Goal: Transaction & Acquisition: Purchase product/service

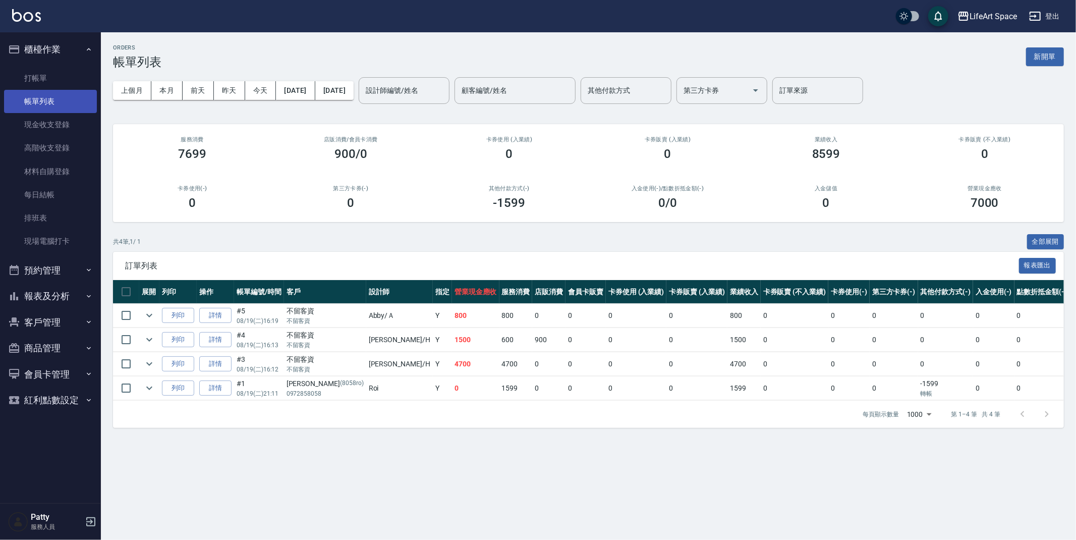
click at [51, 104] on link "帳單列表" at bounding box center [50, 101] width 93 height 23
click at [46, 84] on link "打帳單" at bounding box center [50, 78] width 93 height 23
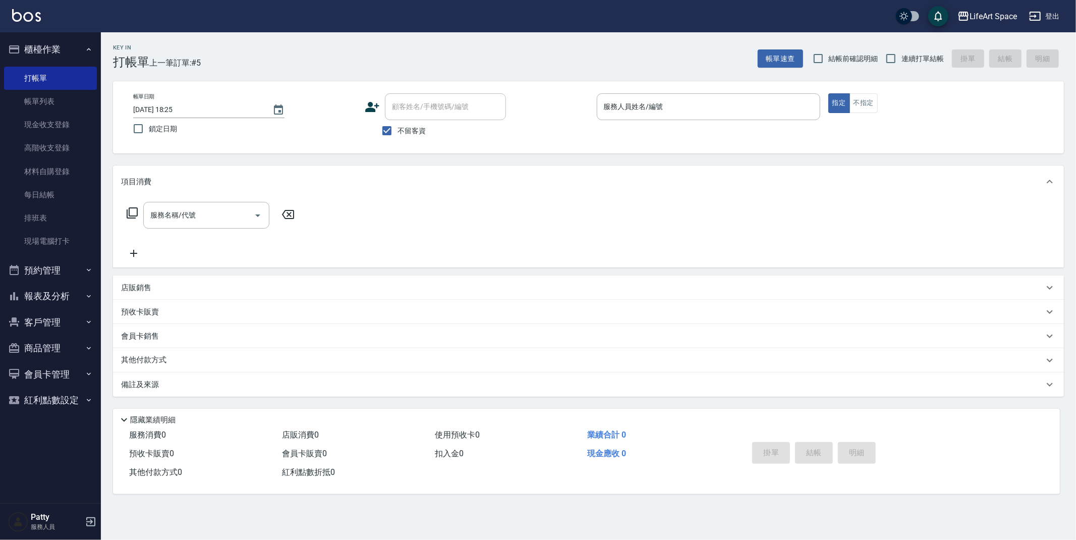
click at [375, 105] on icon at bounding box center [373, 107] width 14 height 10
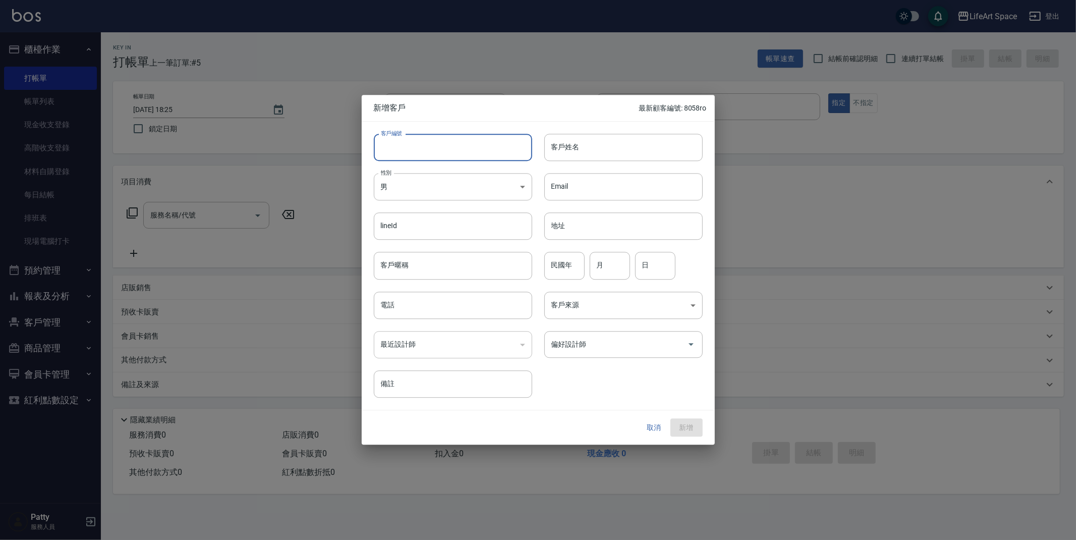
click at [447, 137] on input "客戶編號" at bounding box center [453, 147] width 158 height 27
type input "8130ro"
click at [602, 141] on input "客戶姓名" at bounding box center [623, 147] width 158 height 27
type input "j"
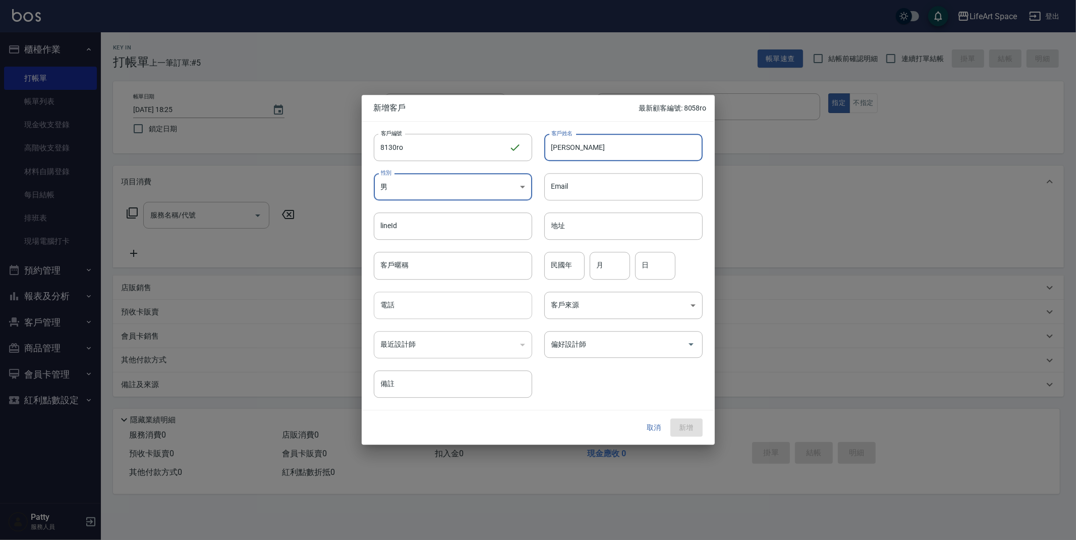
type input "[PERSON_NAME]"
click at [424, 309] on input "電話" at bounding box center [453, 305] width 158 height 27
type input "０"
type input "0920678130"
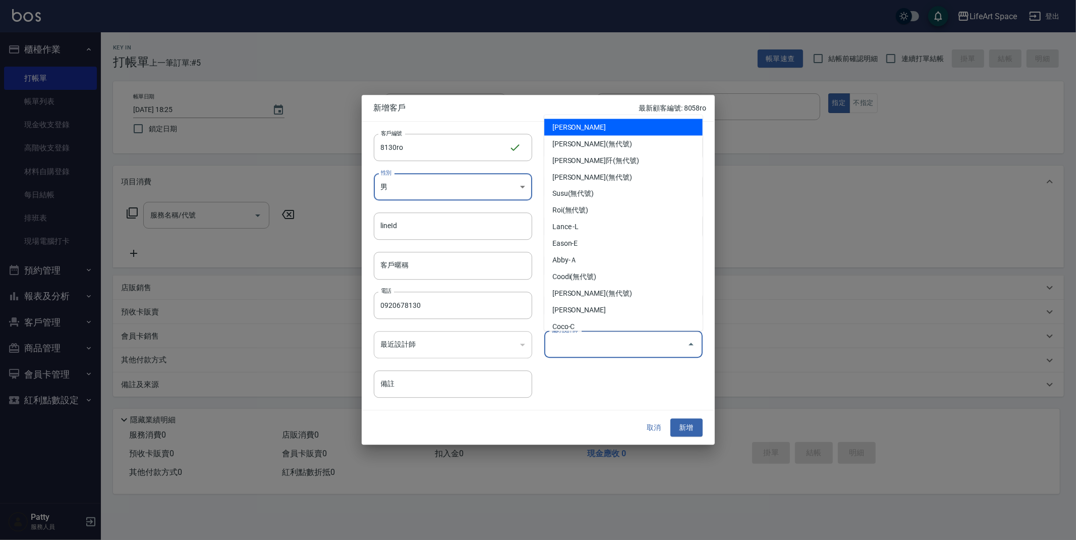
click at [595, 345] on input "偏好設計師" at bounding box center [616, 344] width 134 height 18
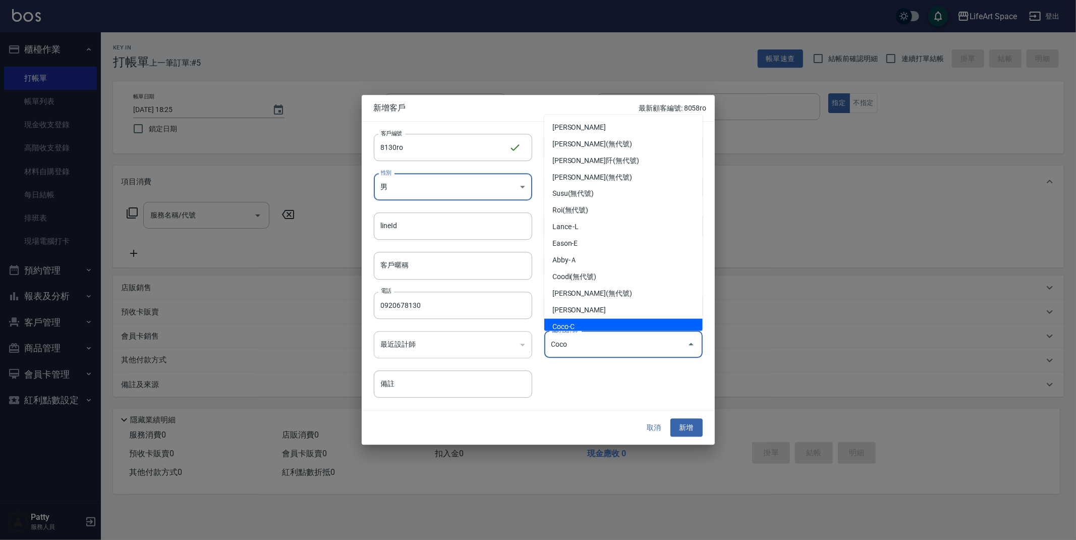
click at [638, 357] on div "偏好設計師 [PERSON_NAME] 偏好設計師" at bounding box center [617, 338] width 171 height 39
click at [637, 344] on input "Coco" at bounding box center [609, 344] width 121 height 18
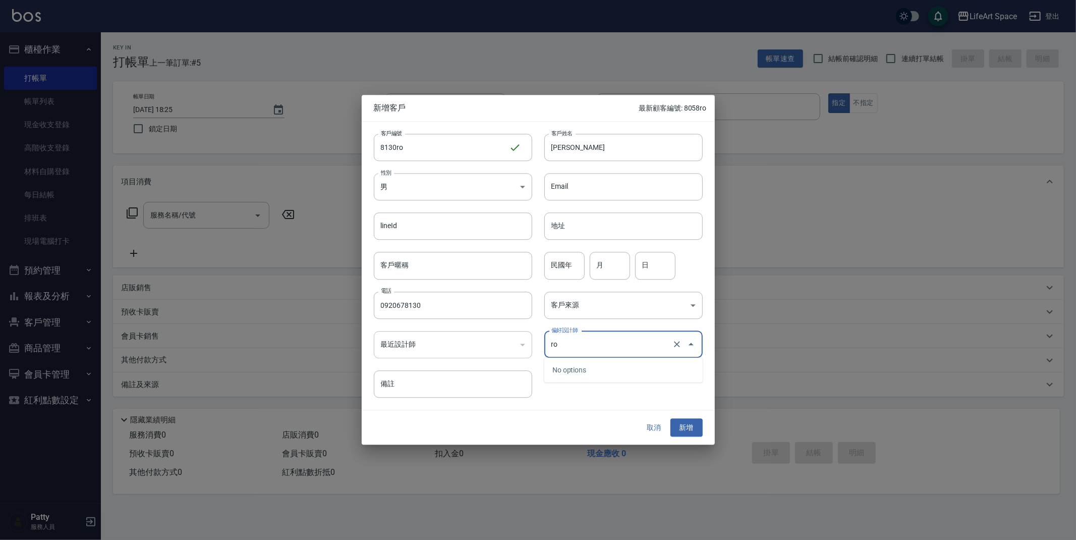
type input "r"
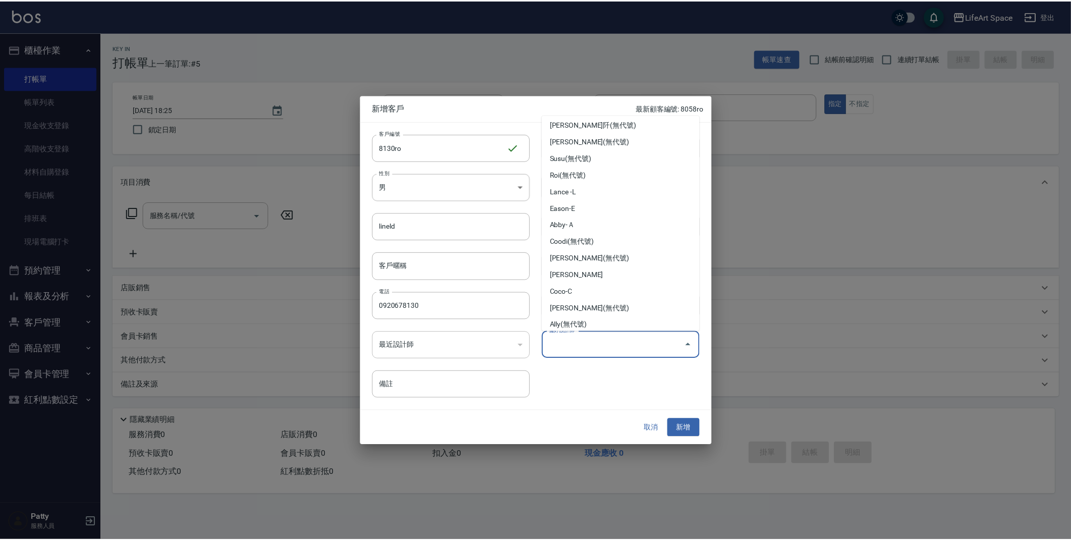
scroll to position [28, 0]
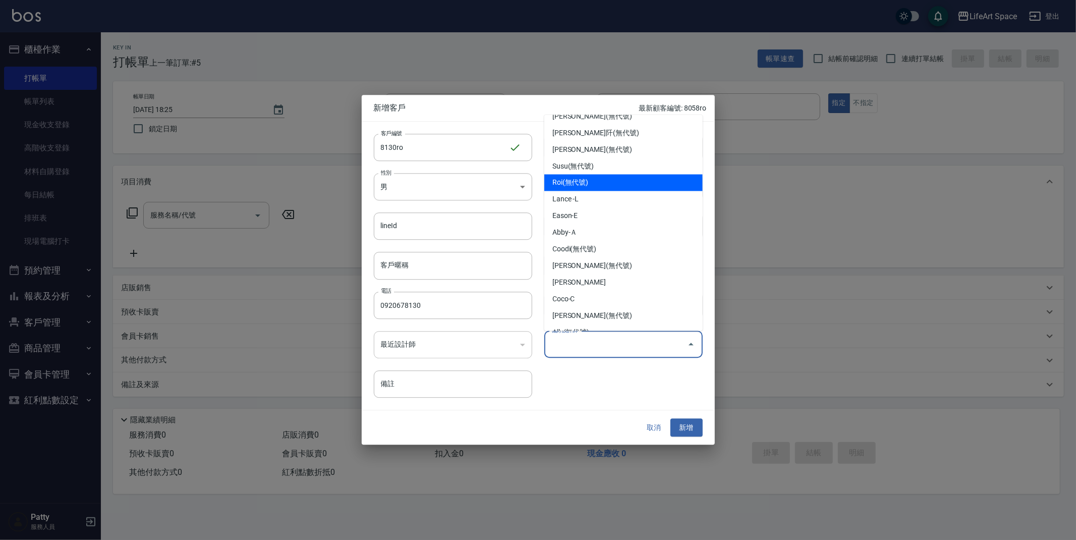
click at [619, 185] on li "Roi(無代號)" at bounding box center [623, 183] width 158 height 17
type input "Roi"
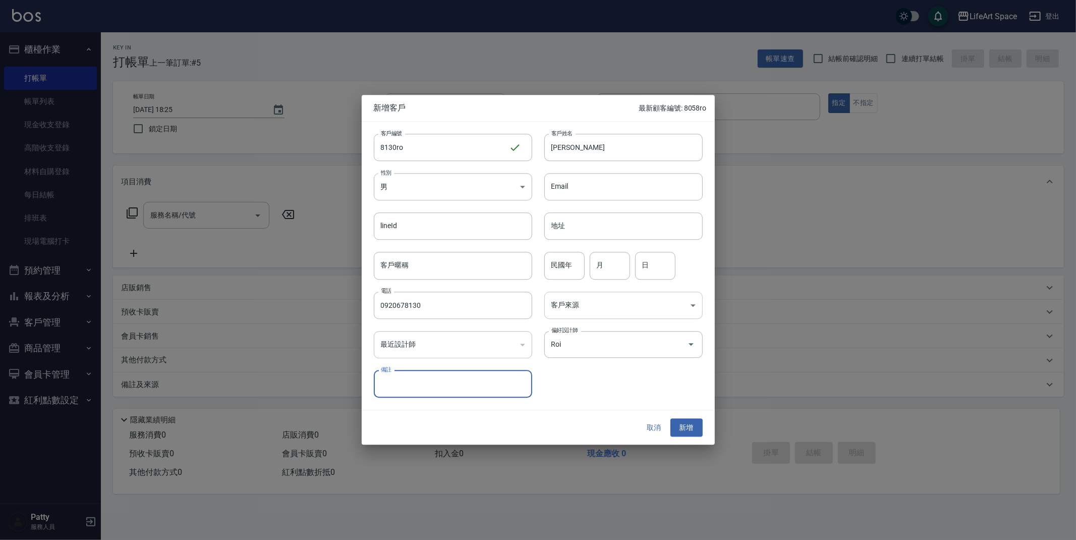
click at [616, 312] on body "LifeArt Space 登出 櫃檯作業 打帳單 帳單列表 現金收支登錄 高階收支登錄 材料自購登錄 每日結帳 排班表 現場電腦打卡 預約管理 預約管理 單…" at bounding box center [538, 270] width 1076 height 540
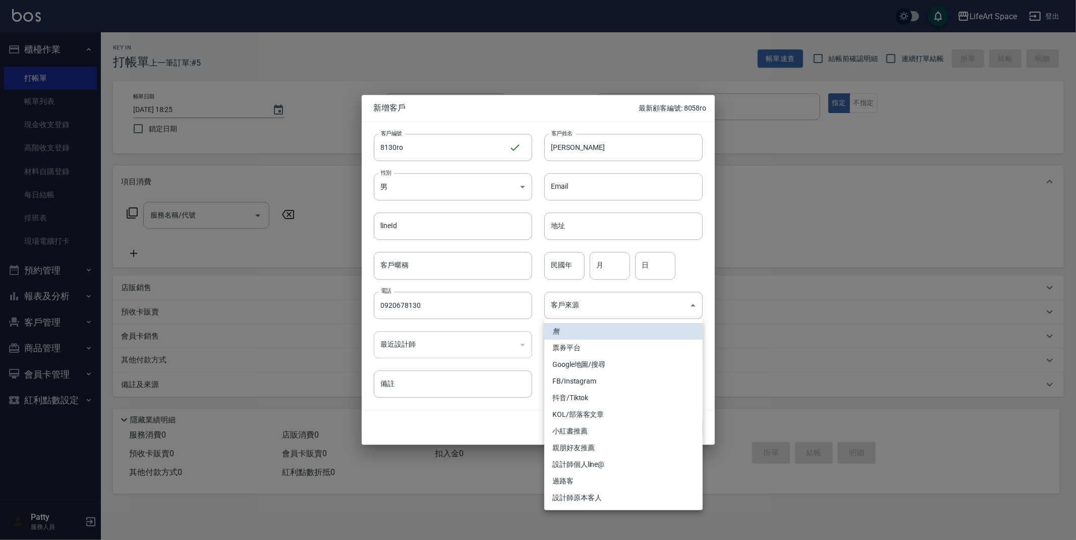
click at [600, 497] on li "設計師原本客人" at bounding box center [623, 497] width 158 height 17
type input "設計師原本客人"
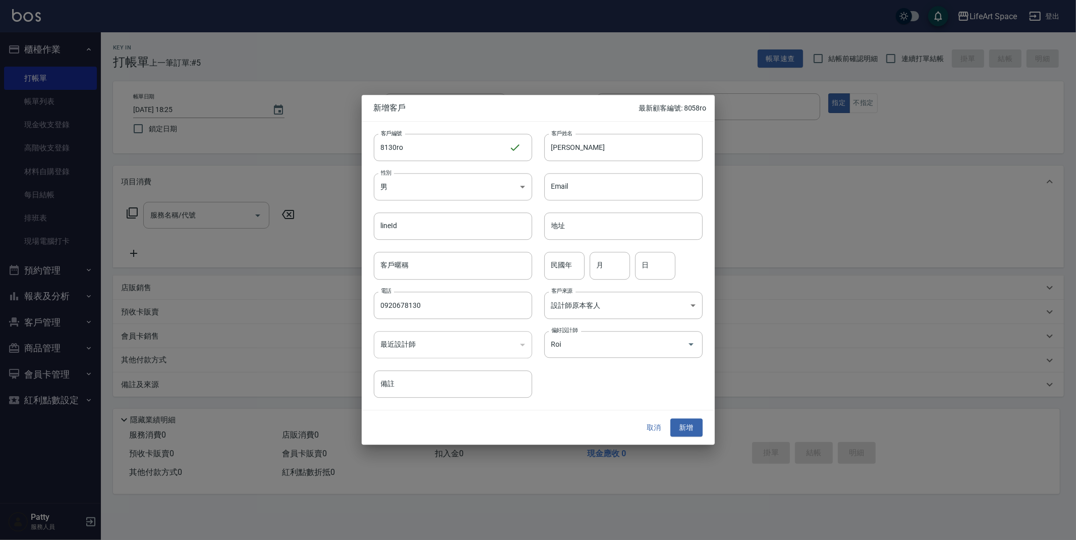
click at [691, 427] on button "新增" at bounding box center [686, 427] width 32 height 19
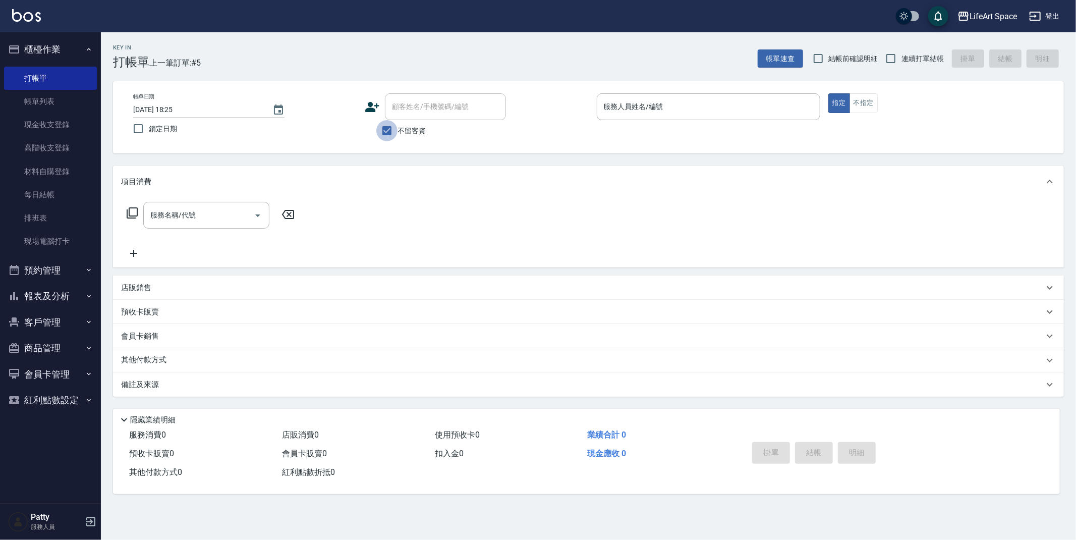
click at [388, 135] on input "不留客資" at bounding box center [386, 130] width 21 height 21
checkbox input "false"
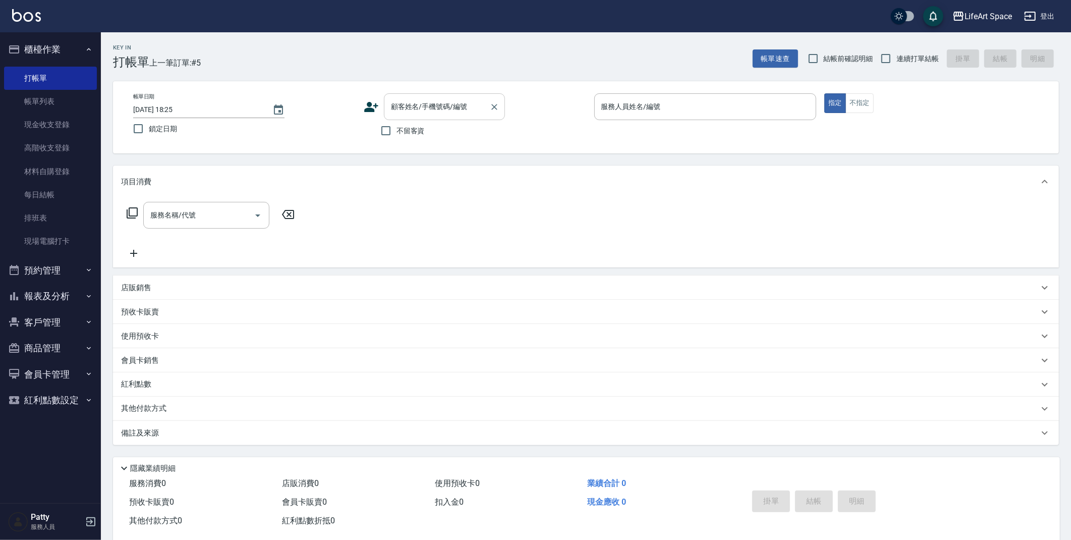
click at [426, 107] on div "顧客姓名/手機號碼/編號 顧客姓名/手機號碼/編號" at bounding box center [444, 106] width 121 height 27
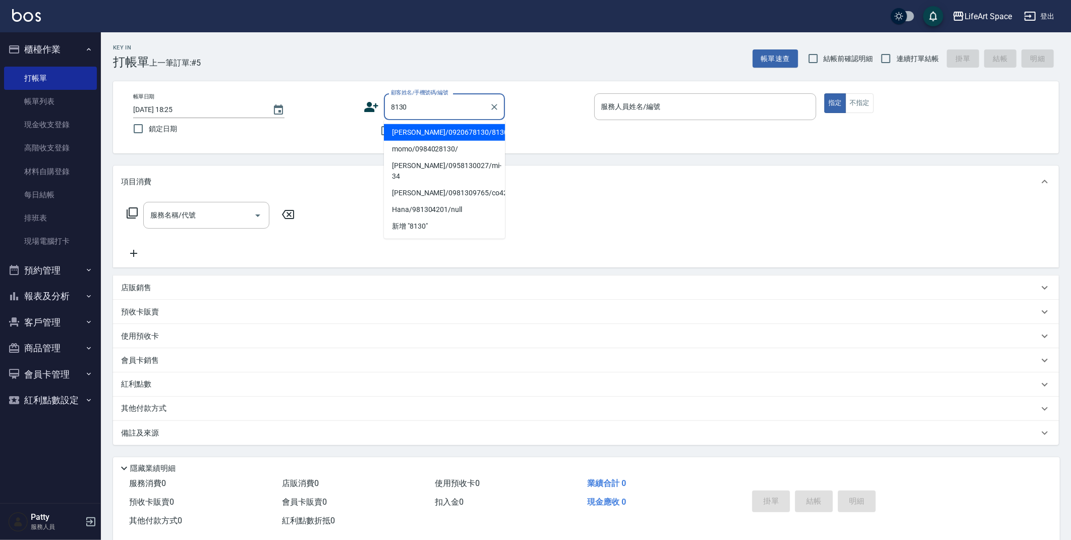
click at [461, 136] on li "[PERSON_NAME]/0920678130/8130ro" at bounding box center [444, 132] width 121 height 17
type input "[PERSON_NAME]/0920678130/8130ro"
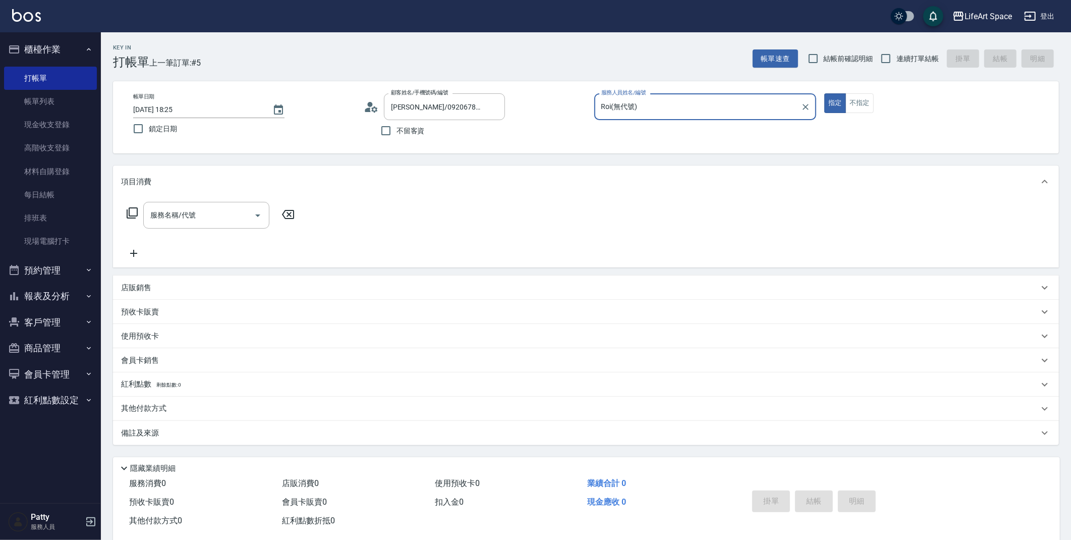
type input "Roi(無代號)"
click at [201, 218] on input "服務名稱/代號" at bounding box center [199, 215] width 102 height 18
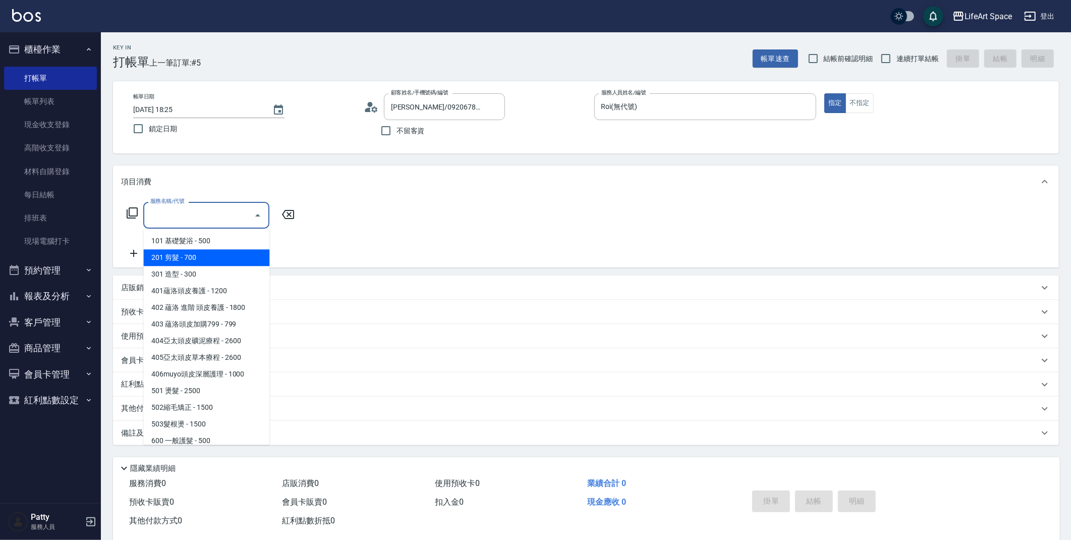
click at [195, 260] on span "201 剪髮 - 700" at bounding box center [206, 257] width 126 height 17
type input "201 剪髮(201)"
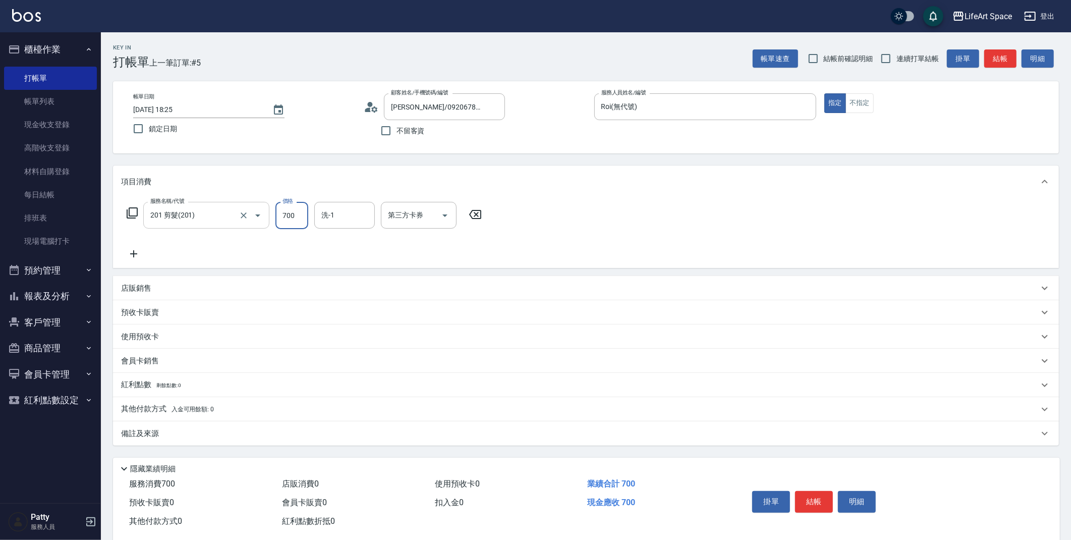
drag, startPoint x: 297, startPoint y: 217, endPoint x: 263, endPoint y: 214, distance: 34.4
click at [263, 214] on div "服務名稱/代號 201 剪髮(201) 服務名稱/代號 價格 700 價格 洗-1 洗-1 第三方卡券 第三方卡券" at bounding box center [304, 215] width 367 height 27
drag, startPoint x: 297, startPoint y: 214, endPoint x: 273, endPoint y: 207, distance: 24.1
click at [273, 207] on div "服務名稱/代號 201 剪髮(201) 服務名稱/代號 價格 700 價格 洗-1 洗-1 第三方卡券 第三方卡券" at bounding box center [304, 215] width 367 height 27
type input "800"
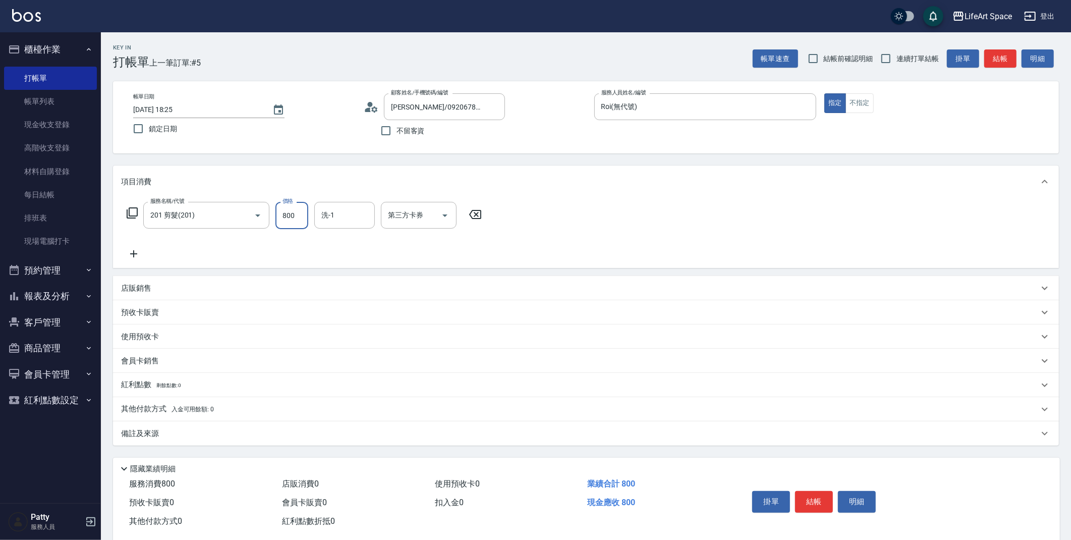
click at [721, 436] on div "備註及來源" at bounding box center [580, 433] width 918 height 11
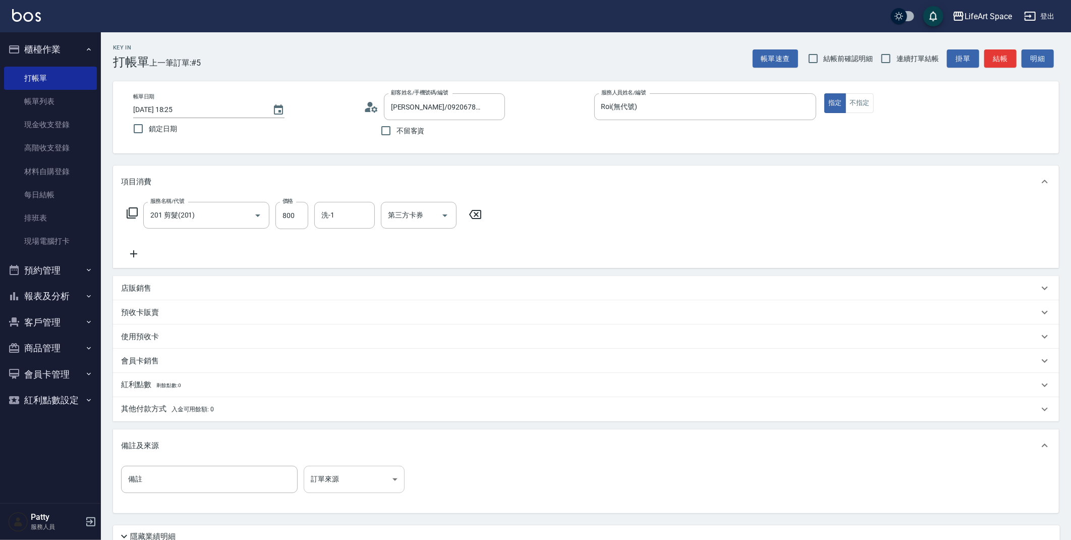
click at [382, 487] on body "LifeArt Space 登出 櫃檯作業 打帳單 帳單列表 現金收支登錄 高階收支登錄 材料自購登錄 每日結帳 排班表 現場電腦打卡 預約管理 預約管理 單…" at bounding box center [535, 311] width 1071 height 622
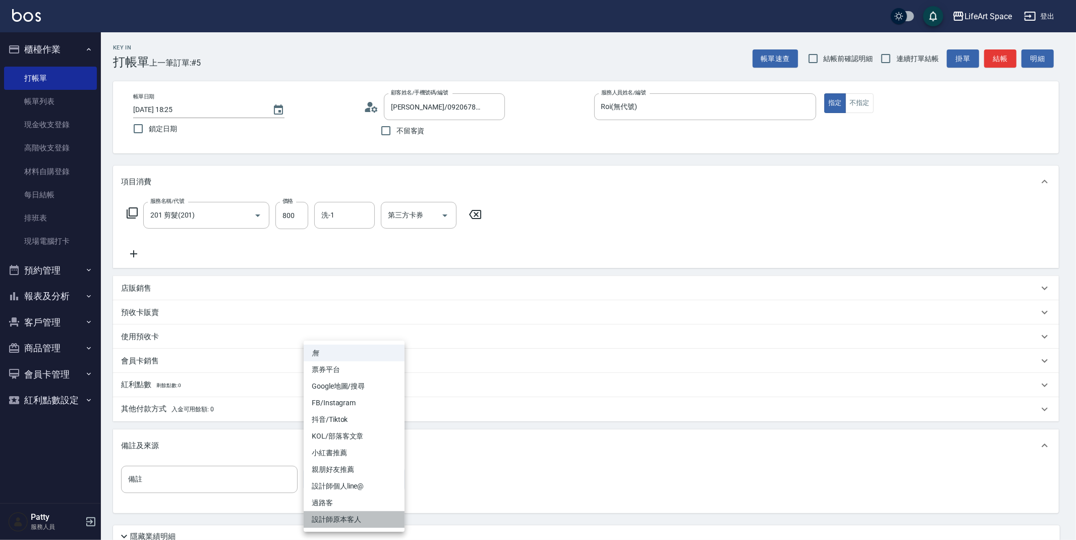
click at [368, 518] on li "設計師原本客人" at bounding box center [354, 519] width 101 height 17
type input "設計師原本客人"
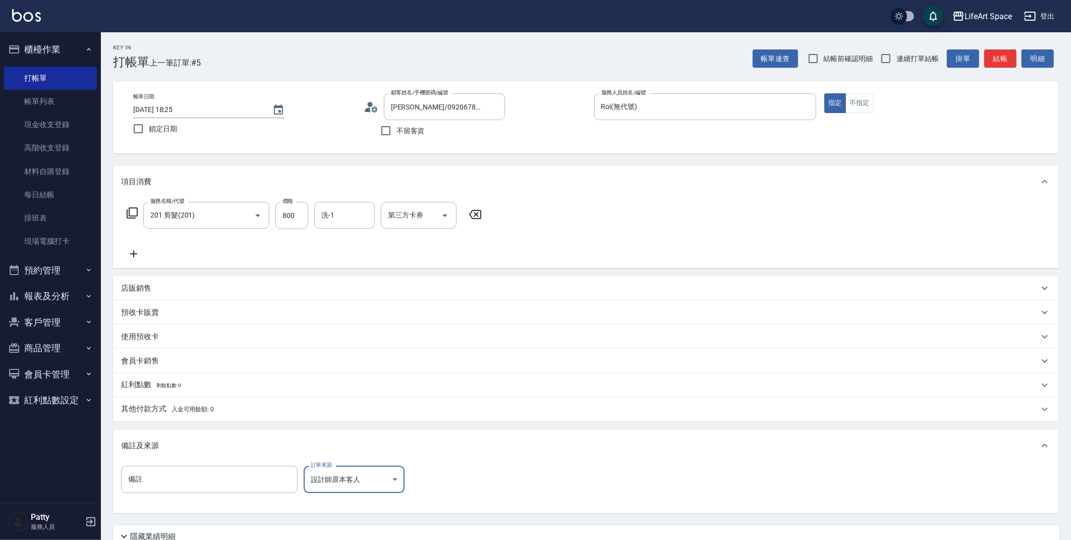
scroll to position [86, 0]
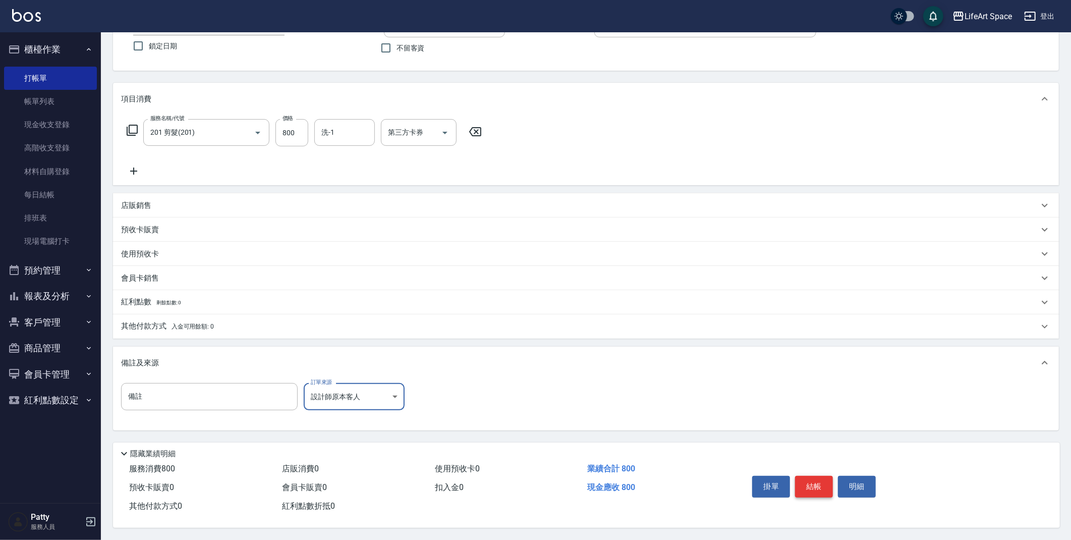
click at [814, 487] on button "結帳" at bounding box center [814, 486] width 38 height 21
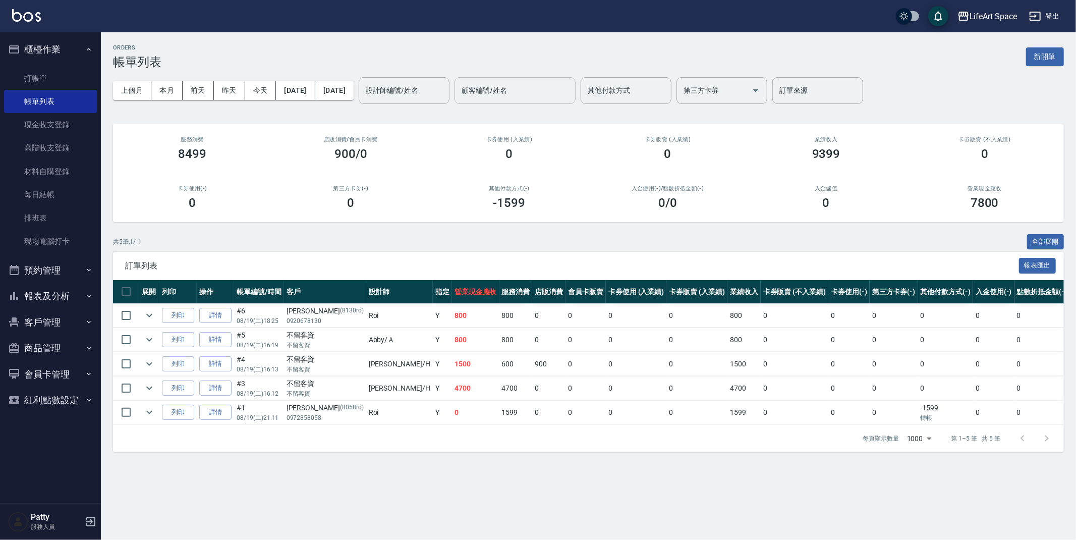
click at [526, 90] on input "顧客編號/姓名" at bounding box center [515, 91] width 112 height 18
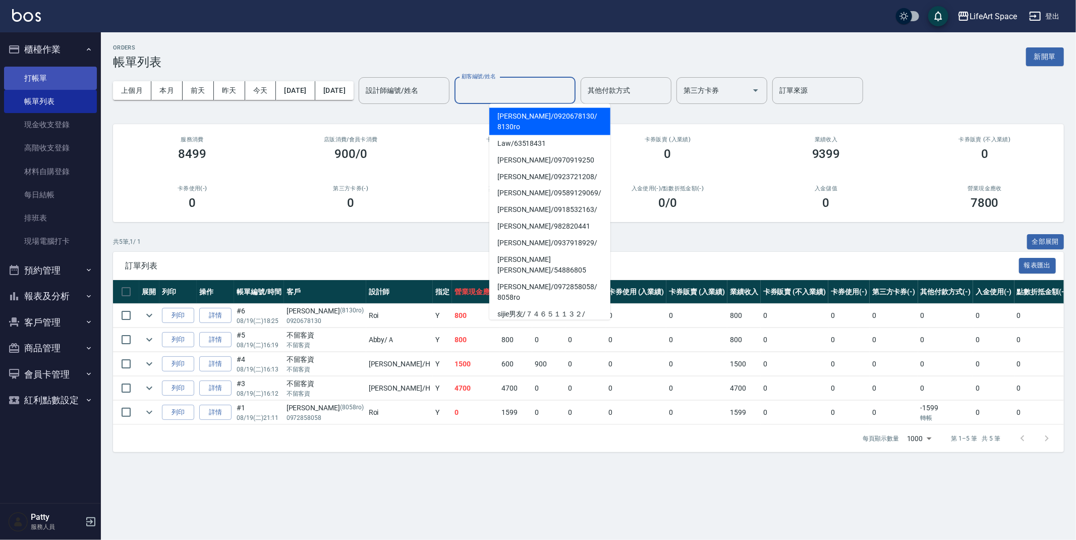
click at [62, 76] on link "打帳單" at bounding box center [50, 78] width 93 height 23
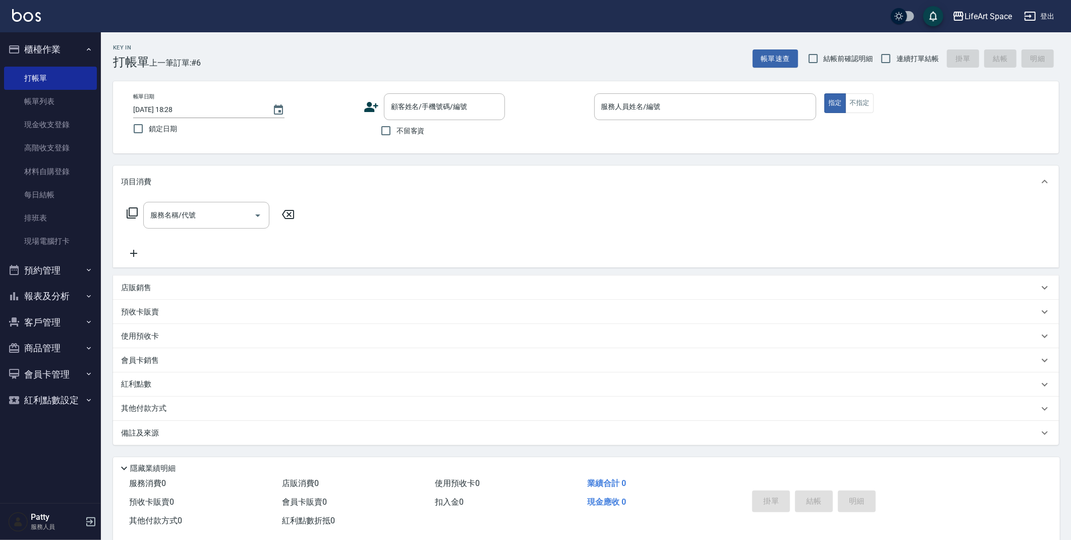
click at [376, 106] on icon at bounding box center [371, 106] width 15 height 15
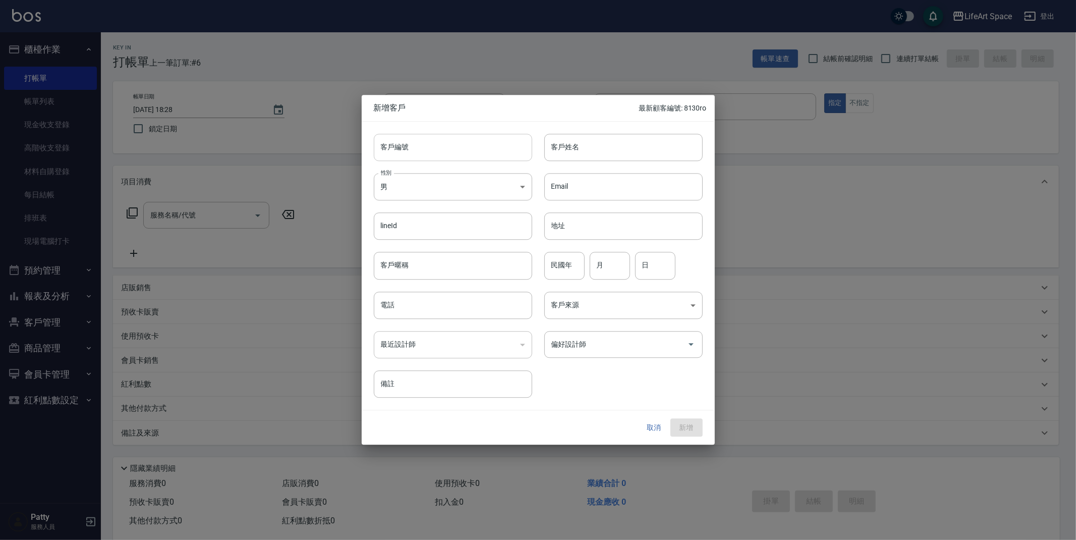
click at [444, 149] on input "客戶編號" at bounding box center [453, 147] width 158 height 27
type input "3039ro"
click at [621, 142] on input "客戶姓名" at bounding box center [623, 147] width 158 height 27
type input "5"
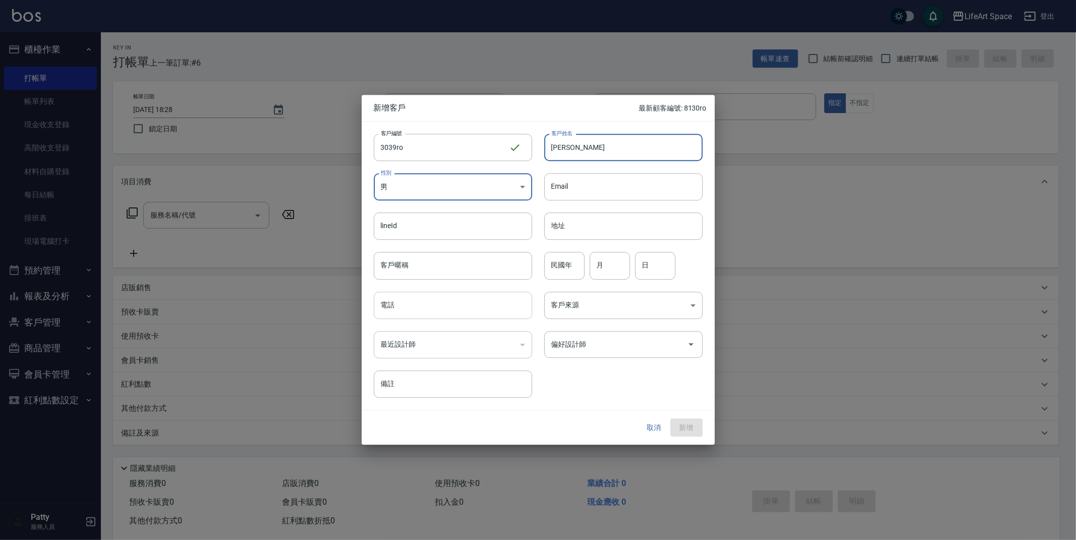
type input "[PERSON_NAME]"
click at [507, 313] on input "電話" at bounding box center [453, 305] width 158 height 27
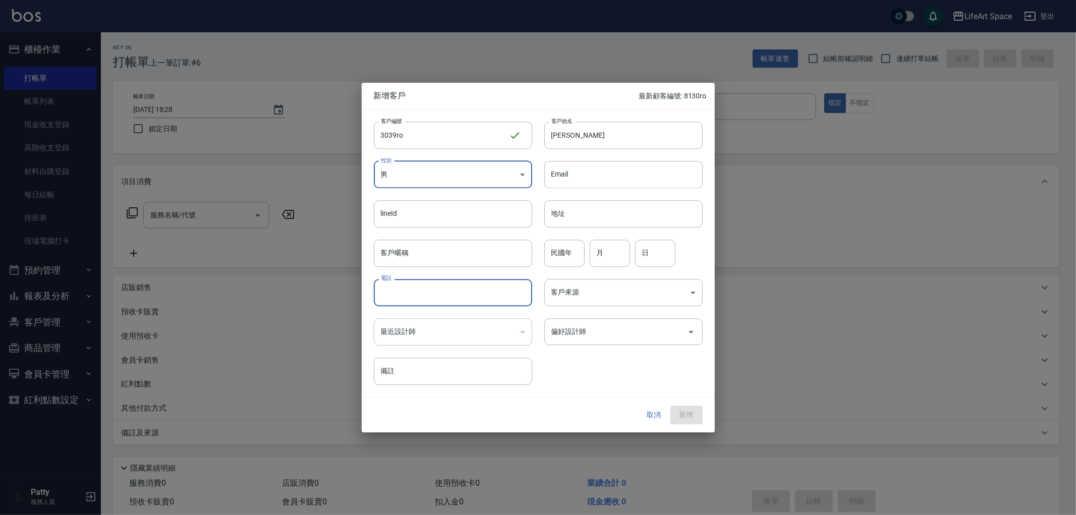
type input "０"
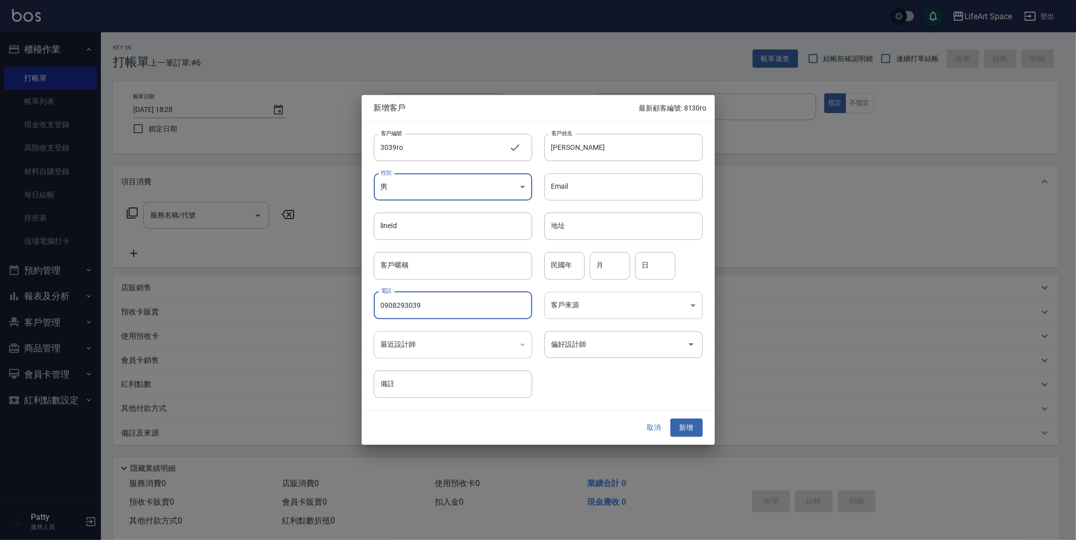
type input "0908293039"
click at [654, 300] on body "LifeArt Space 登出 櫃檯作業 打帳單 帳單列表 現金收支登錄 高階收支登錄 材料自購登錄 每日結帳 排班表 現場電腦打卡 預約管理 預約管理 單…" at bounding box center [538, 277] width 1076 height 554
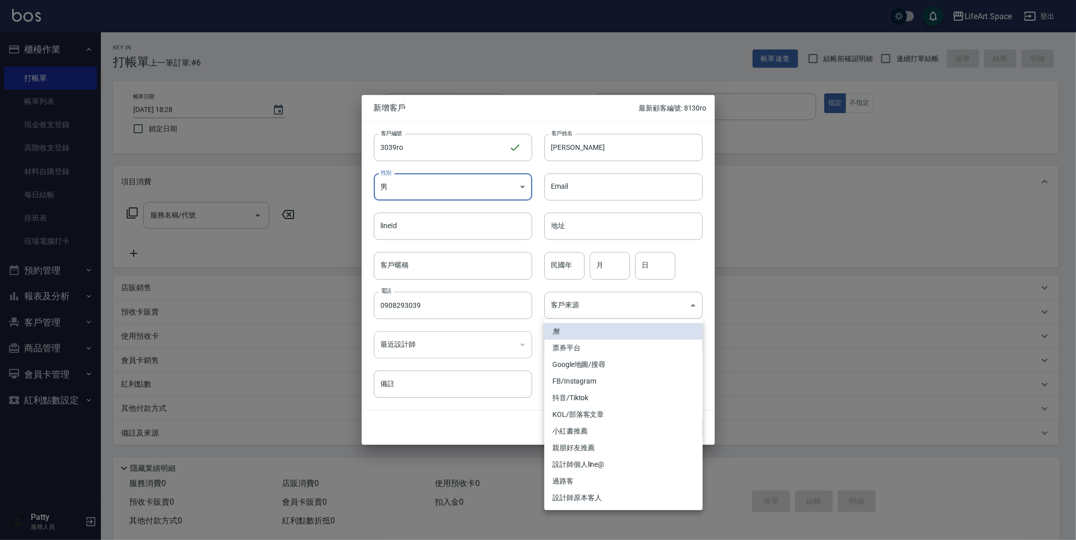
click at [596, 496] on li "設計師原本客人" at bounding box center [623, 497] width 158 height 17
type input "設計師原本客人"
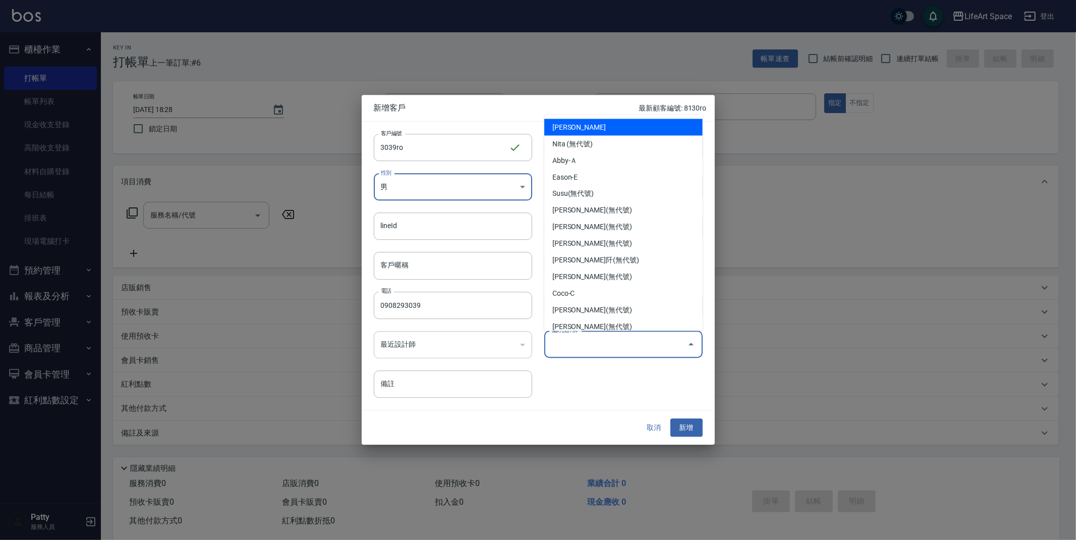
click at [617, 345] on input "偏好設計師" at bounding box center [616, 344] width 134 height 18
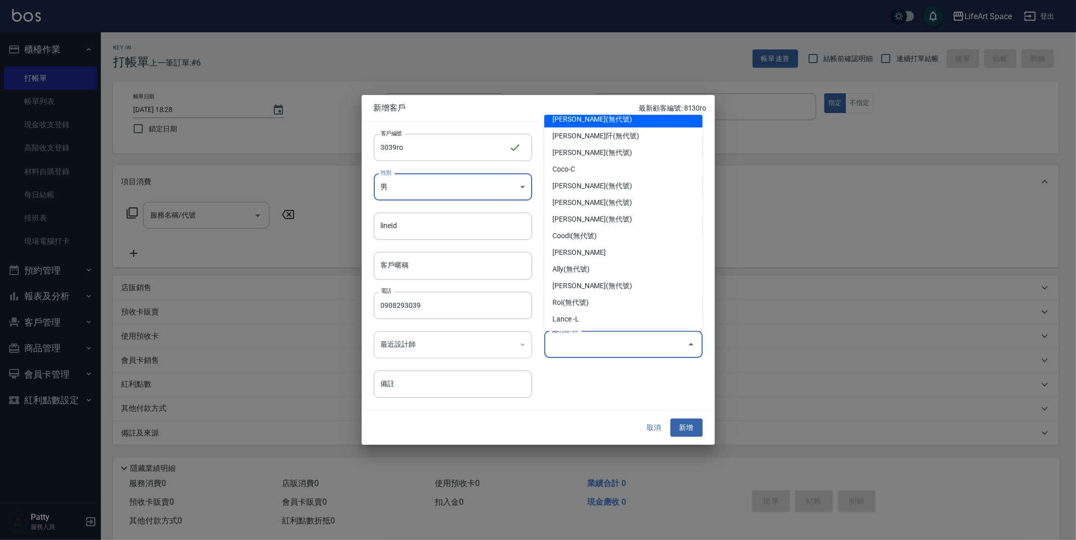
scroll to position [126, 0]
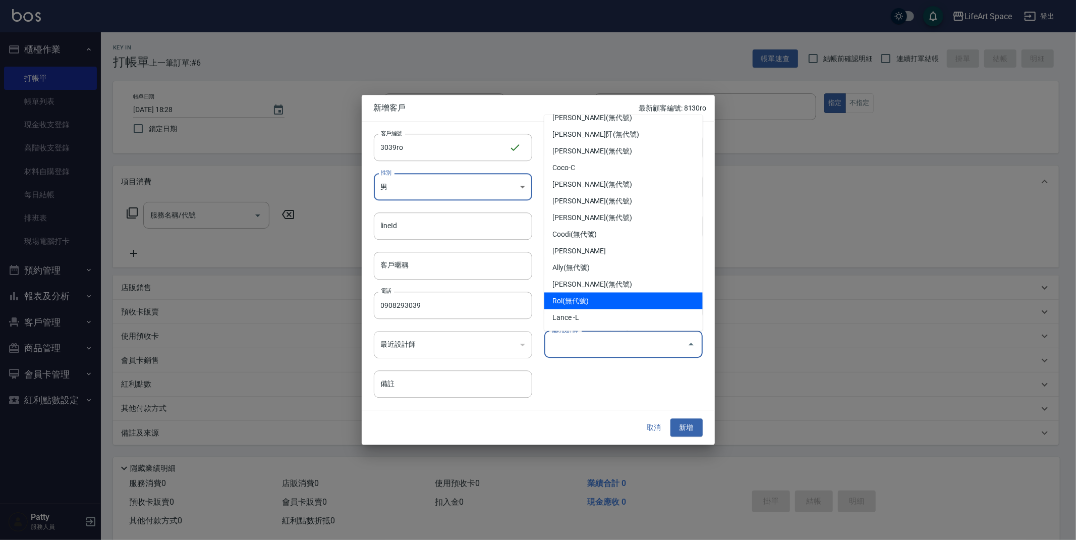
click at [621, 299] on li "Roi(無代號)" at bounding box center [623, 301] width 158 height 17
type input "Roi"
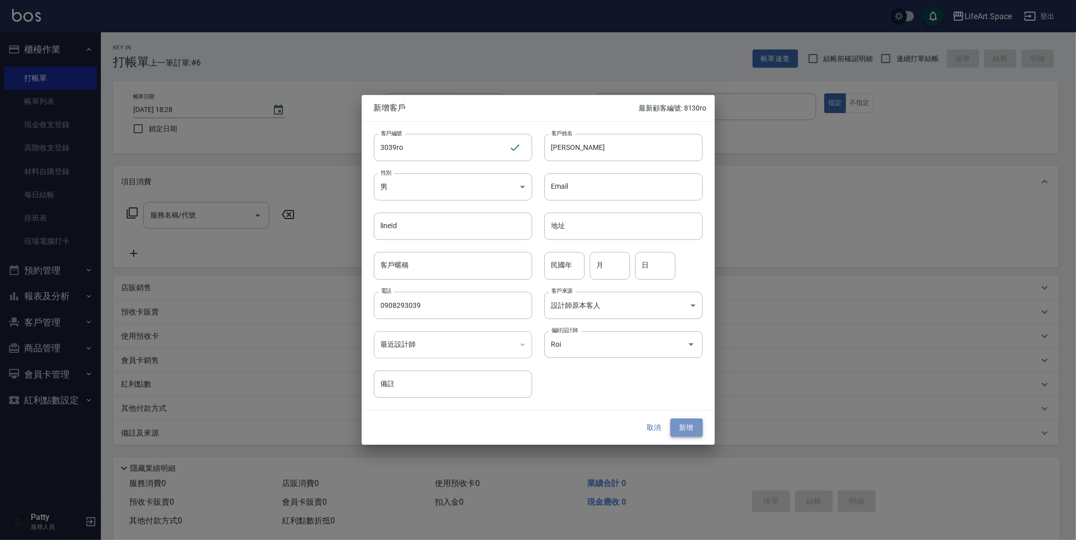
click at [685, 428] on button "新增" at bounding box center [686, 427] width 32 height 19
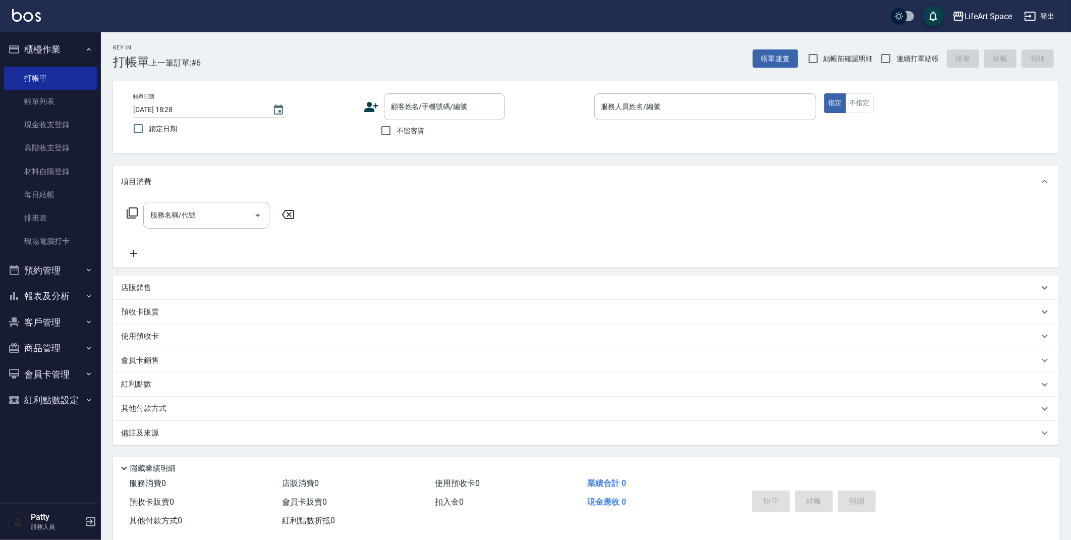
click at [373, 107] on icon at bounding box center [371, 106] width 15 height 15
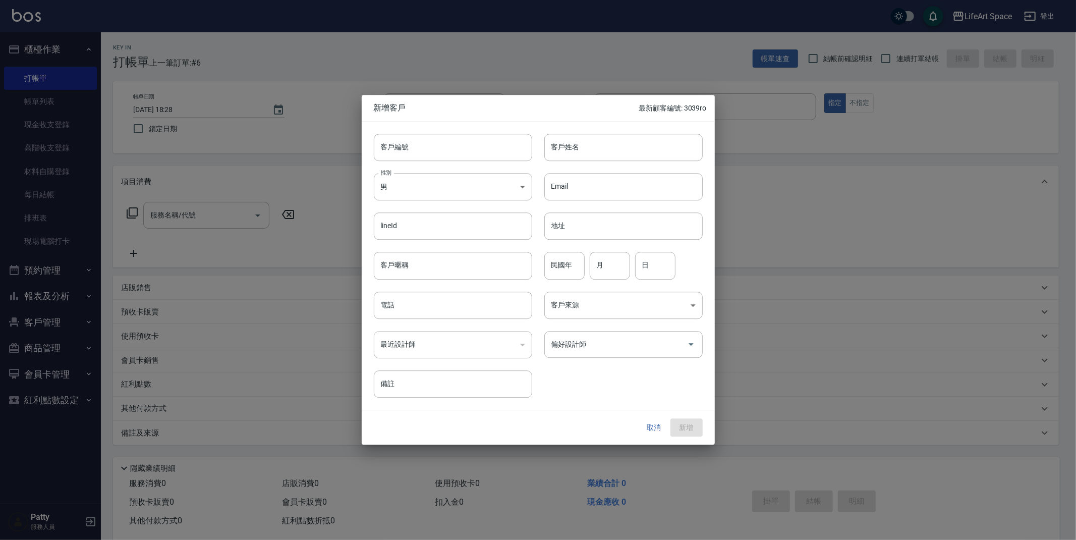
click at [654, 426] on button "取消" at bounding box center [654, 427] width 32 height 19
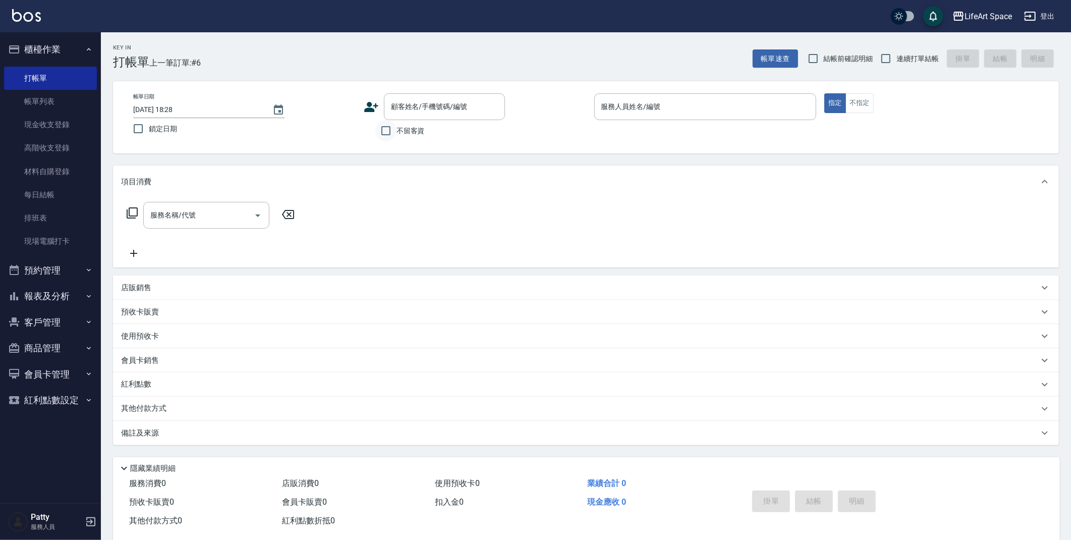
click at [389, 128] on input "不留客資" at bounding box center [385, 130] width 21 height 21
checkbox input "true"
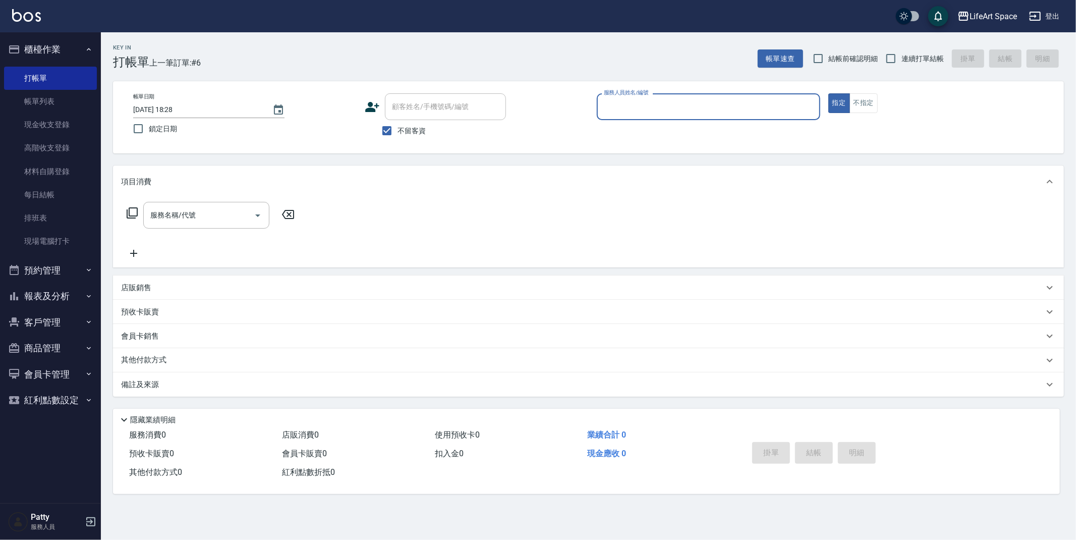
click at [766, 92] on div "帳單日期 [DATE] 18:28 鎖定日期 顧客姓名/手機號碼/編號 顧客姓名/手機號碼/編號 不留客資 服務人員姓名/編號 服務人員姓名/編號 指定 不指定" at bounding box center [588, 117] width 951 height 72
click at [871, 103] on button "不指定" at bounding box center [863, 103] width 28 height 20
click at [724, 107] on input "服務人員姓名/編號" at bounding box center [708, 107] width 214 height 18
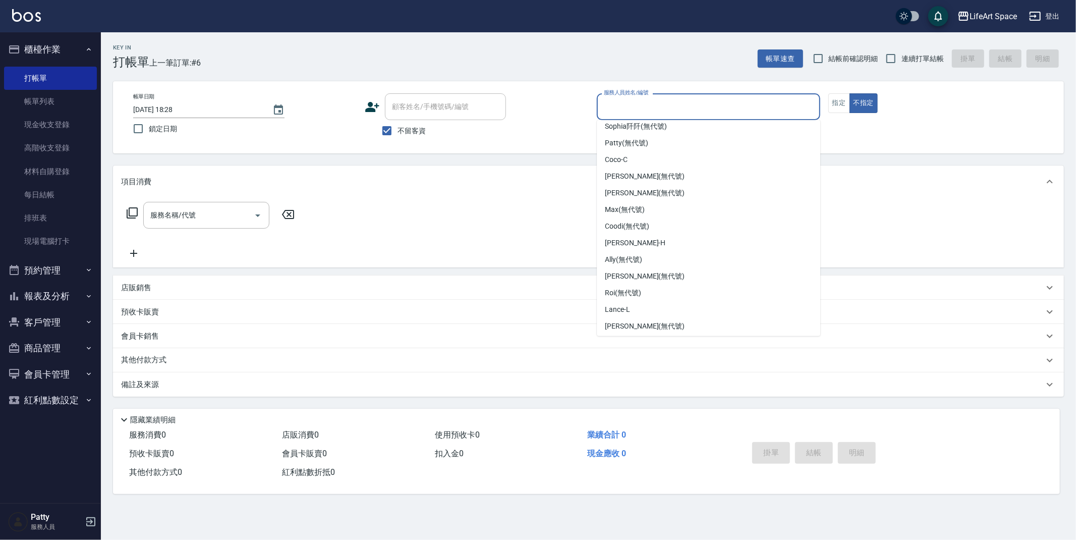
scroll to position [148, 0]
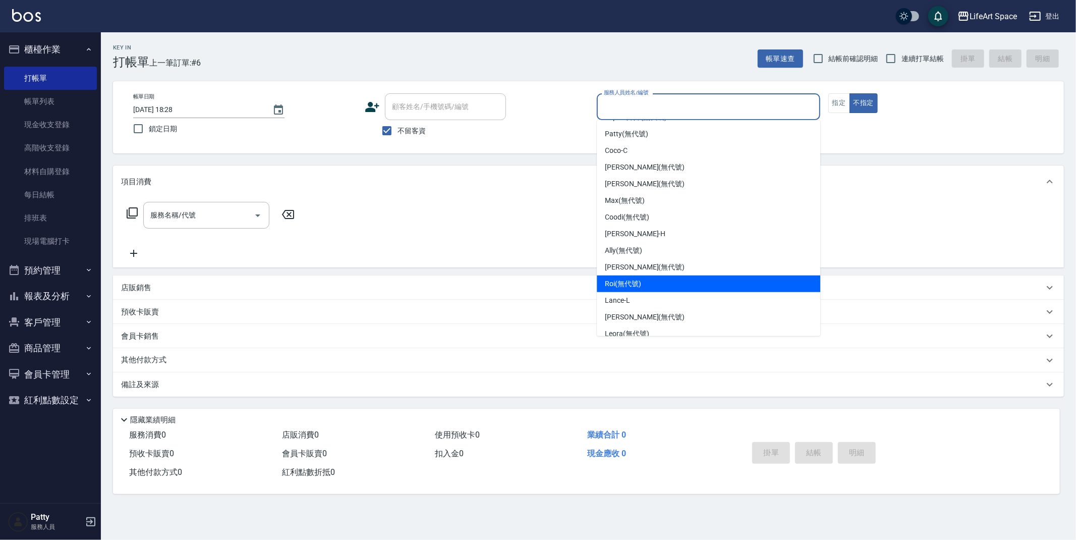
click at [740, 285] on div "Roi (無代號)" at bounding box center [708, 283] width 223 height 17
type input "Roi(無代號)"
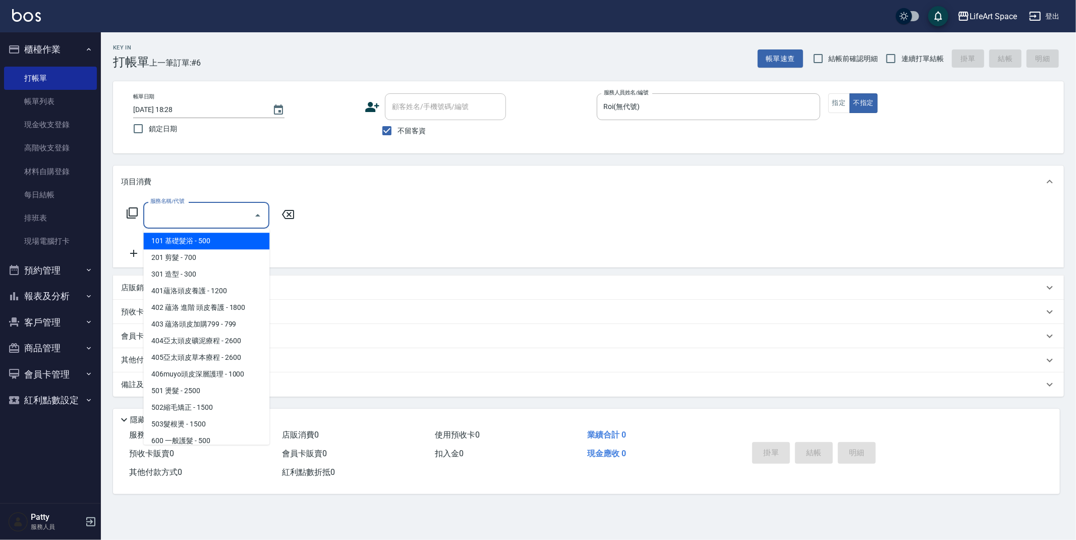
click at [202, 214] on input "服務名稱/代號" at bounding box center [199, 215] width 102 height 18
click at [199, 254] on span "201 剪髮 - 700" at bounding box center [206, 257] width 126 height 17
type input "201 剪髮(201)"
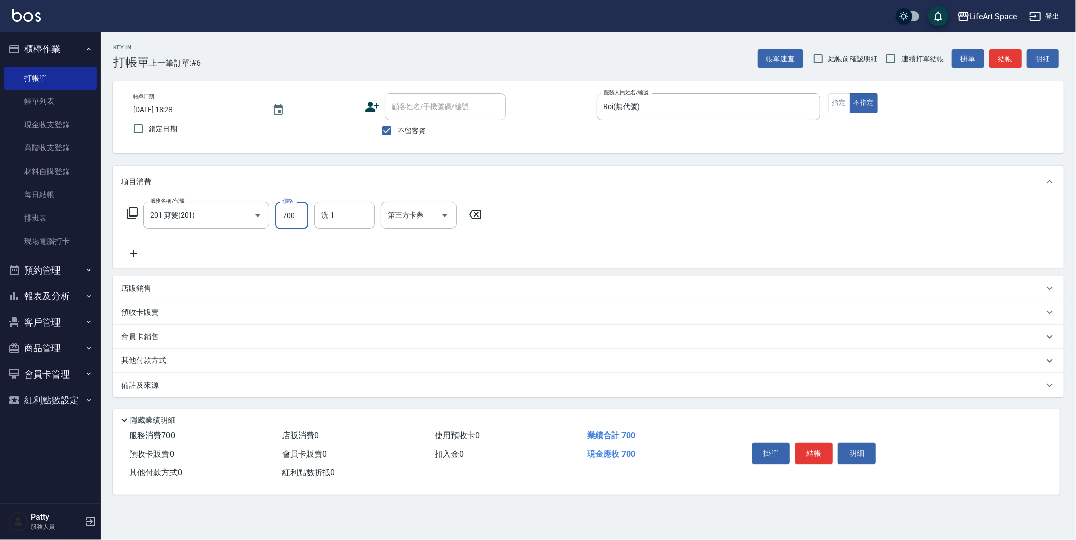
drag, startPoint x: 297, startPoint y: 216, endPoint x: 280, endPoint y: 214, distance: 16.8
click at [280, 214] on input "700" at bounding box center [291, 215] width 33 height 27
drag, startPoint x: 297, startPoint y: 218, endPoint x: 282, endPoint y: 214, distance: 14.7
click at [282, 214] on input "700" at bounding box center [291, 215] width 33 height 27
type input "800"
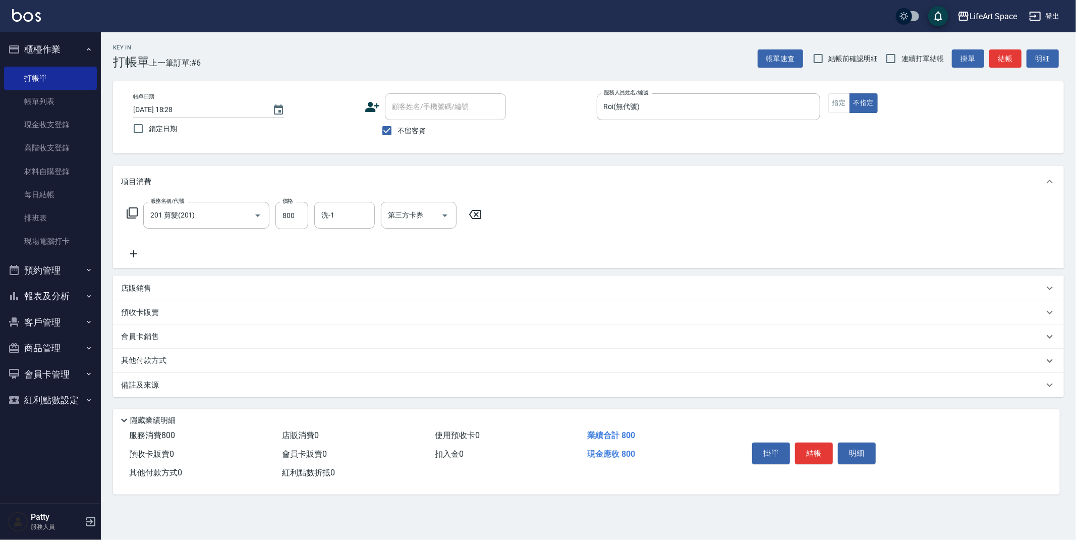
click at [255, 386] on div "備註及來源" at bounding box center [582, 385] width 923 height 11
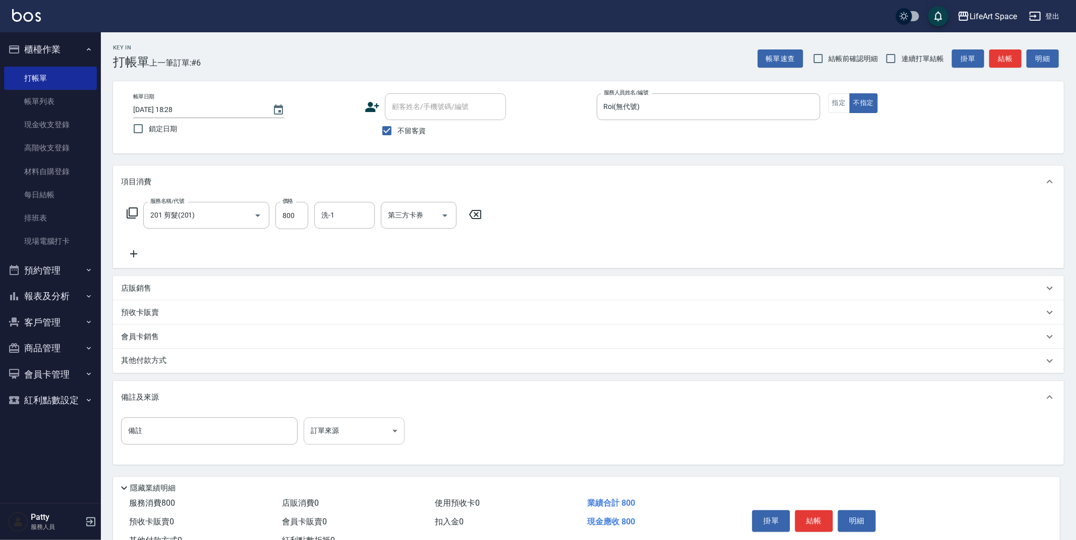
click at [372, 433] on body "LifeArt Space 登出 櫃檯作業 打帳單 帳單列表 現金收支登錄 高階收支登錄 材料自購登錄 每日結帳 排班表 現場電腦打卡 預約管理 預約管理 單…" at bounding box center [538, 287] width 1076 height 574
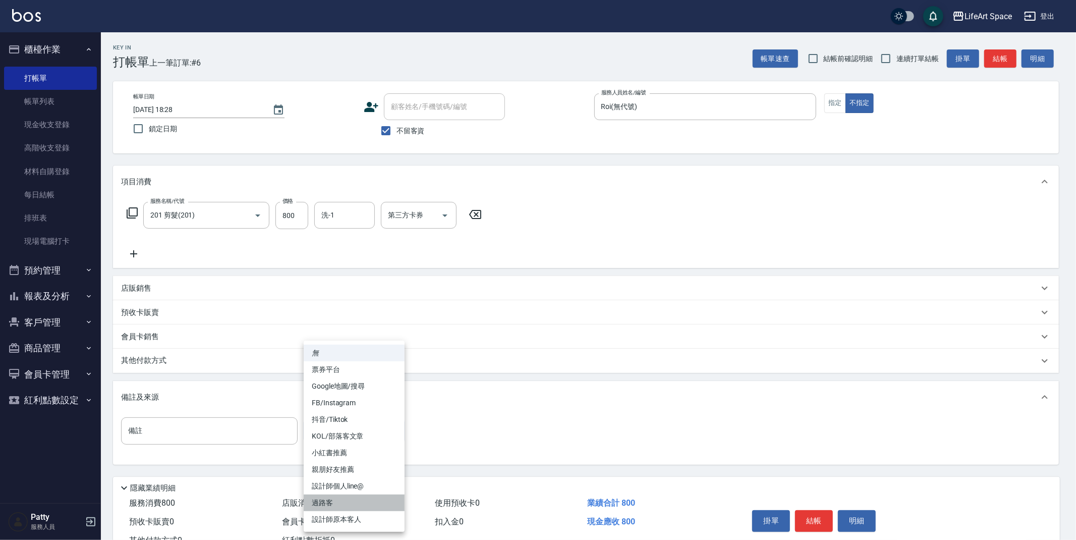
click at [344, 506] on li "過路客" at bounding box center [354, 502] width 101 height 17
type input "過路客"
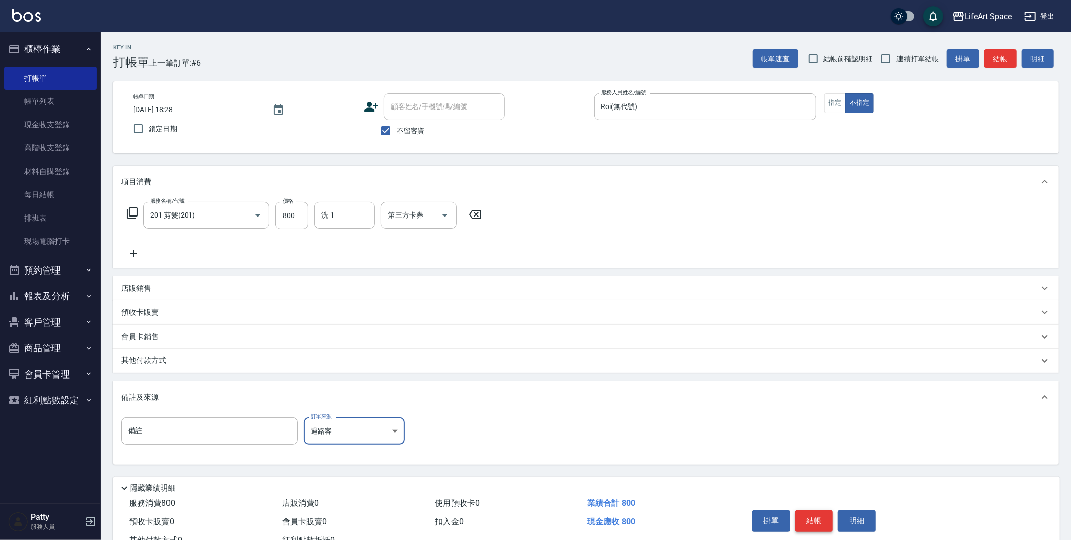
click at [813, 523] on button "結帳" at bounding box center [814, 520] width 38 height 21
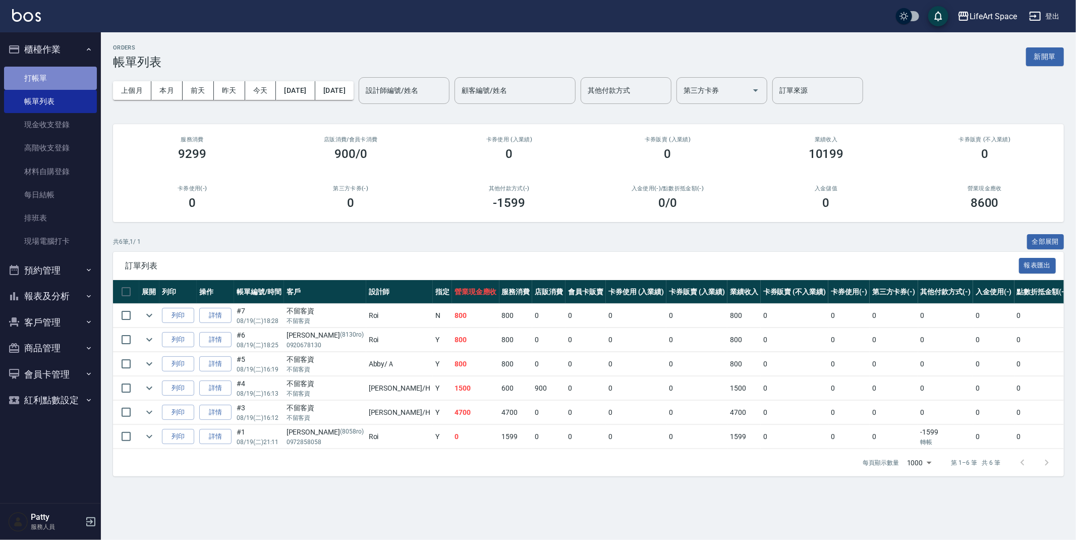
click at [36, 77] on link "打帳單" at bounding box center [50, 78] width 93 height 23
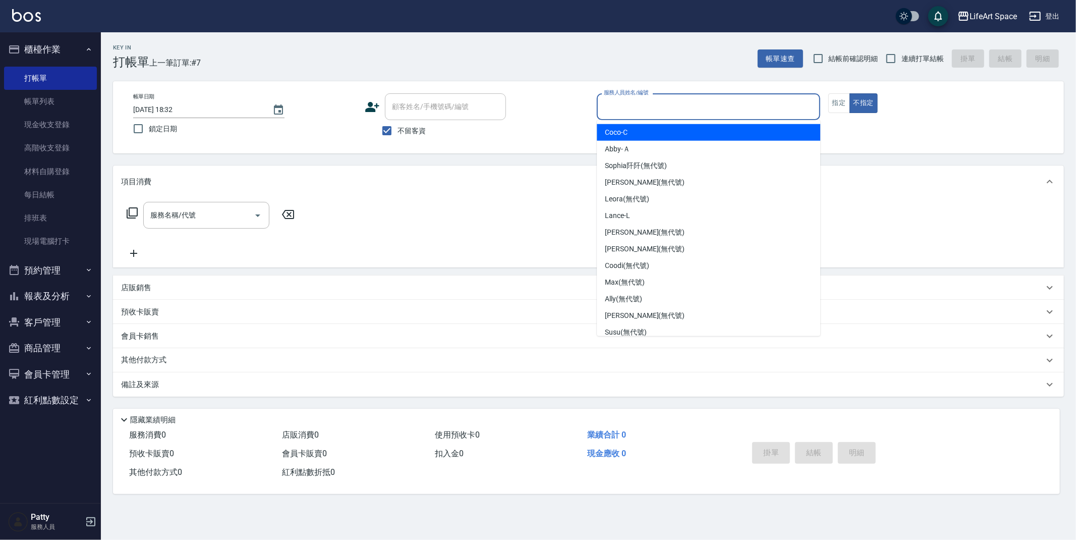
click at [741, 107] on input "服務人員姓名/編號" at bounding box center [708, 107] width 214 height 18
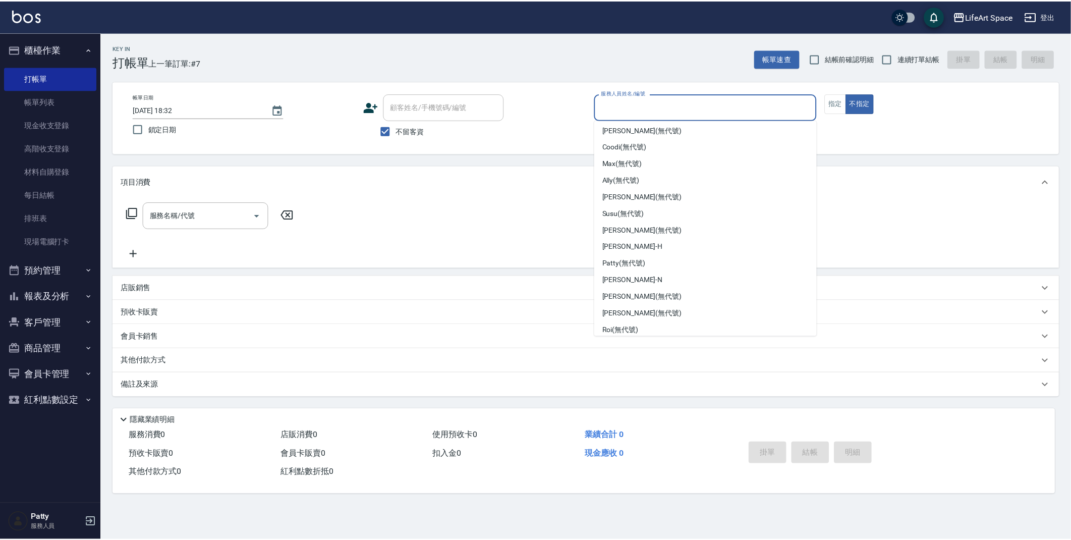
scroll to position [133, 0]
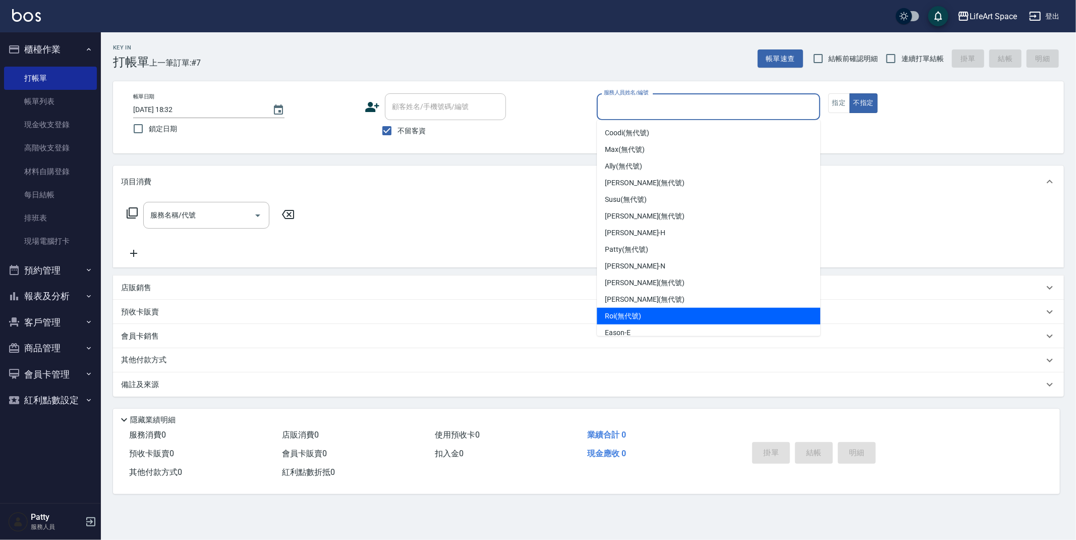
click at [682, 322] on div "Roi (無代號)" at bounding box center [708, 316] width 223 height 17
type input "Roi(無代號)"
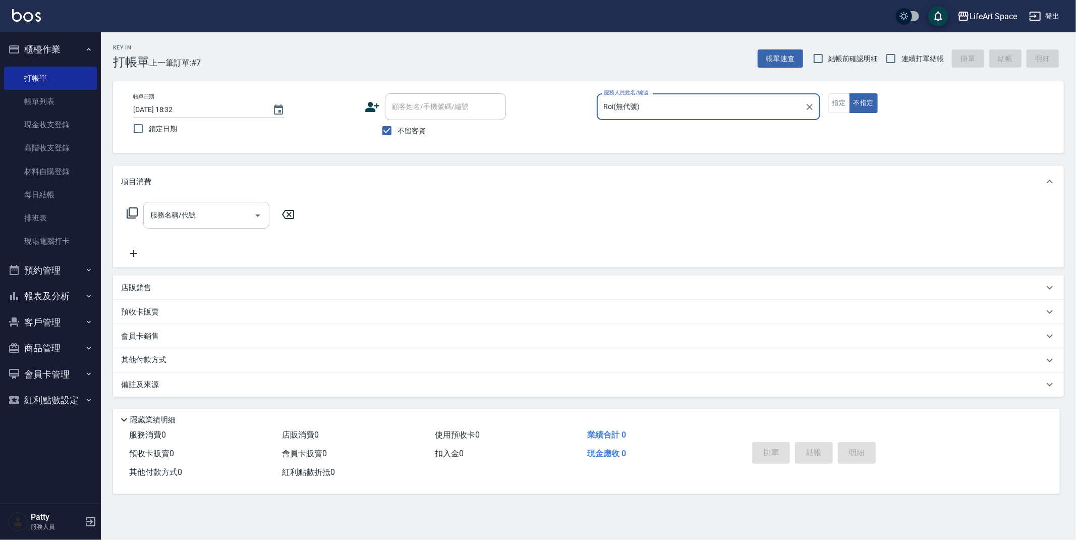
click at [211, 210] on input "服務名稱/代號" at bounding box center [199, 215] width 102 height 18
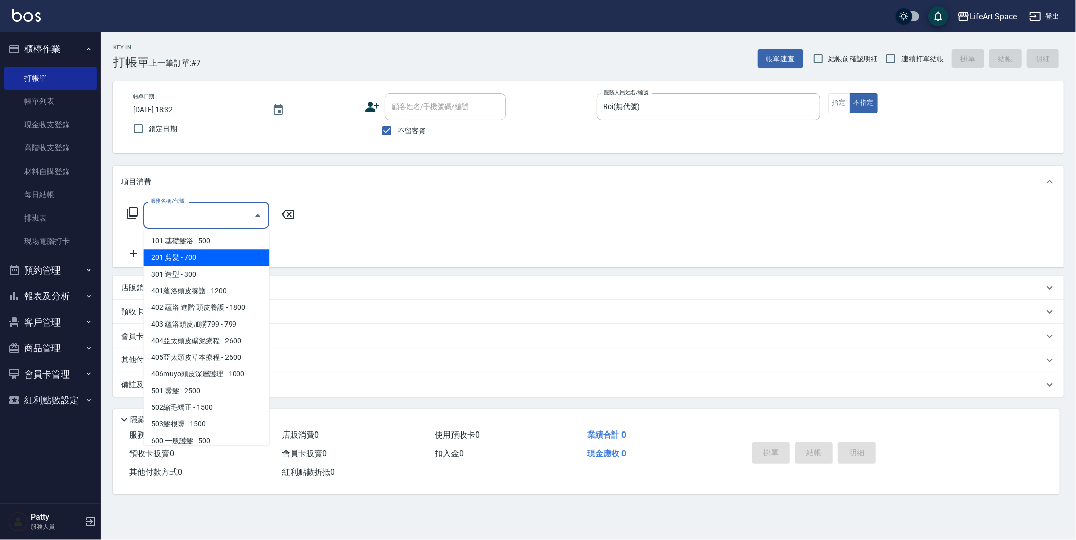
click at [209, 255] on span "201 剪髮 - 700" at bounding box center [206, 257] width 126 height 17
type input "201 剪髮(201)"
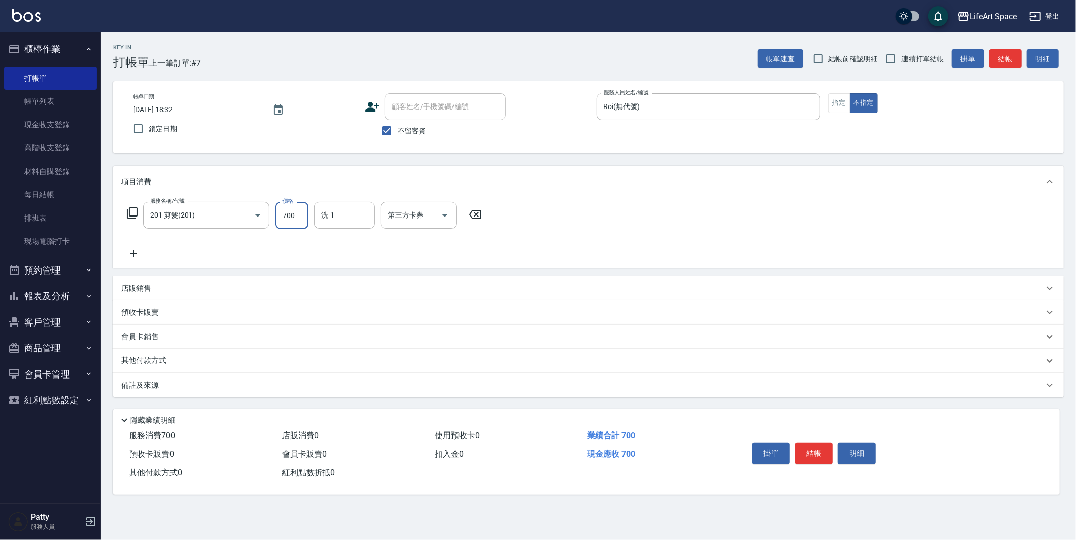
drag, startPoint x: 303, startPoint y: 219, endPoint x: 280, endPoint y: 218, distance: 22.7
click at [280, 218] on input "700" at bounding box center [291, 215] width 33 height 27
drag, startPoint x: 298, startPoint y: 216, endPoint x: 285, endPoint y: 216, distance: 12.6
click at [285, 216] on input "700" at bounding box center [291, 215] width 33 height 27
type input "800"
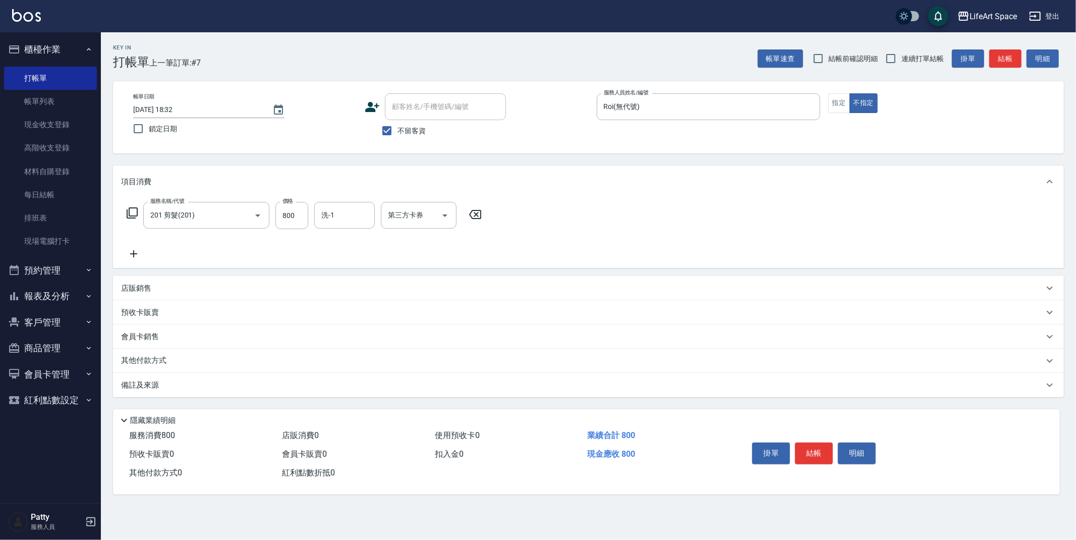
click at [243, 382] on div "備註及來源" at bounding box center [582, 385] width 923 height 11
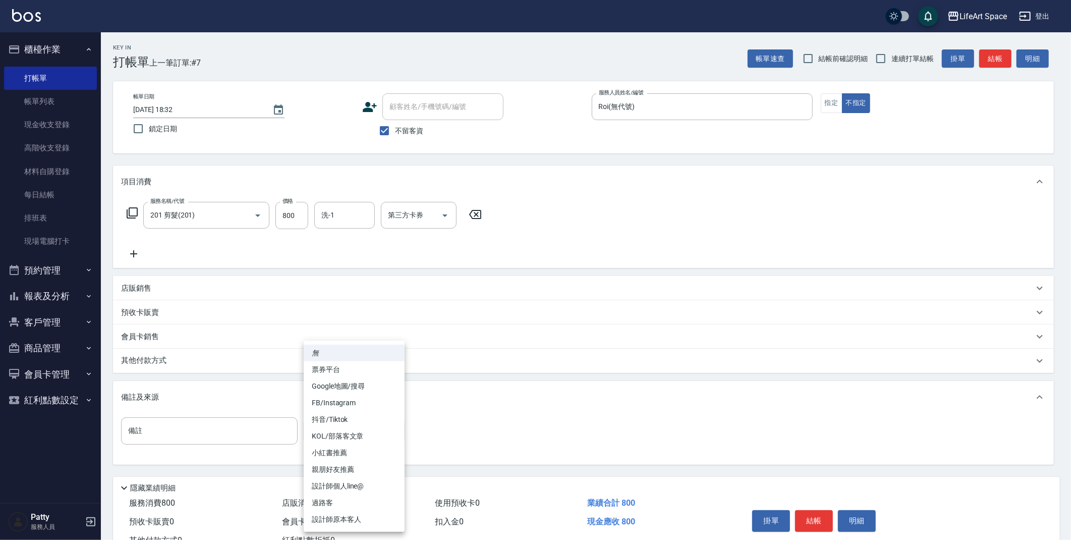
click at [332, 433] on body "LifeArt Space 登出 櫃檯作業 打帳單 帳單列表 現金收支登錄 高階收支登錄 材料自購登錄 每日結帳 排班表 現場電腦打卡 預約管理 預約管理 單…" at bounding box center [535, 287] width 1071 height 574
click at [342, 507] on li "過路客" at bounding box center [354, 502] width 101 height 17
type input "過路客"
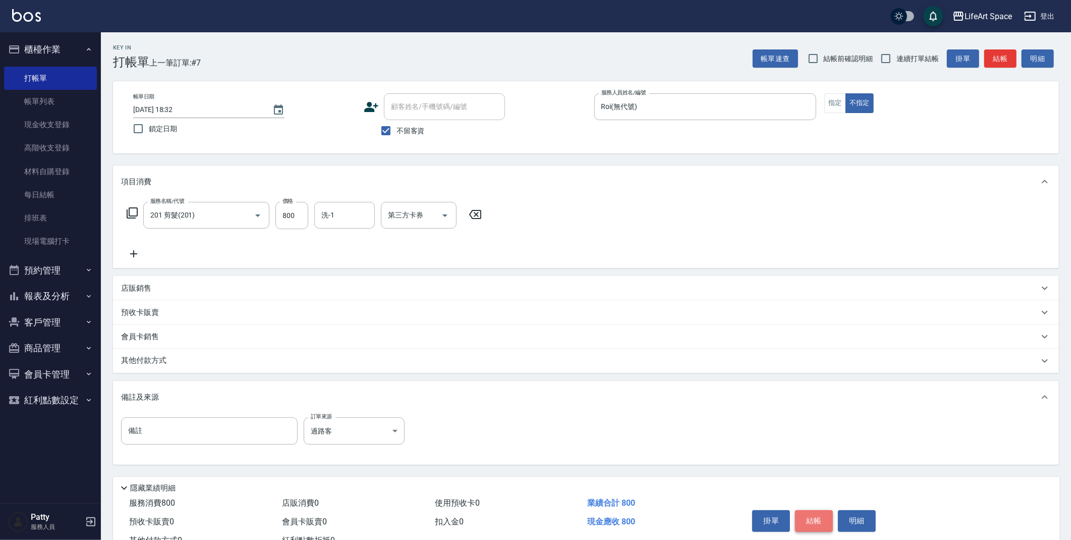
click at [814, 520] on button "結帳" at bounding box center [814, 520] width 38 height 21
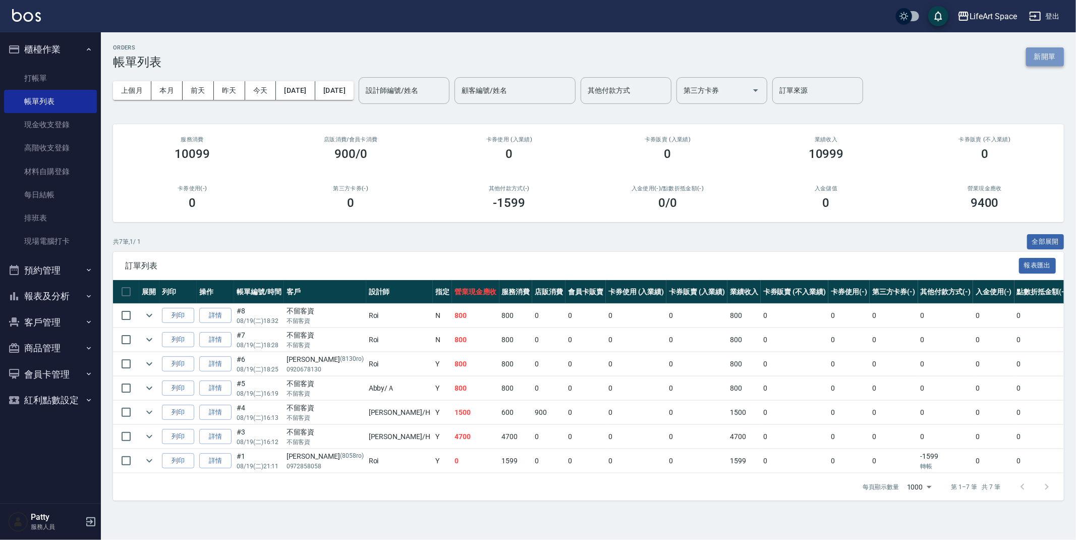
click at [1033, 59] on button "新開單" at bounding box center [1045, 56] width 38 height 19
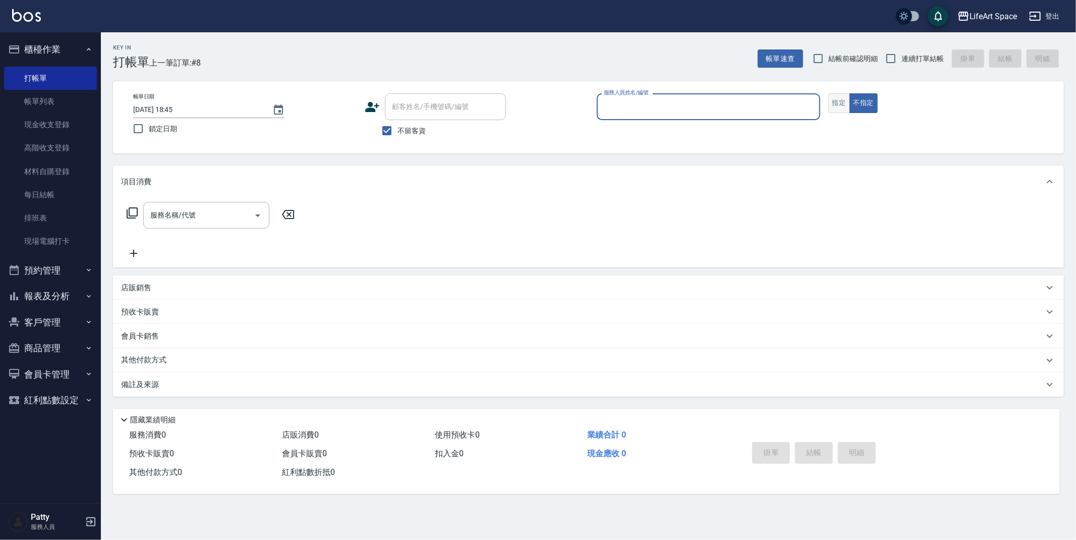
click at [830, 107] on button "指定" at bounding box center [839, 103] width 22 height 20
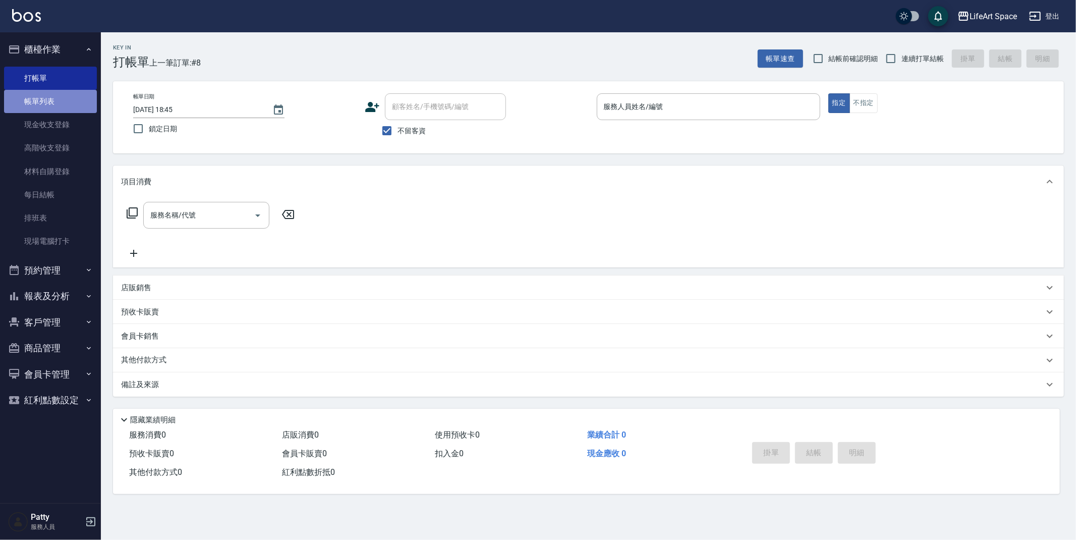
click at [50, 104] on link "帳單列表" at bounding box center [50, 101] width 93 height 23
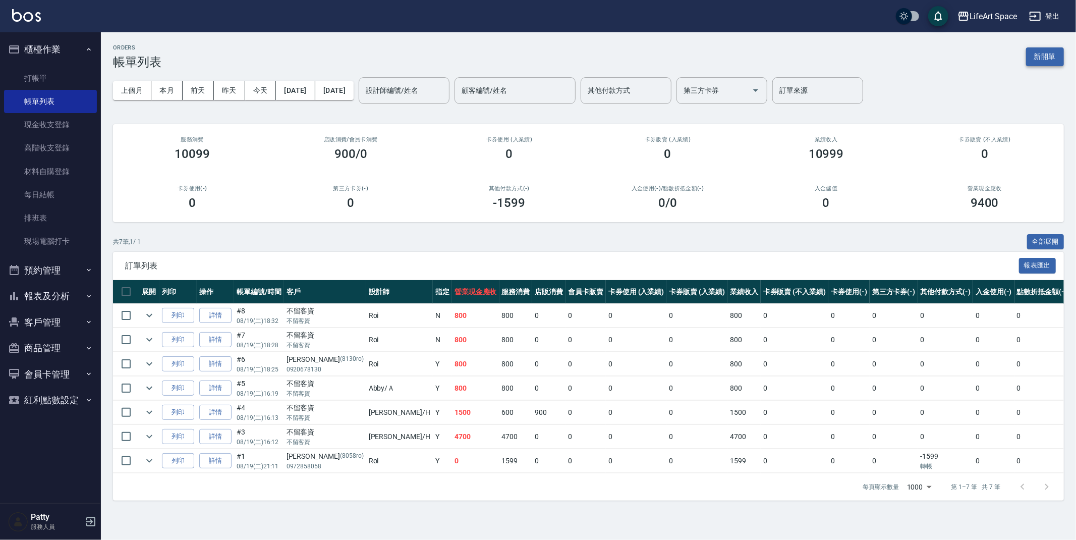
click at [1063, 53] on button "新開單" at bounding box center [1045, 56] width 38 height 19
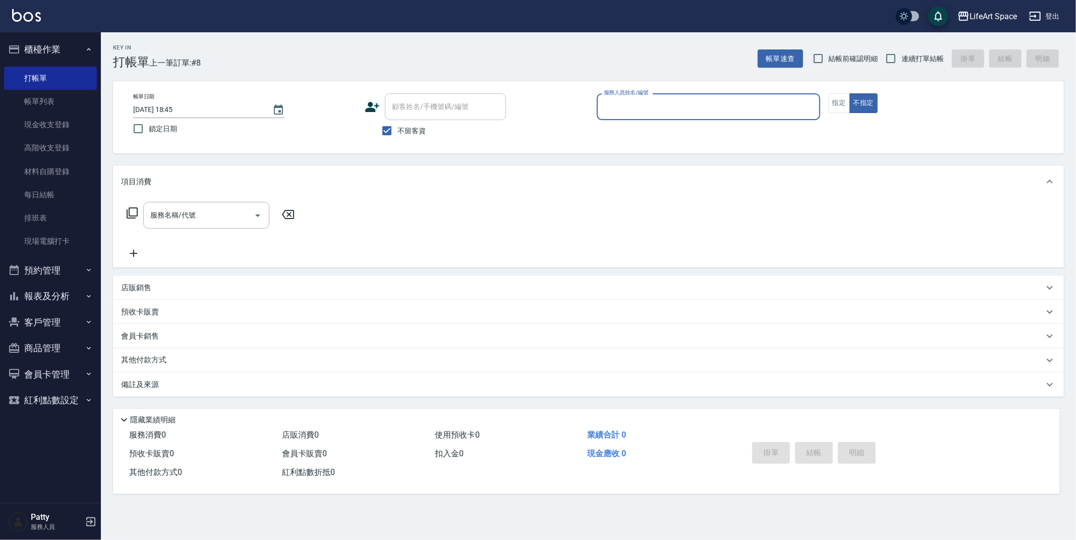
drag, startPoint x: 766, startPoint y: 106, endPoint x: 745, endPoint y: 115, distance: 23.3
click at [766, 106] on input "服務人員姓名/編號" at bounding box center [708, 107] width 214 height 18
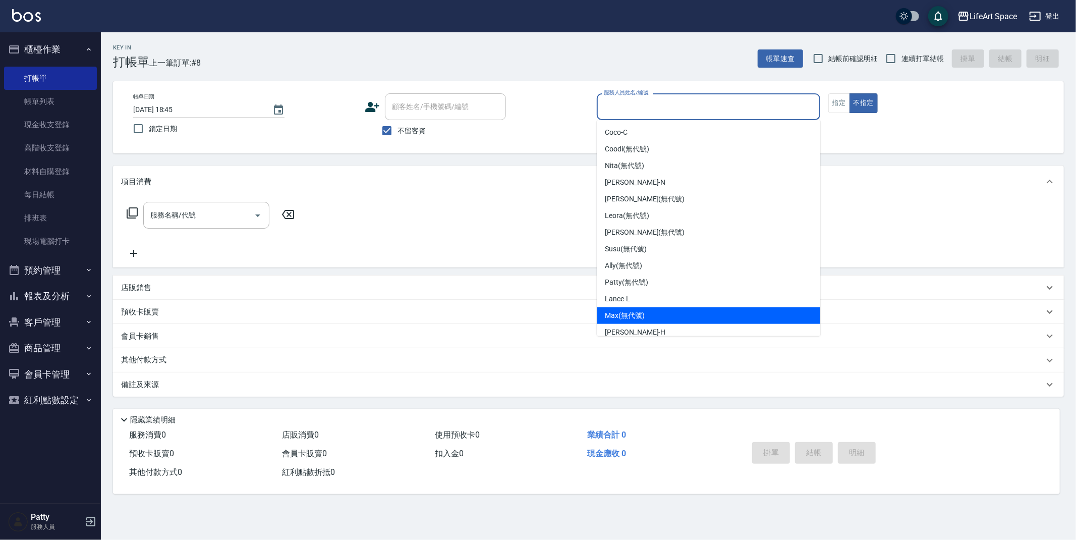
click at [635, 311] on span "[PERSON_NAME] (無代號)" at bounding box center [625, 315] width 40 height 11
type input "[PERSON_NAME](無代號)"
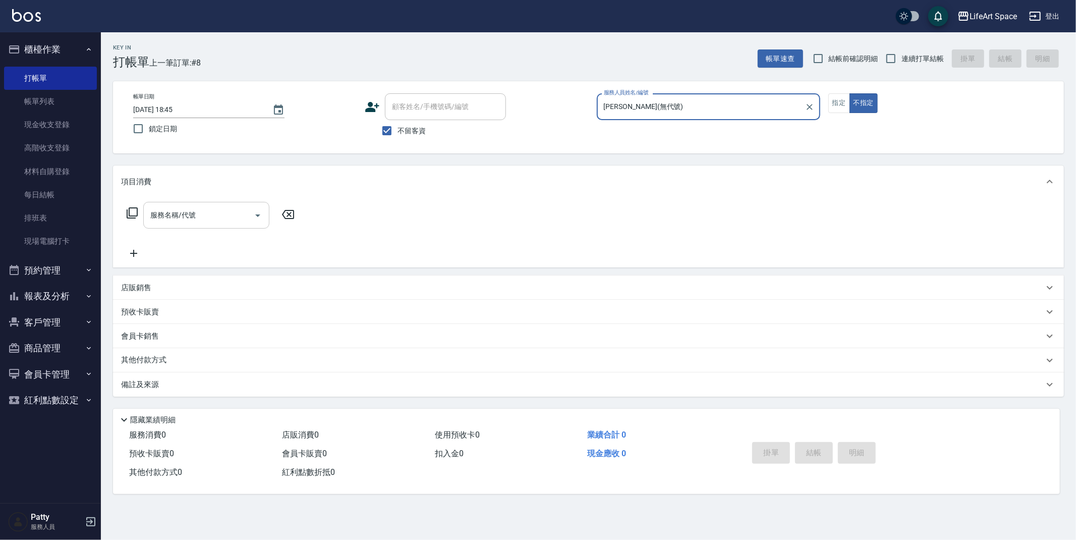
click at [202, 215] on input "服務名稱/代號" at bounding box center [199, 215] width 102 height 18
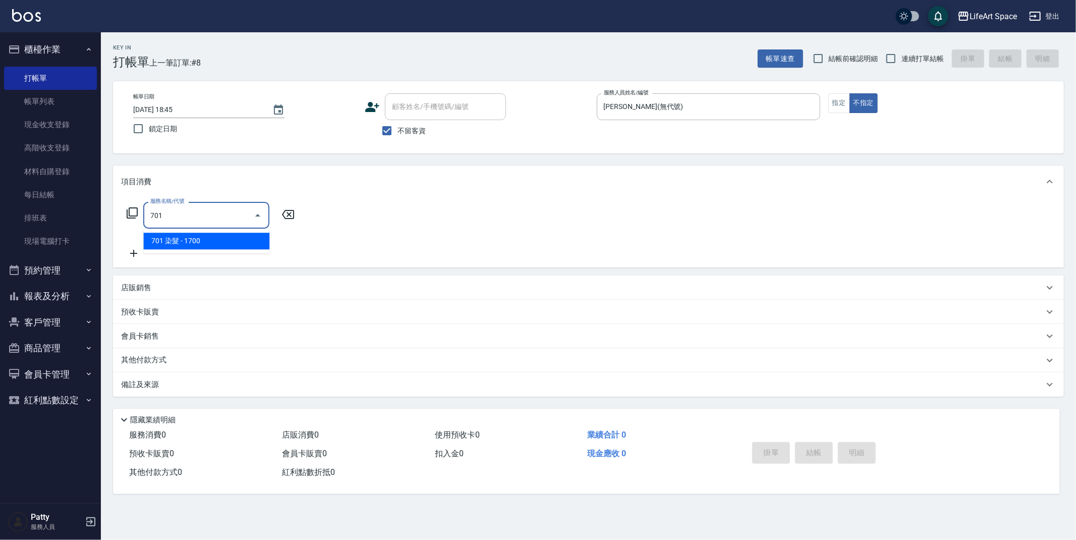
click at [239, 241] on span "701 染髮 - 1700" at bounding box center [206, 241] width 126 height 17
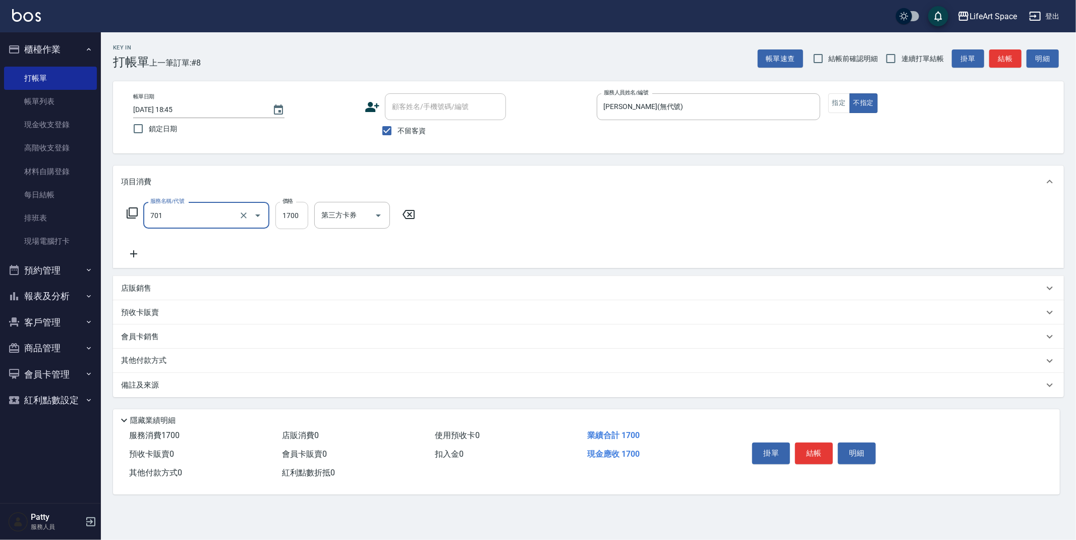
click at [297, 212] on input "1700" at bounding box center [291, 215] width 33 height 27
type input "701 染髮(701)"
type input "5200"
click at [411, 215] on input "技術協助-1" at bounding box center [410, 215] width 51 height 18
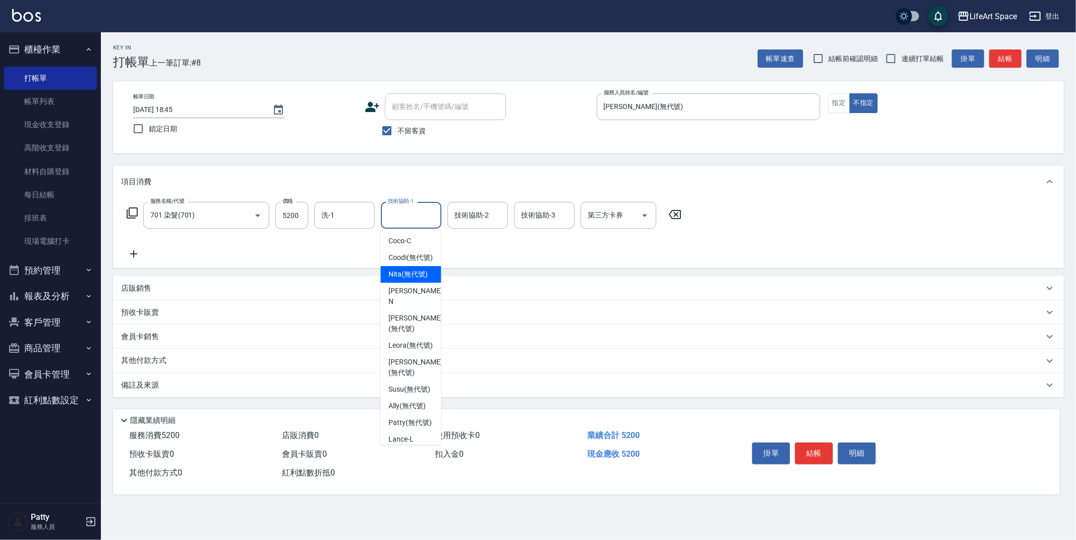
click at [401, 279] on span "Nita (無代號)" at bounding box center [407, 274] width 39 height 11
type input "Nita (無代號)"
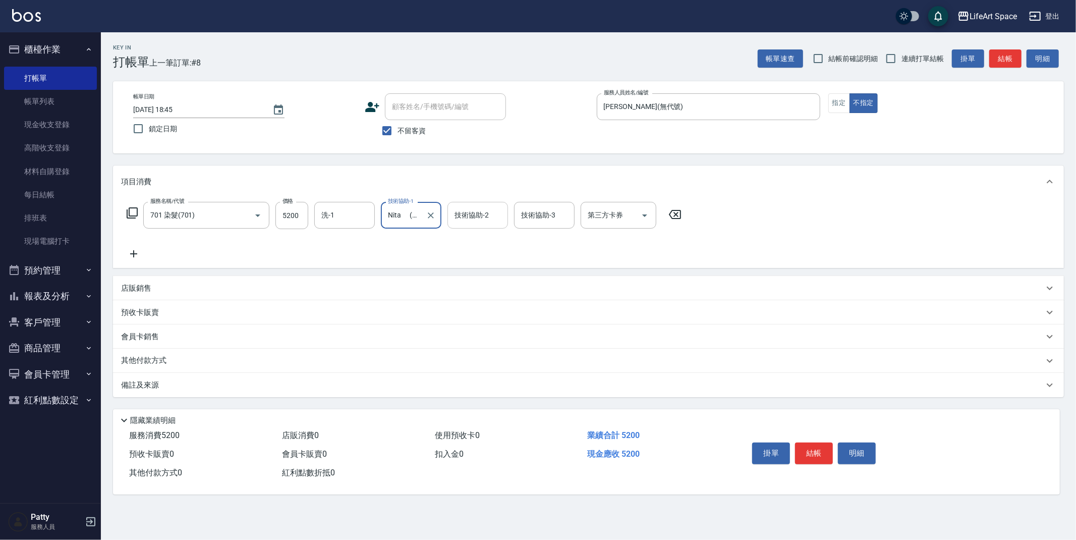
click at [483, 224] on div "技術協助-2" at bounding box center [477, 215] width 61 height 27
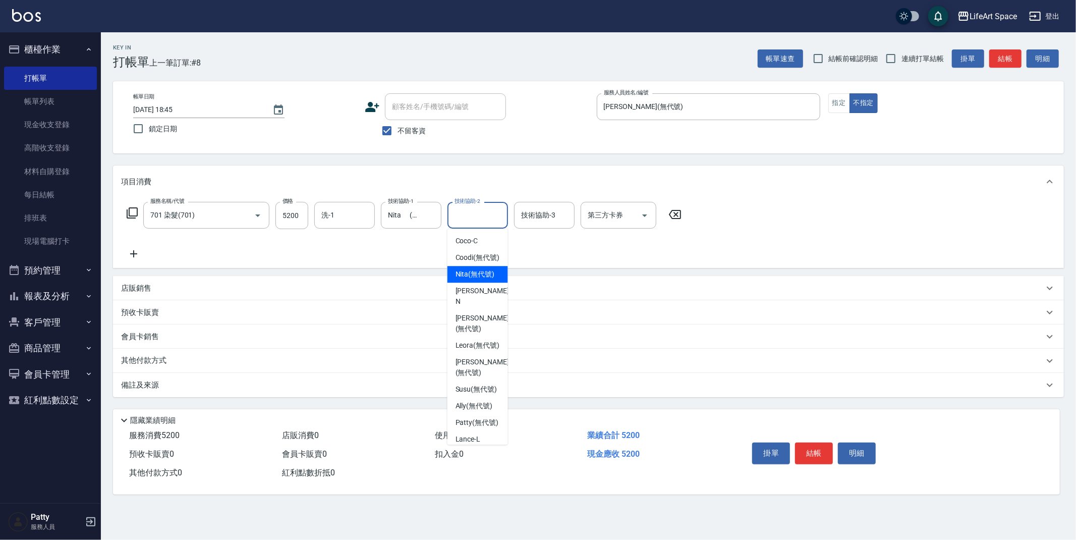
click at [472, 279] on span "Nita (無代號)" at bounding box center [475, 274] width 39 height 11
type input "Nita (無代號)"
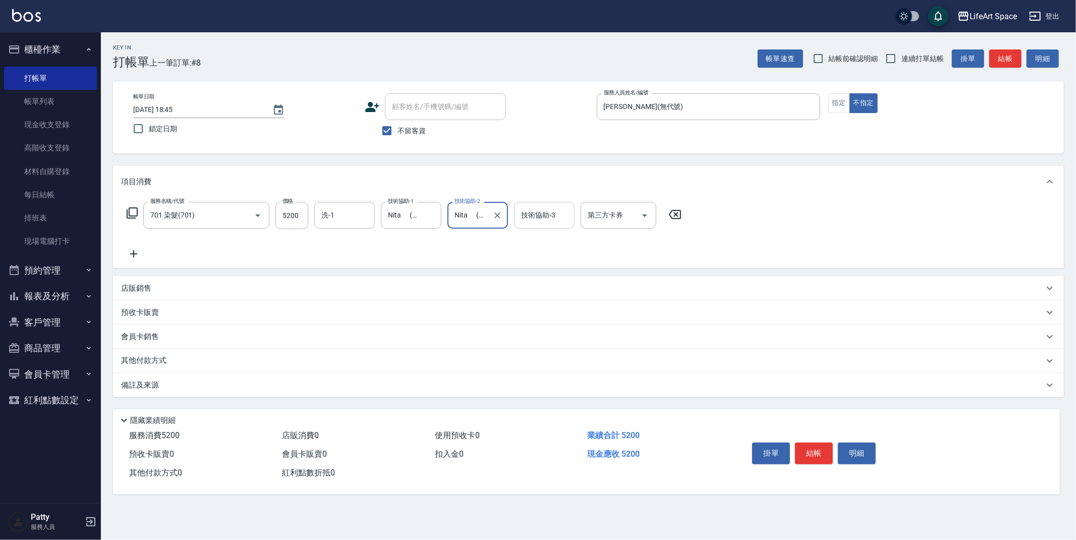
click at [544, 205] on div "技術協助-3" at bounding box center [544, 215] width 61 height 27
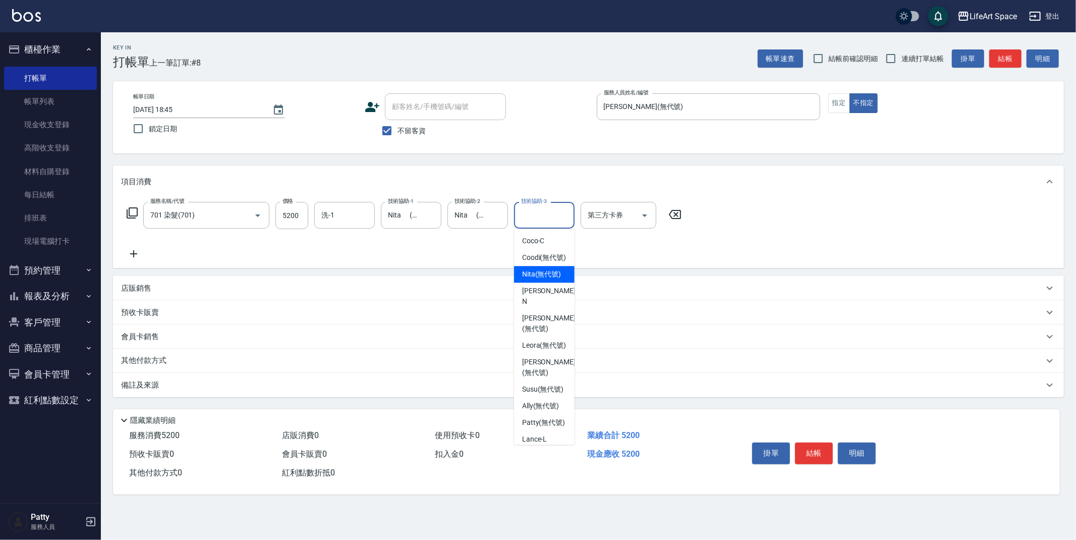
click at [540, 279] on span "Nita (無代號)" at bounding box center [541, 274] width 39 height 11
type input "Nita (無代號)"
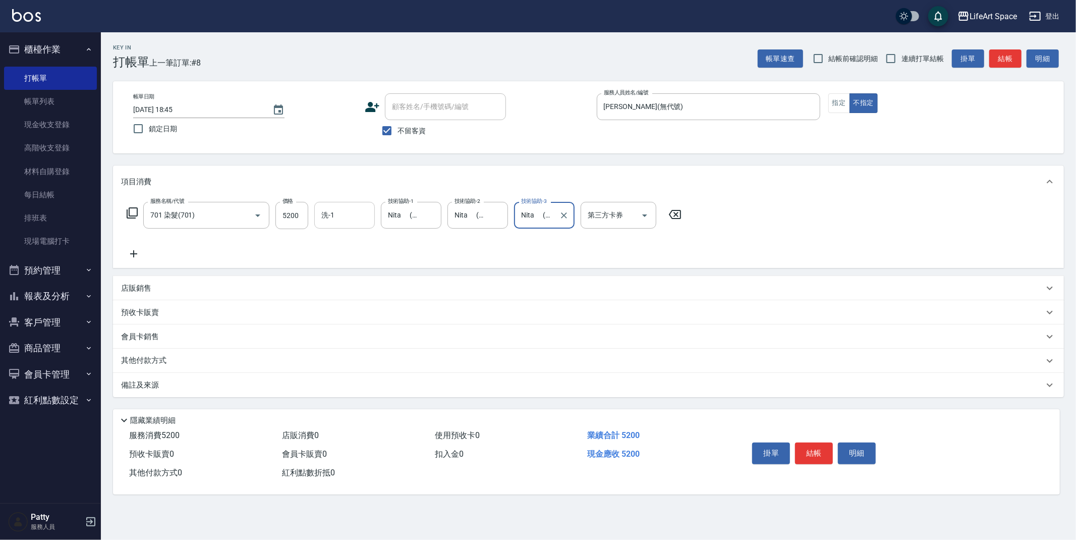
click at [348, 218] on input "洗-1" at bounding box center [344, 215] width 51 height 18
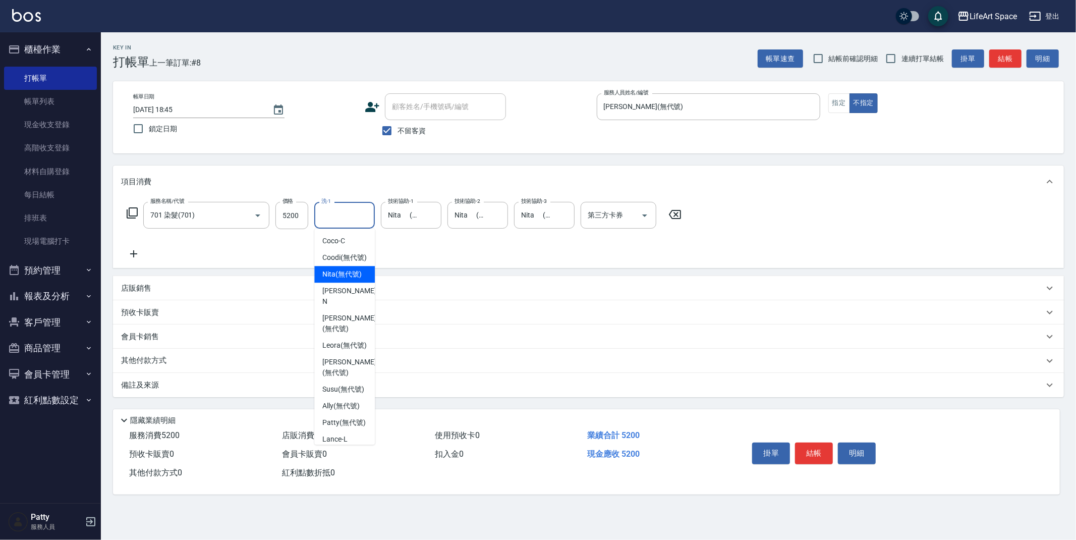
click at [340, 279] on span "Nita (無代號)" at bounding box center [341, 274] width 39 height 11
type input "Nita (無代號)"
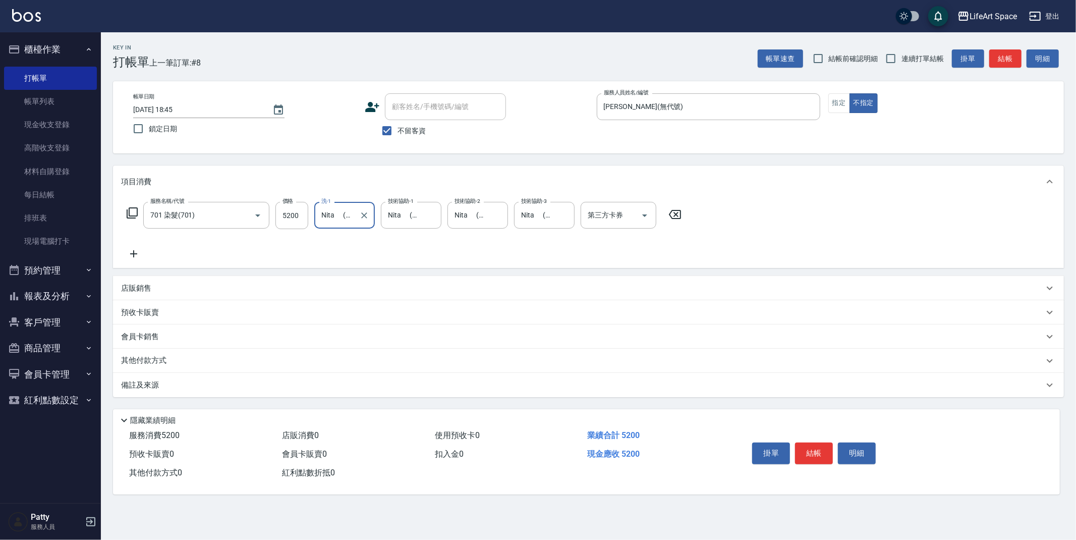
click at [271, 392] on div "備註及來源" at bounding box center [588, 385] width 951 height 24
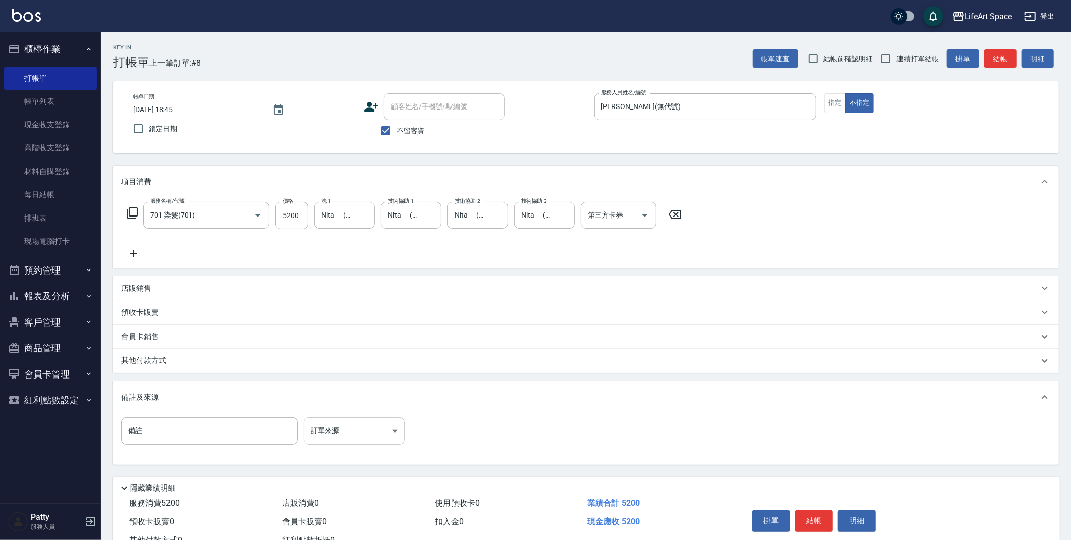
click at [345, 429] on body "LifeArt Space 登出 櫃檯作業 打帳單 帳單列表 現金收支登錄 高階收支登錄 材料自購登錄 每日結帳 排班表 現場電腦打卡 預約管理 預約管理 單…" at bounding box center [535, 287] width 1071 height 574
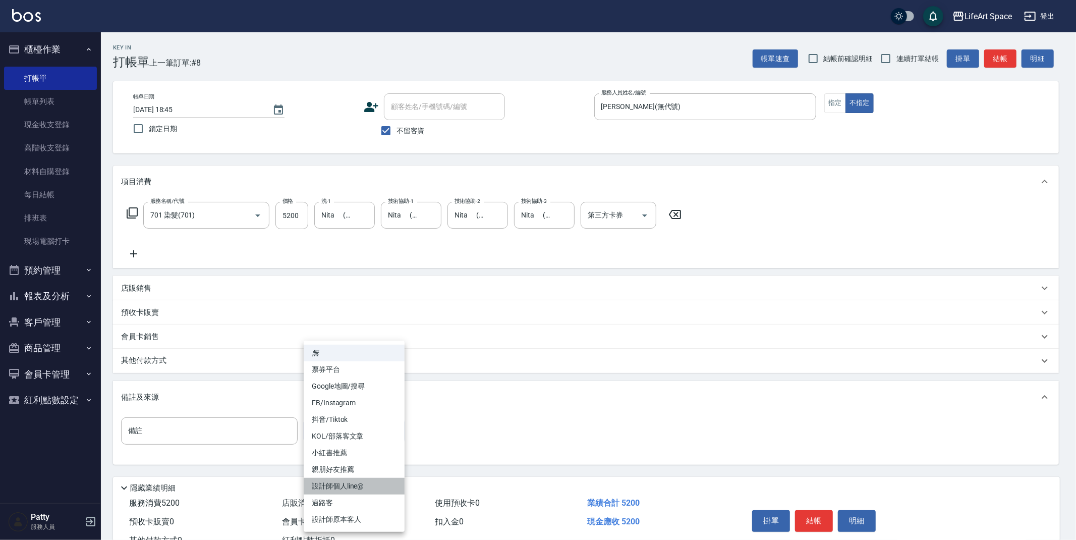
drag, startPoint x: 361, startPoint y: 488, endPoint x: 343, endPoint y: 475, distance: 22.7
click at [361, 488] on li "設計師個人line@" at bounding box center [354, 486] width 101 height 17
type input "設計師個人line@"
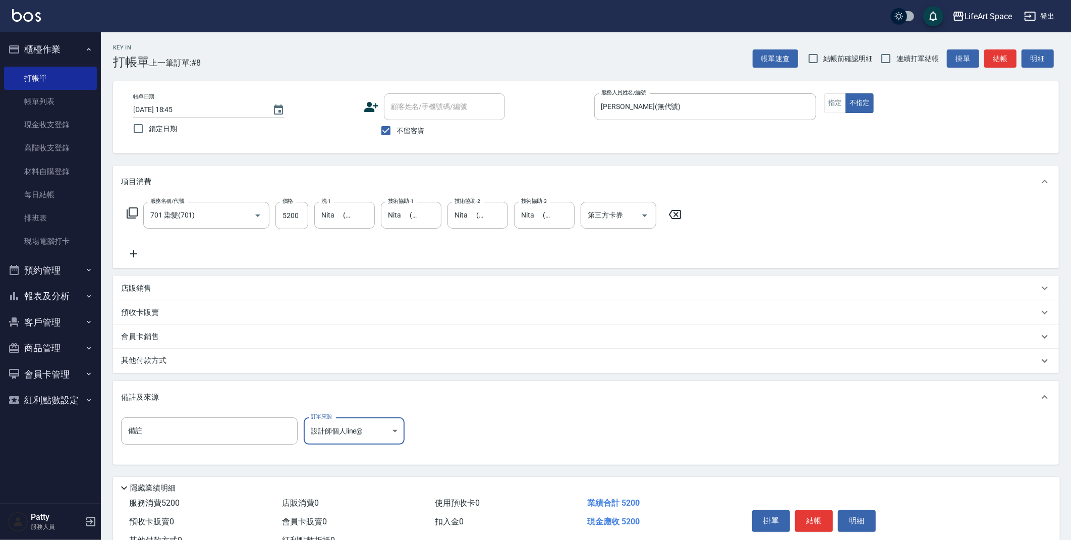
click at [226, 360] on div "其他付款方式" at bounding box center [580, 360] width 918 height 11
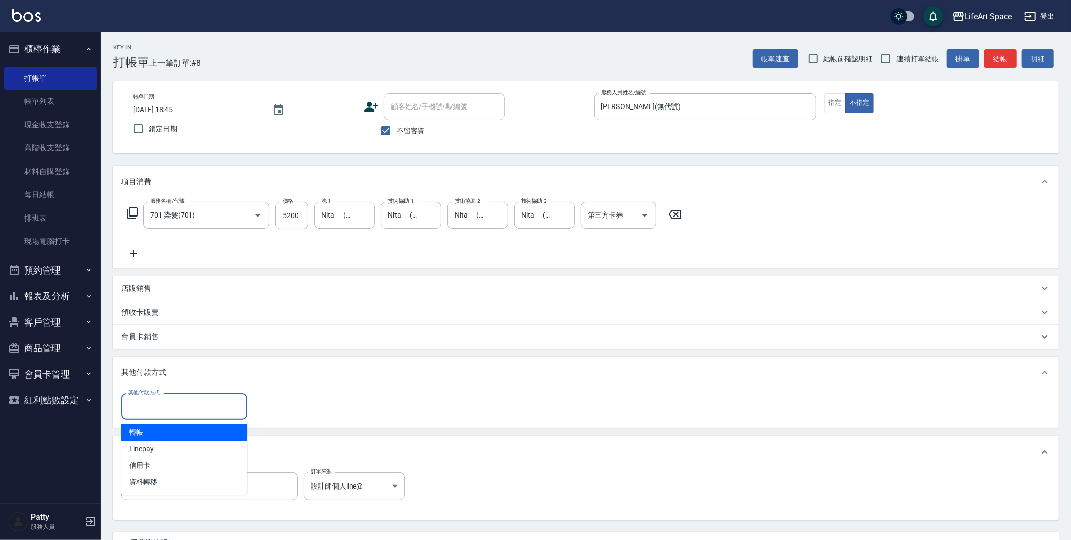
click at [185, 409] on input "其他付款方式" at bounding box center [184, 407] width 117 height 18
click at [166, 435] on span "轉帳" at bounding box center [184, 432] width 126 height 17
type input "轉帳"
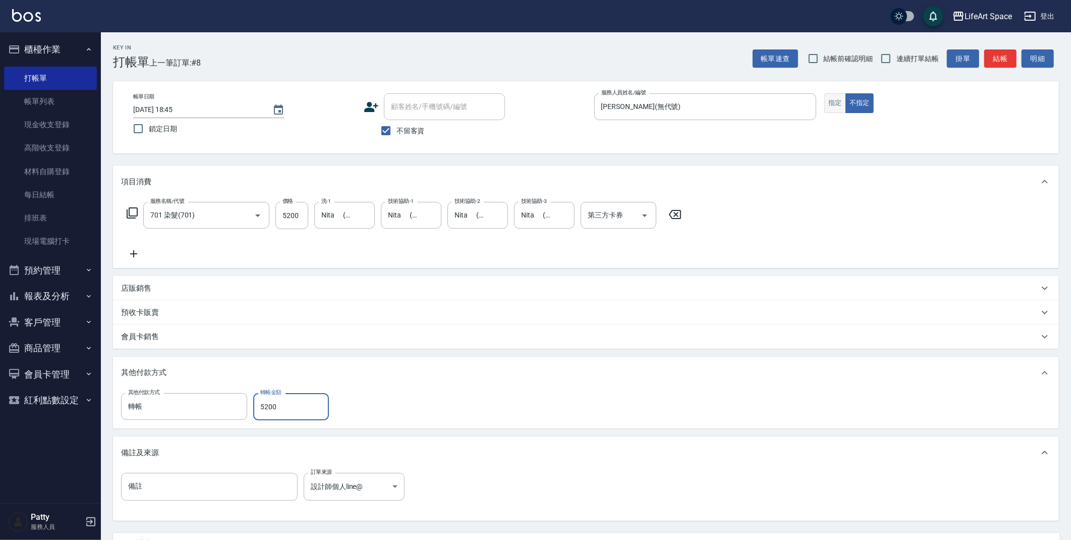
type input "5200"
click at [839, 103] on button "指定" at bounding box center [835, 103] width 22 height 20
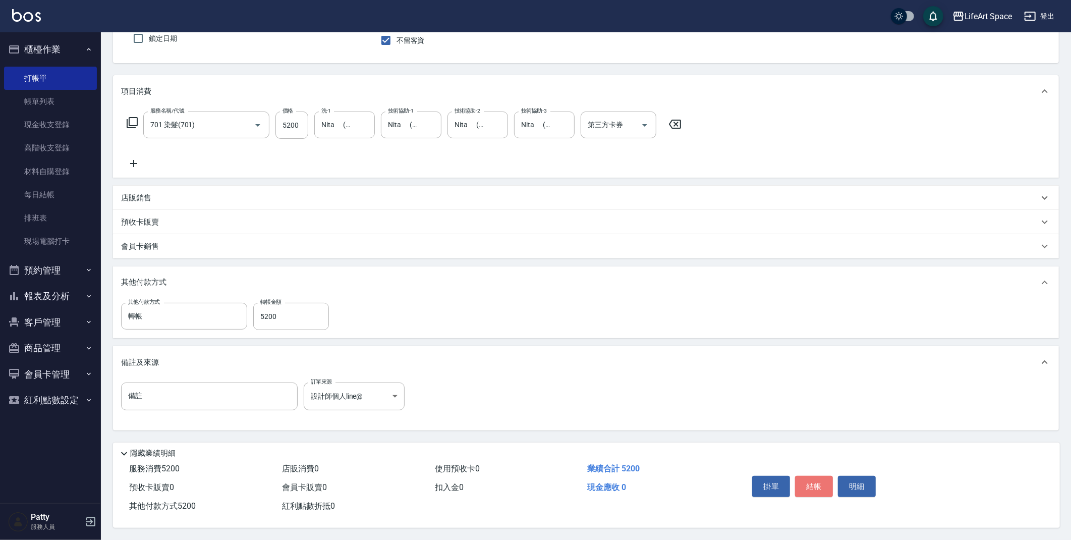
click at [811, 484] on button "結帳" at bounding box center [814, 486] width 38 height 21
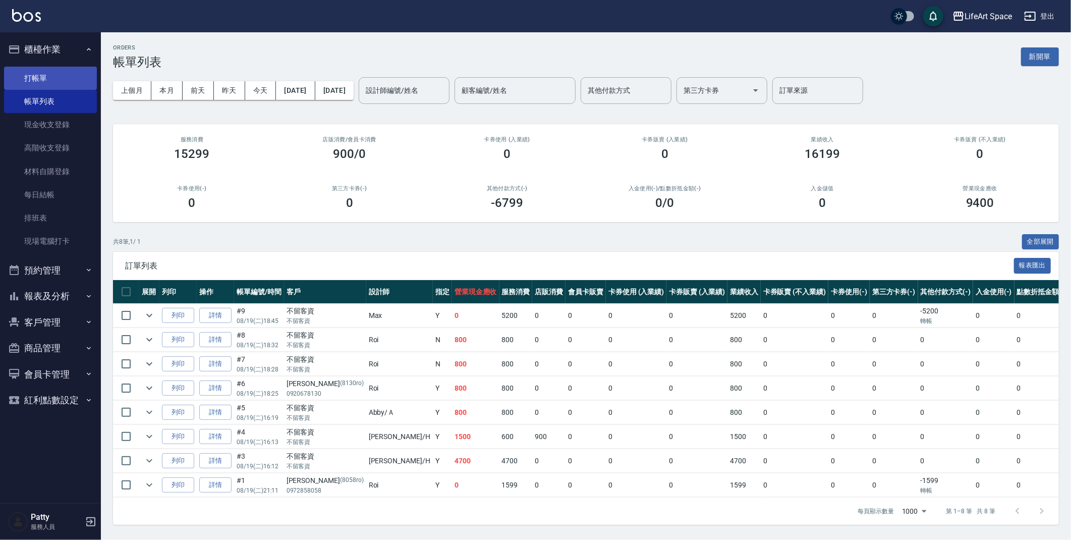
click at [82, 77] on link "打帳單" at bounding box center [50, 78] width 93 height 23
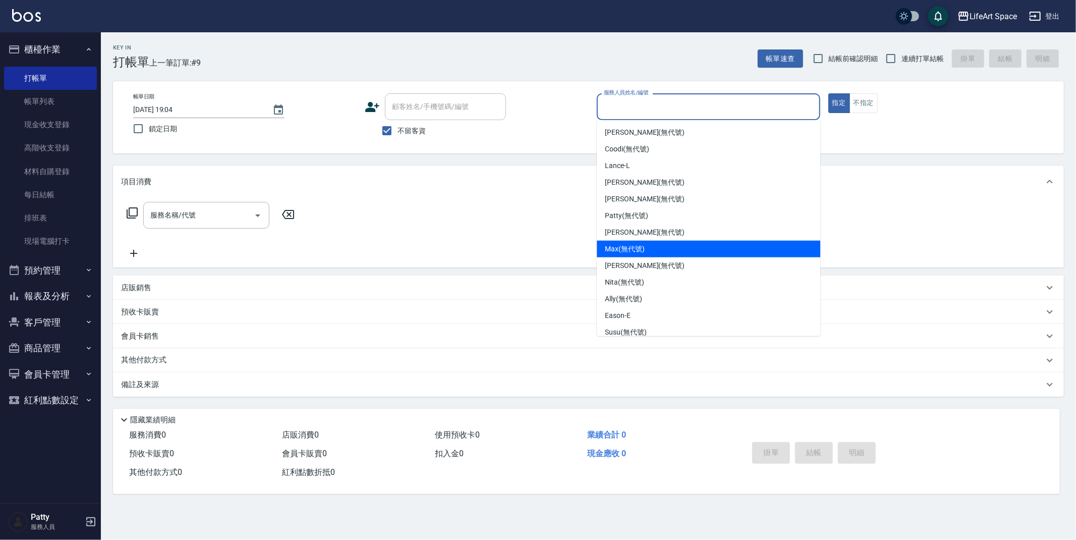
click at [647, 249] on div "[PERSON_NAME] (無代號)" at bounding box center [708, 249] width 223 height 17
type input "[PERSON_NAME](無代號)"
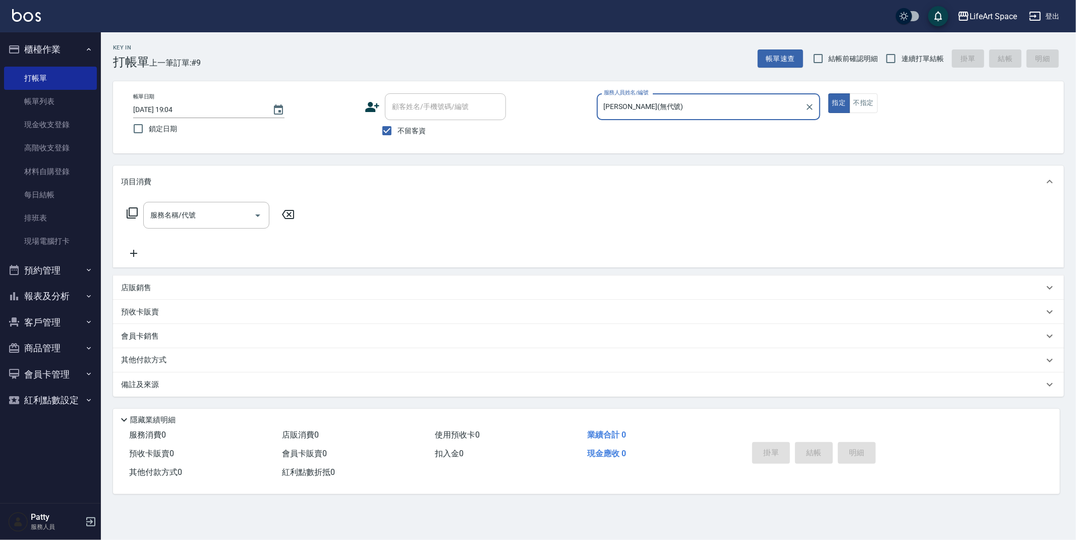
click at [173, 229] on div "服務名稱/代號 服務名稱/代號" at bounding box center [211, 231] width 180 height 58
click at [180, 224] on div "服務名稱/代號" at bounding box center [206, 215] width 126 height 27
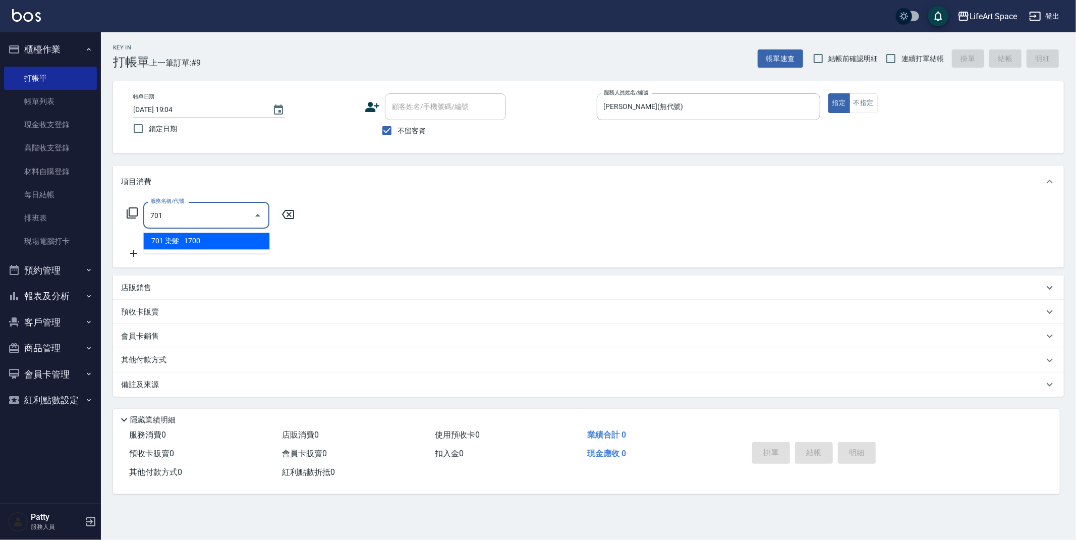
click at [210, 237] on span "701 染髮 - 1700" at bounding box center [206, 241] width 126 height 17
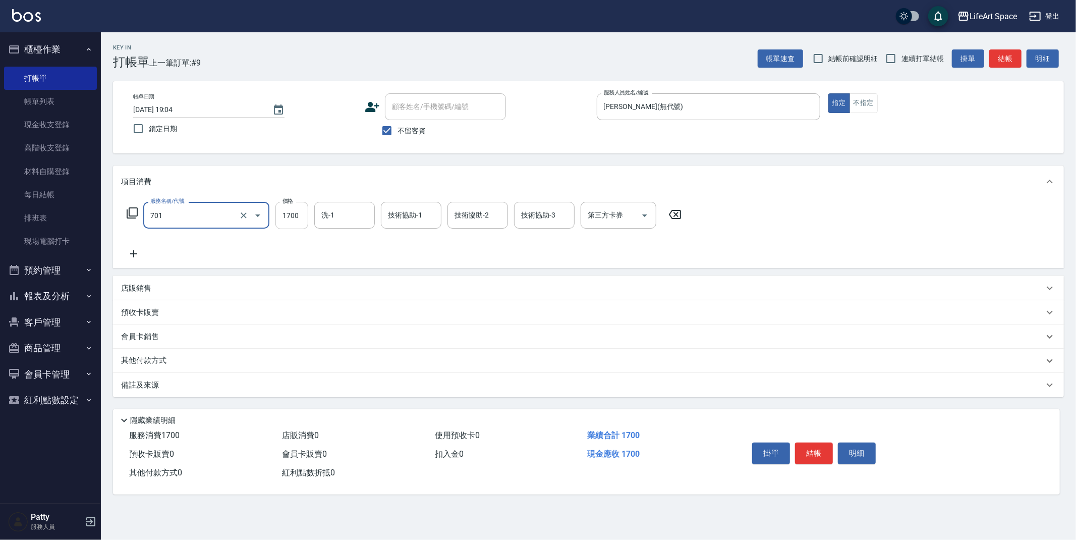
type input "701 染髮(701)"
click at [293, 214] on input "1700" at bounding box center [291, 215] width 33 height 27
type input "3500"
click at [130, 255] on icon at bounding box center [133, 254] width 25 height 12
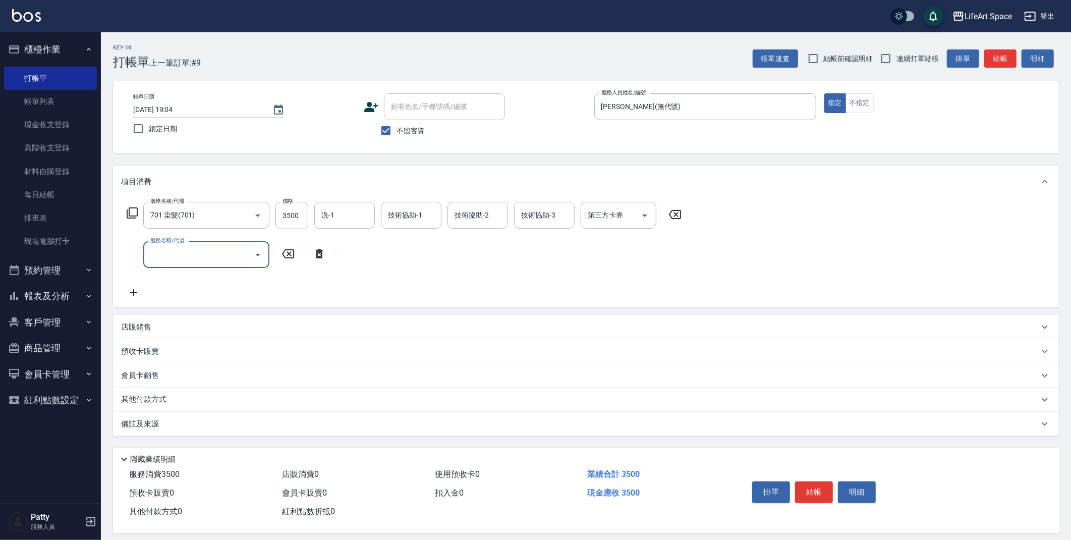
click at [199, 251] on input "服務名稱/代號" at bounding box center [199, 255] width 102 height 18
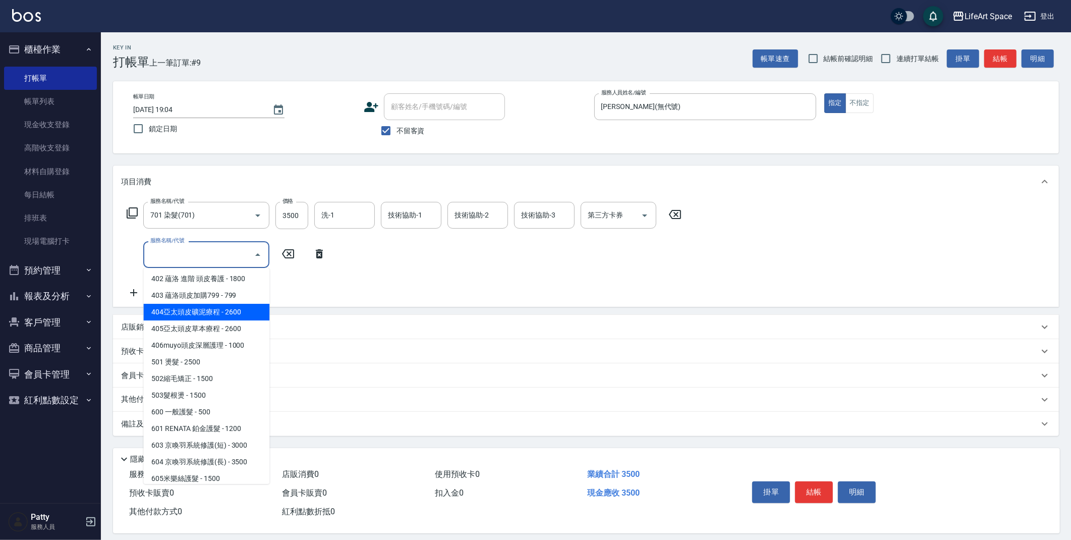
scroll to position [158, 0]
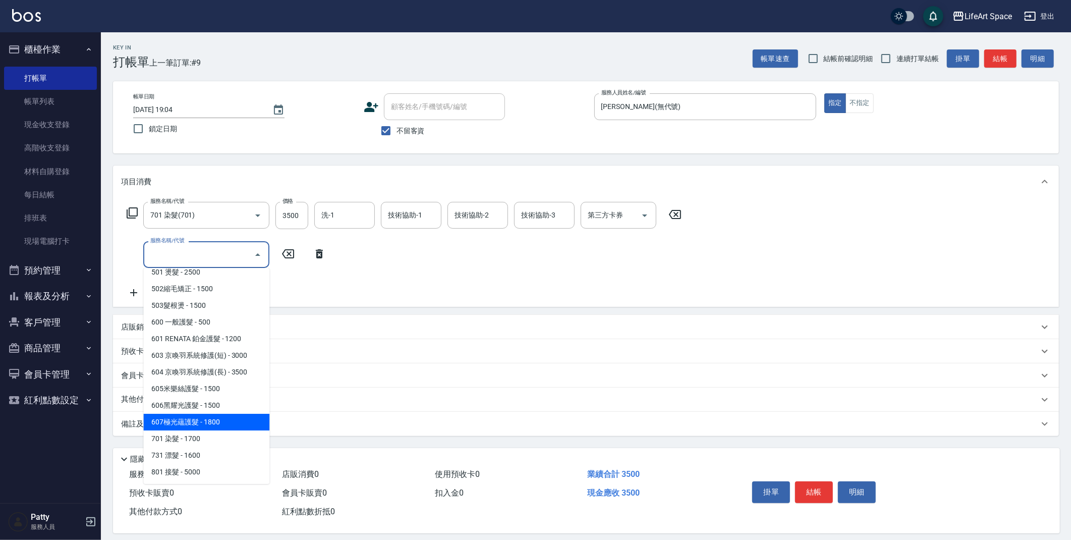
click at [224, 414] on span "607極光蘊護髮 - 1800" at bounding box center [206, 422] width 126 height 17
type input "607極光蘊護髮(607)"
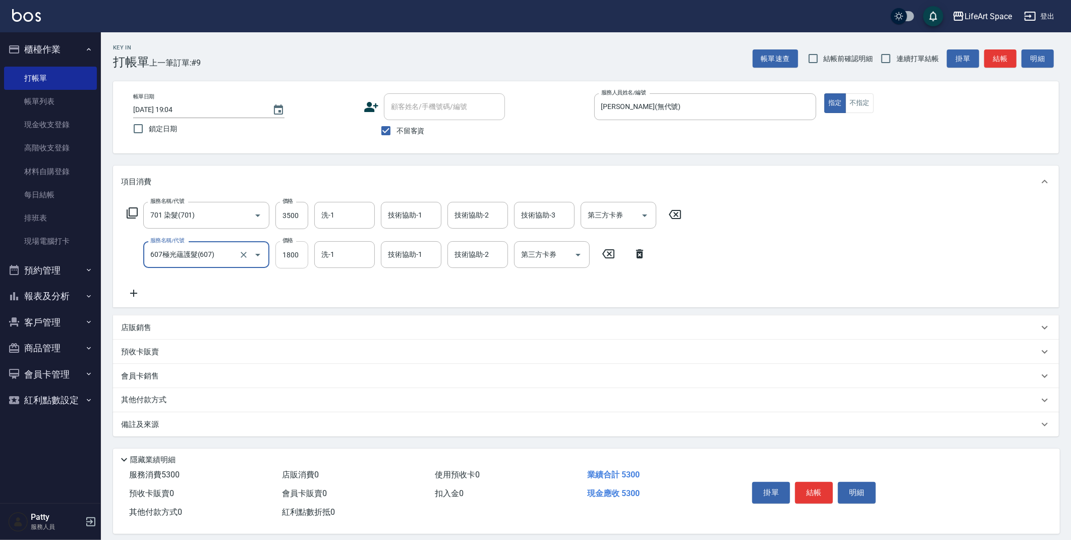
click at [303, 253] on input "1800" at bounding box center [291, 254] width 33 height 27
type input "2200"
click at [414, 219] on div "技術協助-1 技術協助-1" at bounding box center [411, 215] width 61 height 27
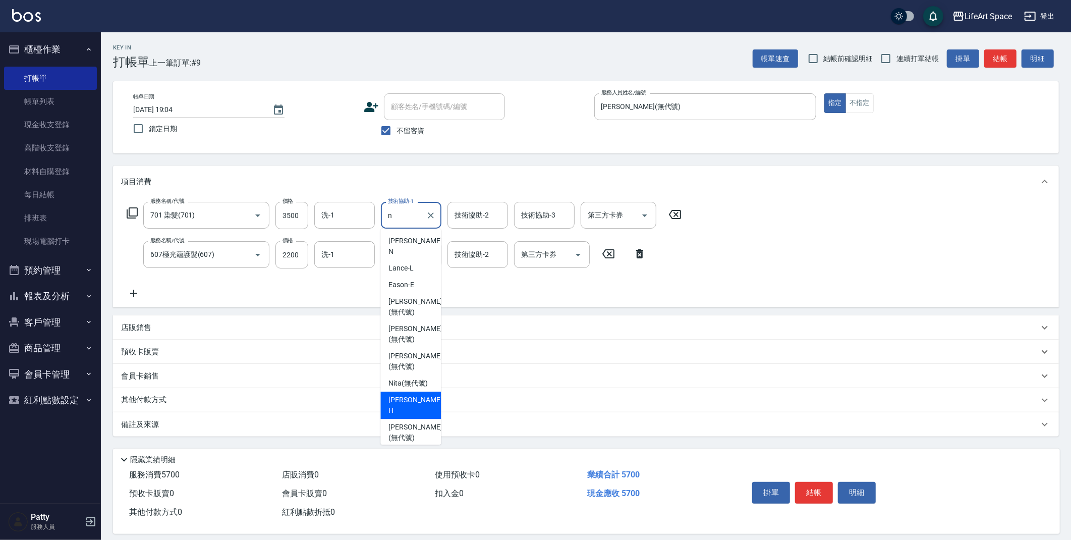
drag, startPoint x: 415, startPoint y: 357, endPoint x: 453, endPoint y: 301, distance: 67.4
click at [415, 375] on div "Nita (無代號)" at bounding box center [410, 383] width 61 height 17
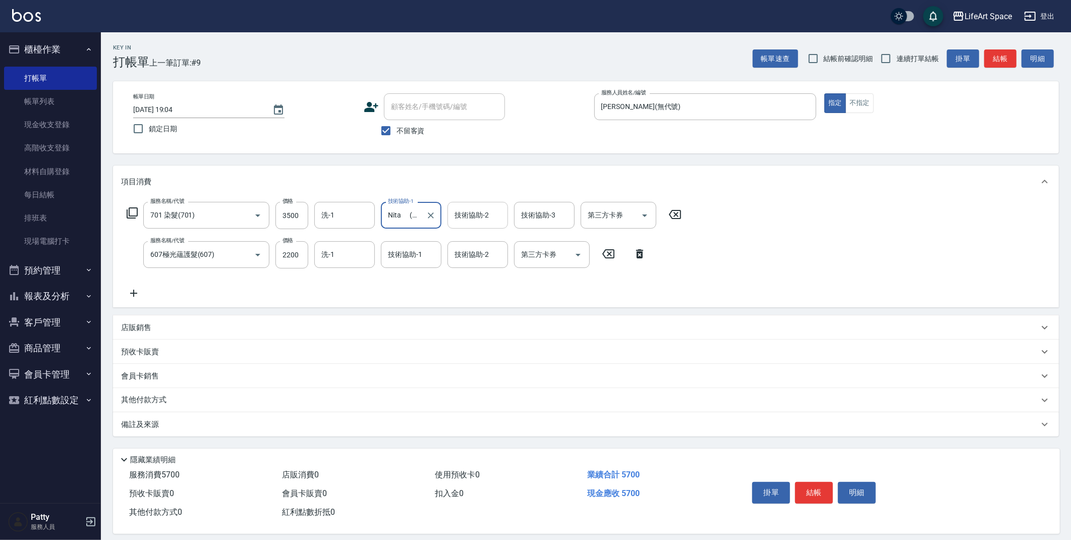
type input "Nita (無代號)"
click at [479, 217] on div "技術協助-2 技術協助-2" at bounding box center [477, 215] width 61 height 27
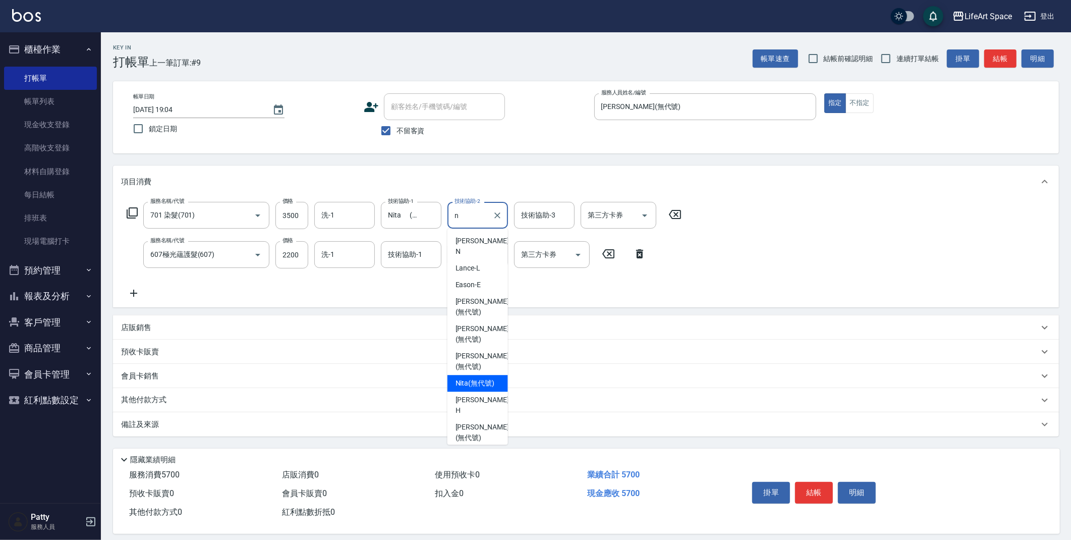
click at [473, 378] on span "Nita (無代號)" at bounding box center [475, 383] width 39 height 11
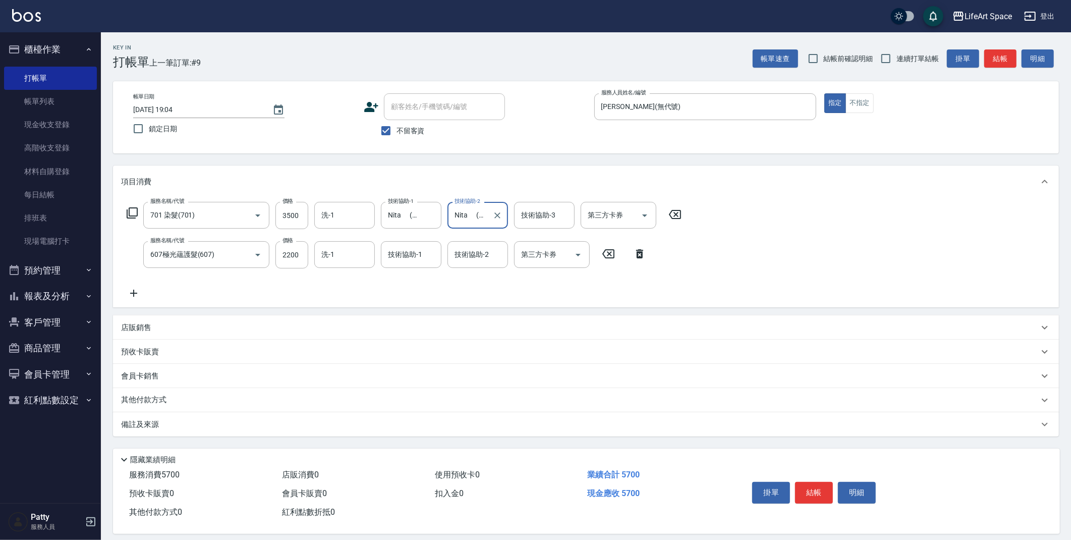
type input "Nita (無代號)"
click at [552, 215] on div "技術協助-3 技術協助-3" at bounding box center [544, 215] width 61 height 27
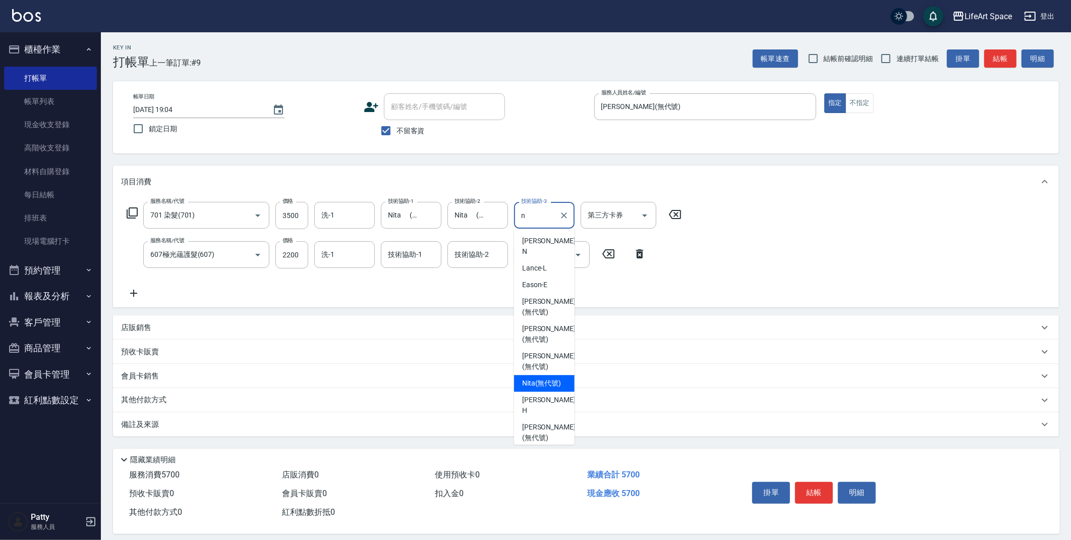
click at [539, 378] on span "Nita (無代號)" at bounding box center [541, 383] width 39 height 11
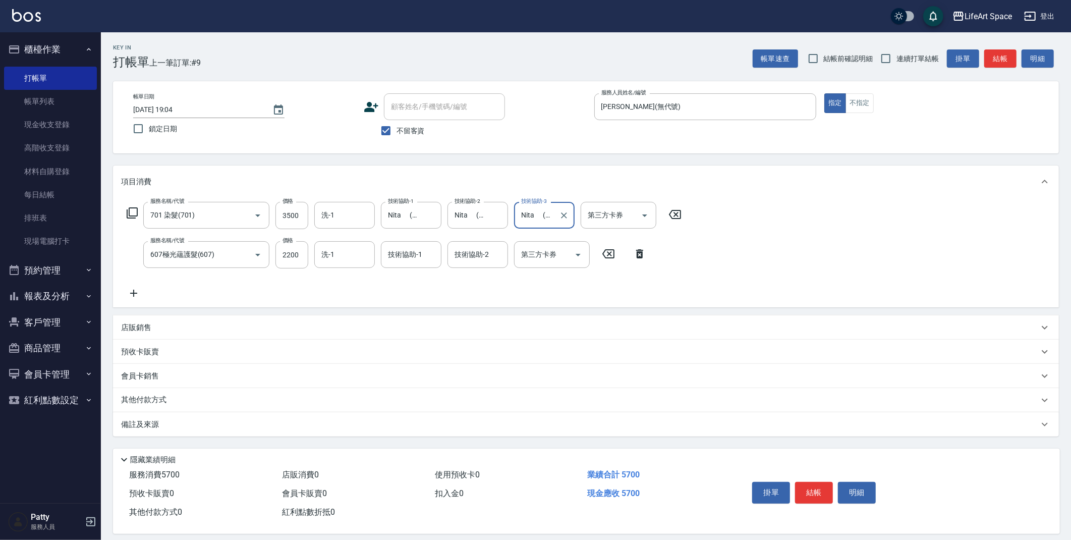
type input "Nita (無代號)"
click at [419, 252] on div "技術協助-1 技術協助-1" at bounding box center [411, 254] width 61 height 27
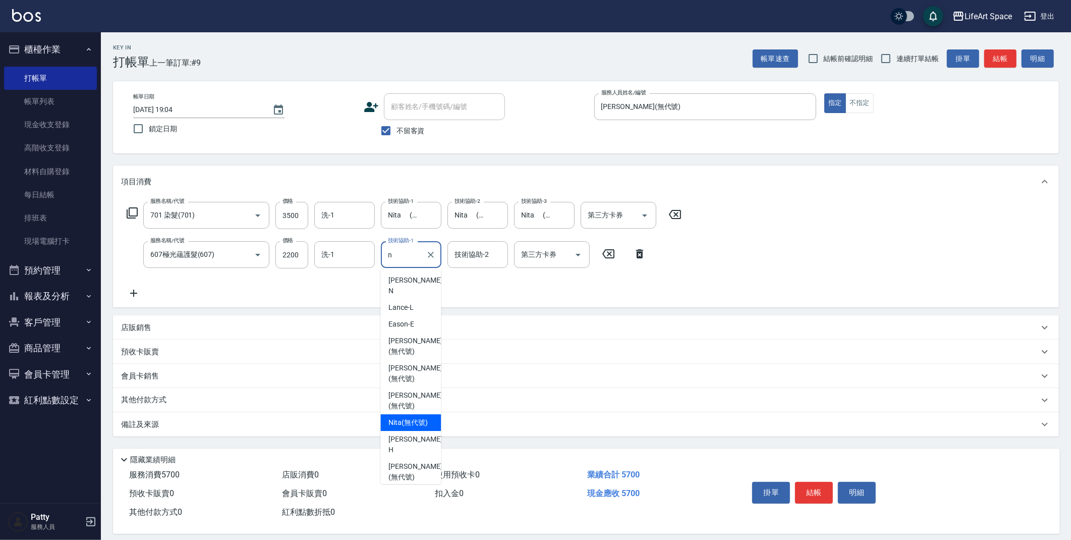
drag, startPoint x: 403, startPoint y: 377, endPoint x: 404, endPoint y: 385, distance: 8.6
click at [406, 386] on ul "[PERSON_NAME] -E [PERSON_NAME] (無代號) [PERSON_NAME] (無代號) [PERSON_NAME] (無代號) [P…" at bounding box center [410, 376] width 61 height 216
click at [402, 417] on span "Nita (無代號)" at bounding box center [407, 422] width 39 height 11
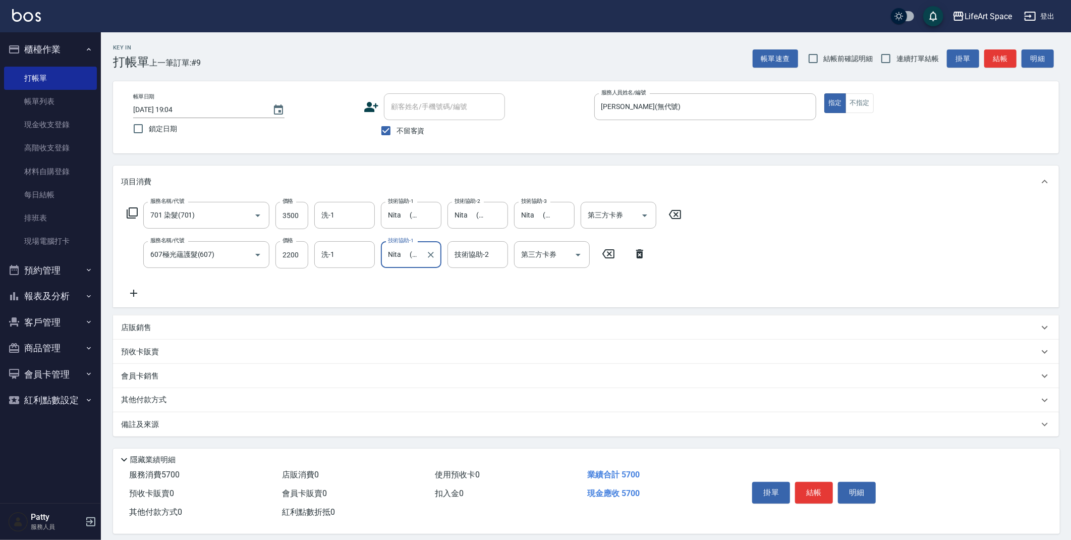
type input "Nita (無代號)"
click at [480, 256] on div "技術協助-2 技術協助-2" at bounding box center [477, 254] width 61 height 27
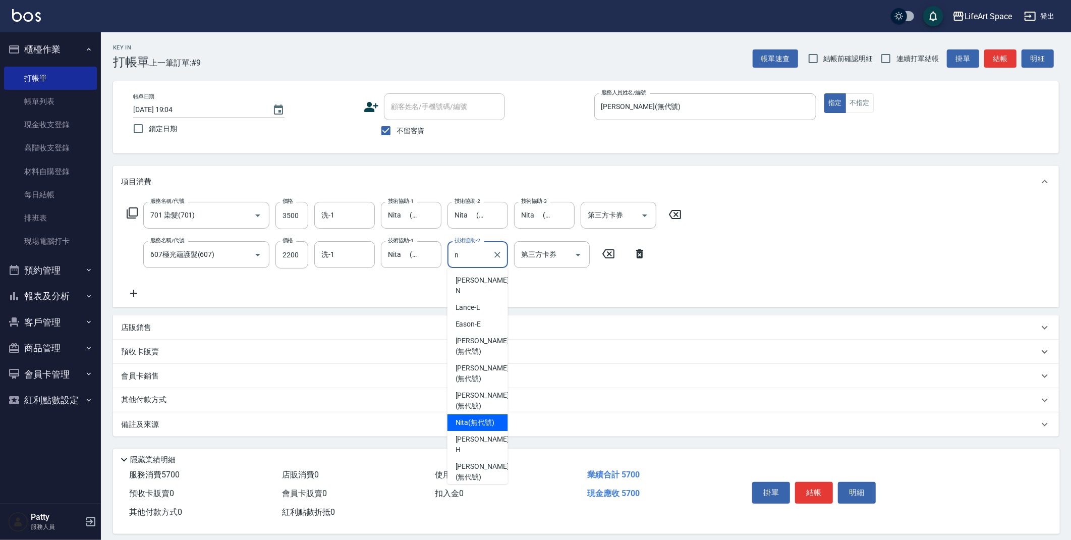
drag, startPoint x: 477, startPoint y: 392, endPoint x: 467, endPoint y: 371, distance: 23.5
click at [477, 417] on span "Nita (無代號)" at bounding box center [475, 422] width 39 height 11
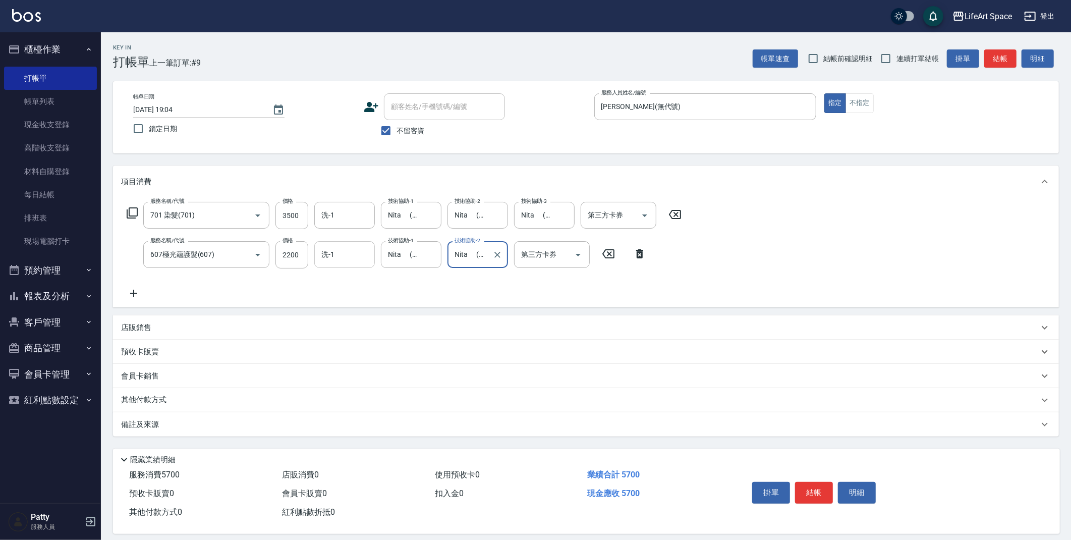
type input "Nita (無代號)"
click at [356, 262] on input "洗-1" at bounding box center [344, 255] width 51 height 18
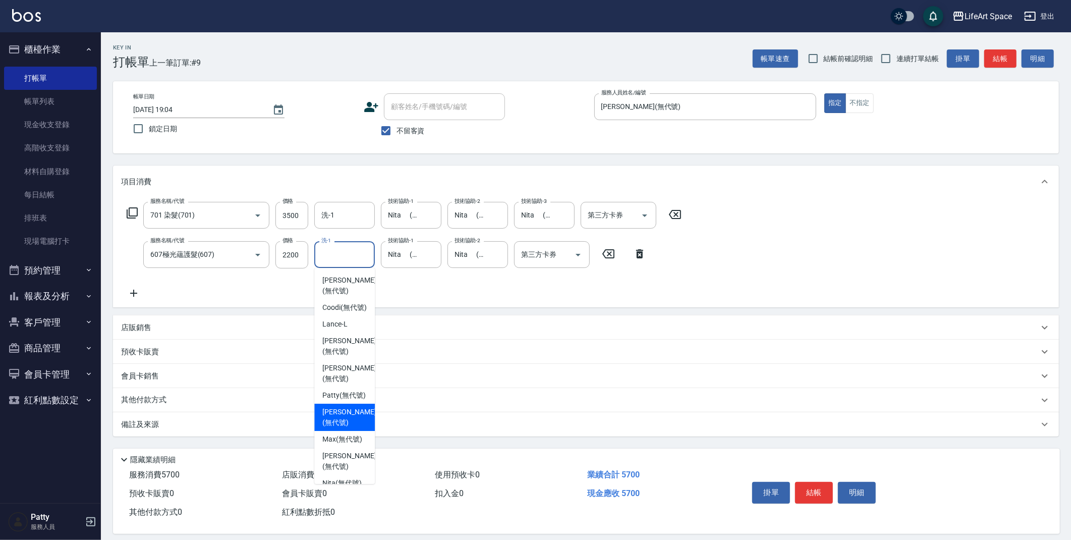
click at [279, 429] on div "備註及來源" at bounding box center [586, 424] width 946 height 24
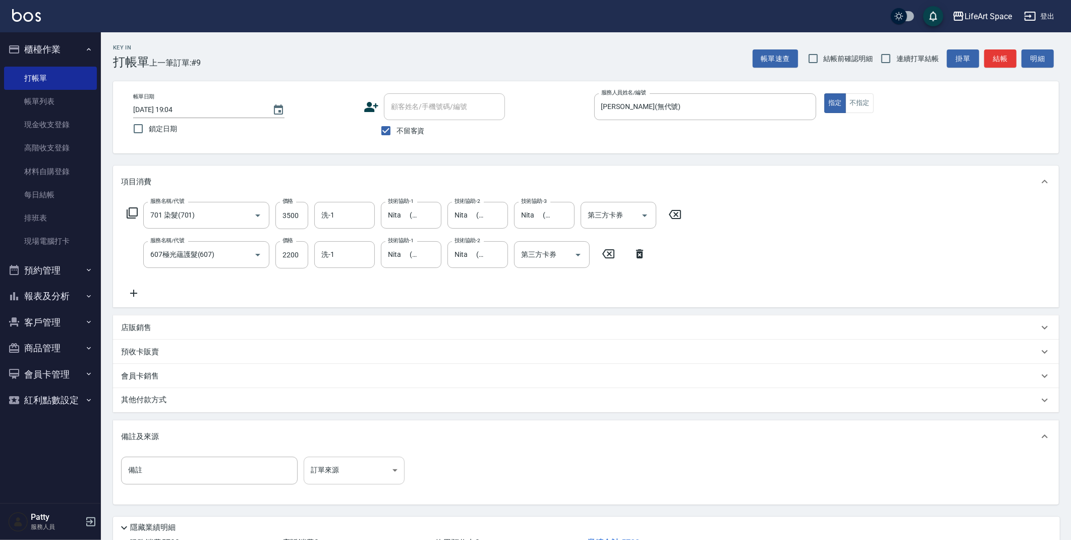
click at [354, 474] on body "LifeArt Space 登出 櫃檯作業 打帳單 帳單列表 現金收支登錄 高階收支登錄 材料自購登錄 每日結帳 排班表 現場電腦打卡 預約管理 預約管理 單…" at bounding box center [535, 307] width 1071 height 614
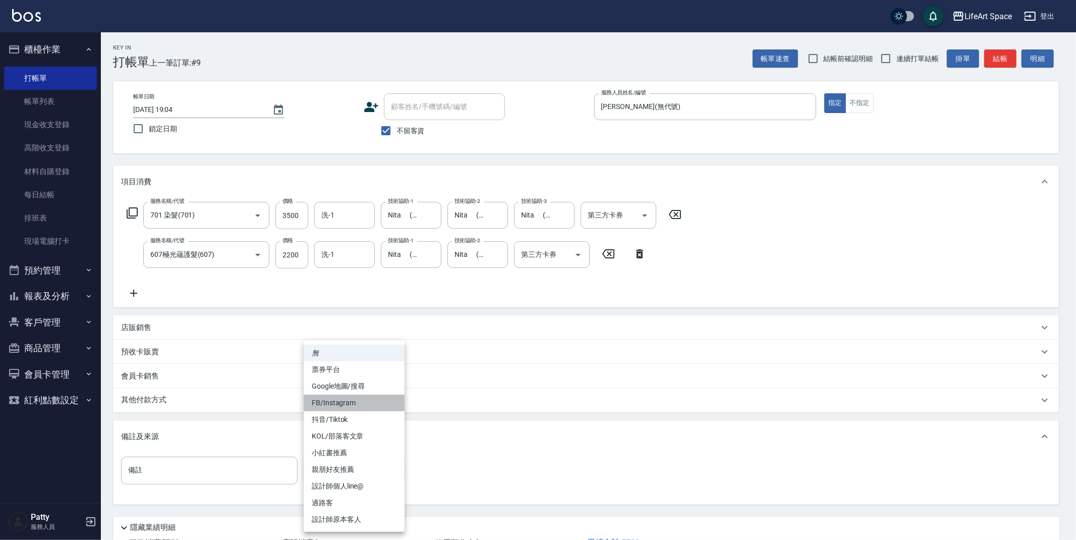
click at [365, 402] on li "FB/Instagram" at bounding box center [354, 402] width 101 height 17
type input "FB/Instagram"
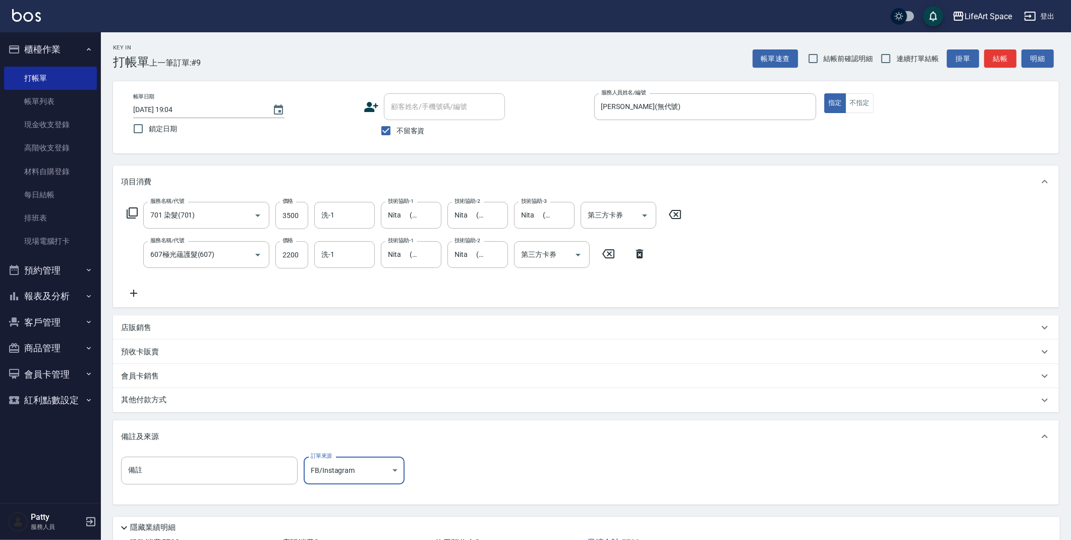
click at [288, 399] on div "其他付款方式" at bounding box center [580, 399] width 918 height 11
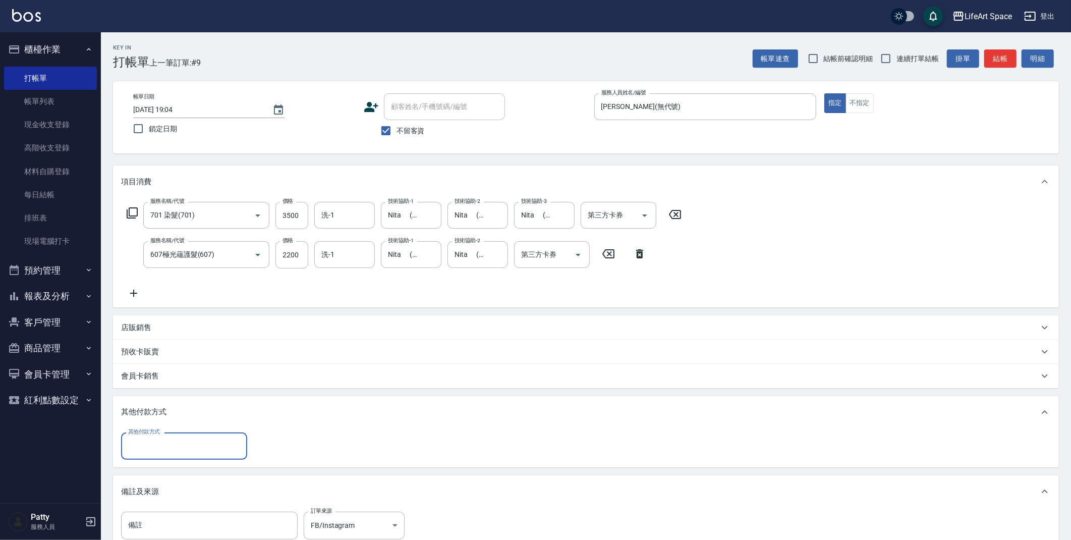
scroll to position [0, 0]
click at [211, 448] on input "其他付款方式" at bounding box center [184, 446] width 117 height 18
drag, startPoint x: 179, startPoint y: 498, endPoint x: 237, endPoint y: 476, distance: 62.6
click at [179, 498] on span "信用卡" at bounding box center [184, 504] width 126 height 17
type input "信用卡"
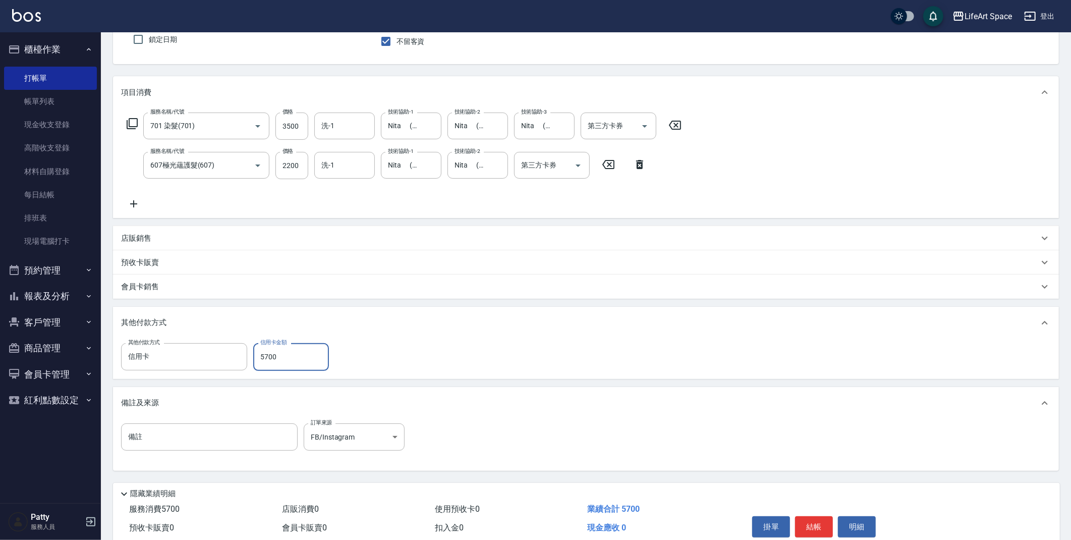
scroll to position [133, 0]
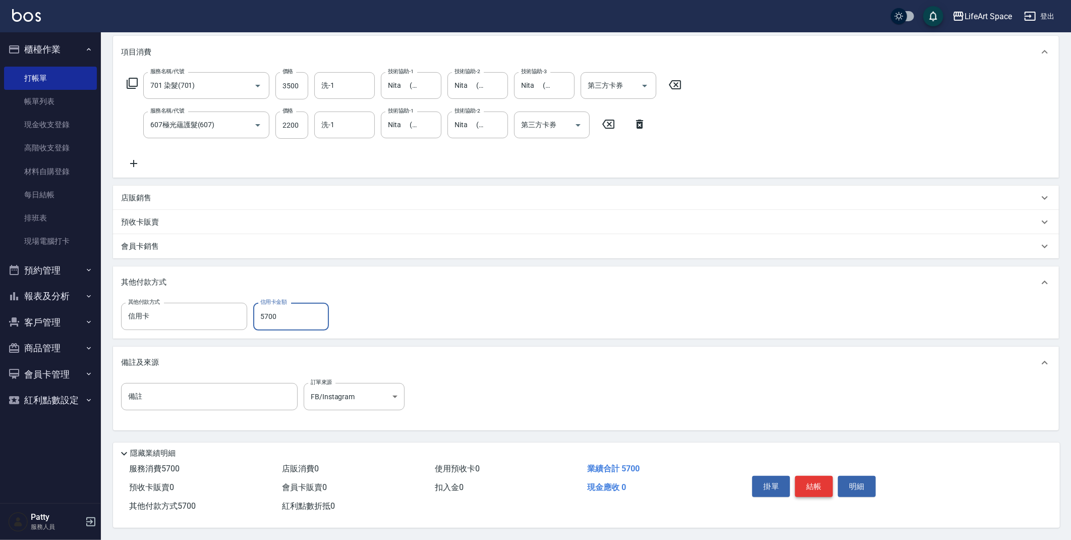
type input "5700"
click at [814, 477] on button "結帳" at bounding box center [814, 486] width 38 height 21
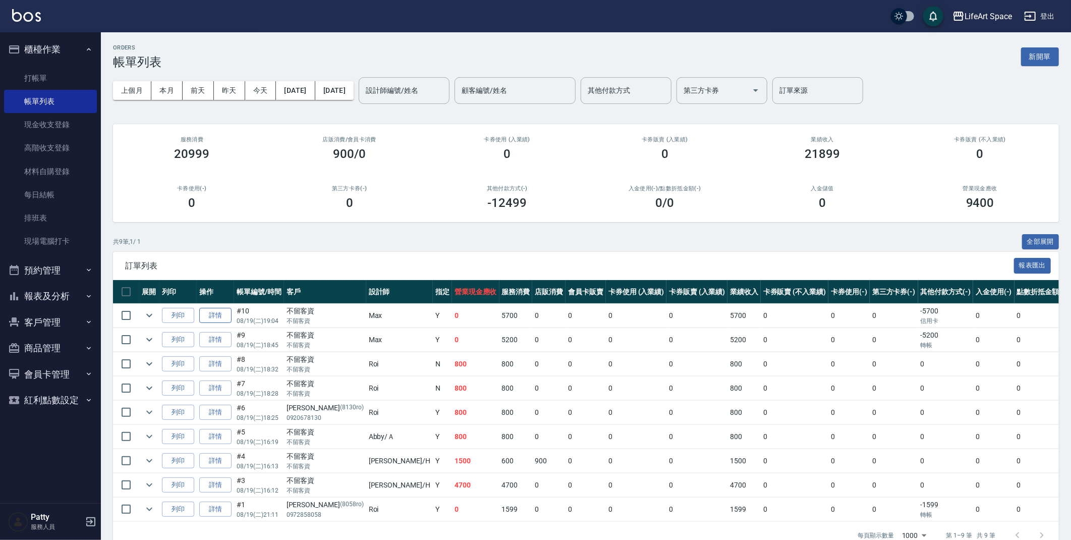
click at [219, 319] on link "詳情" at bounding box center [215, 316] width 32 height 16
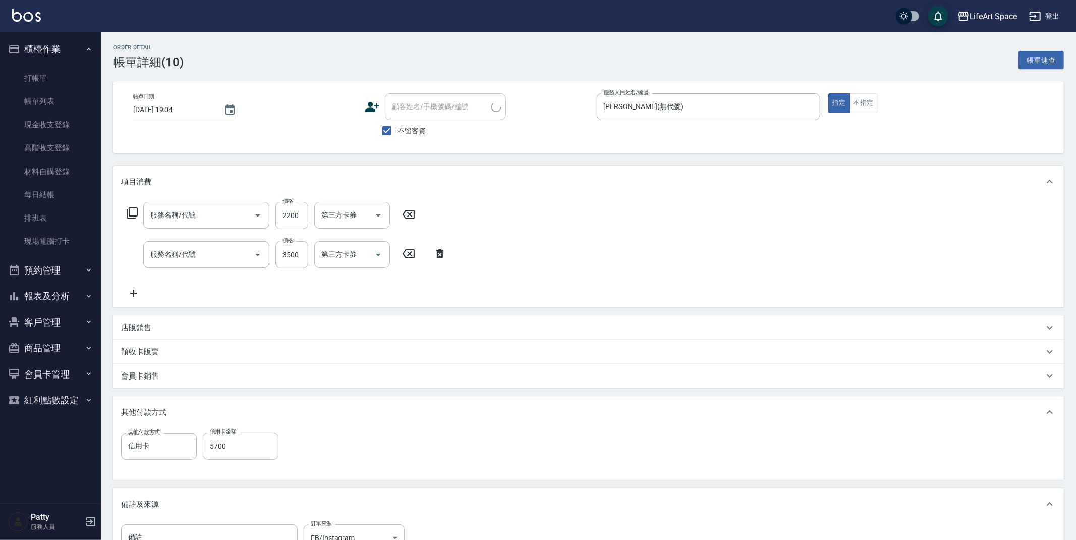
type input "[DATE] 19:04"
checkbox input "true"
type input "[PERSON_NAME](無代號)"
type input "FB/Instagram"
type input "607極光蘊護髮(607)"
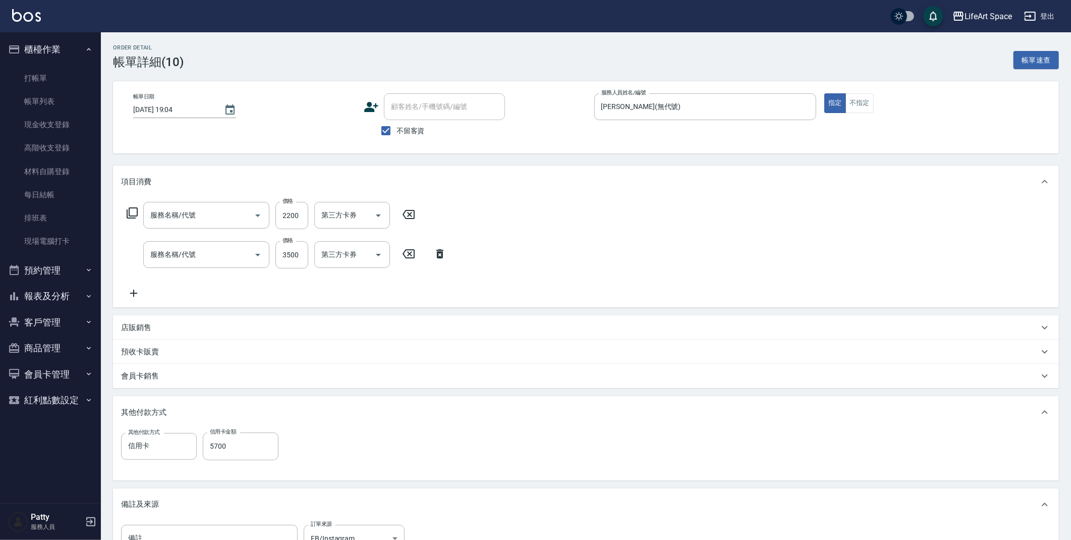
type input "701 染髮(701)"
click at [215, 333] on div "店販銷售" at bounding box center [586, 327] width 946 height 24
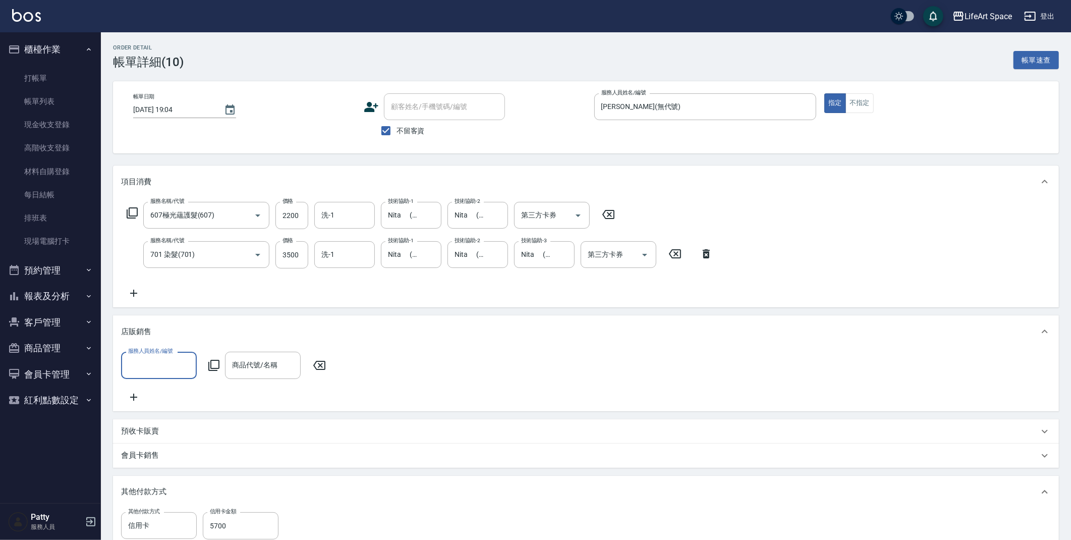
click at [168, 368] on input "服務人員姓名/編號" at bounding box center [159, 365] width 67 height 18
drag, startPoint x: 167, startPoint y: 397, endPoint x: 184, endPoint y: 389, distance: 18.3
click at [167, 396] on div "[PERSON_NAME] (無代號)" at bounding box center [159, 390] width 76 height 17
type input "[PERSON_NAME](無代號)"
click at [255, 368] on input "商品代號/名稱" at bounding box center [263, 365] width 67 height 18
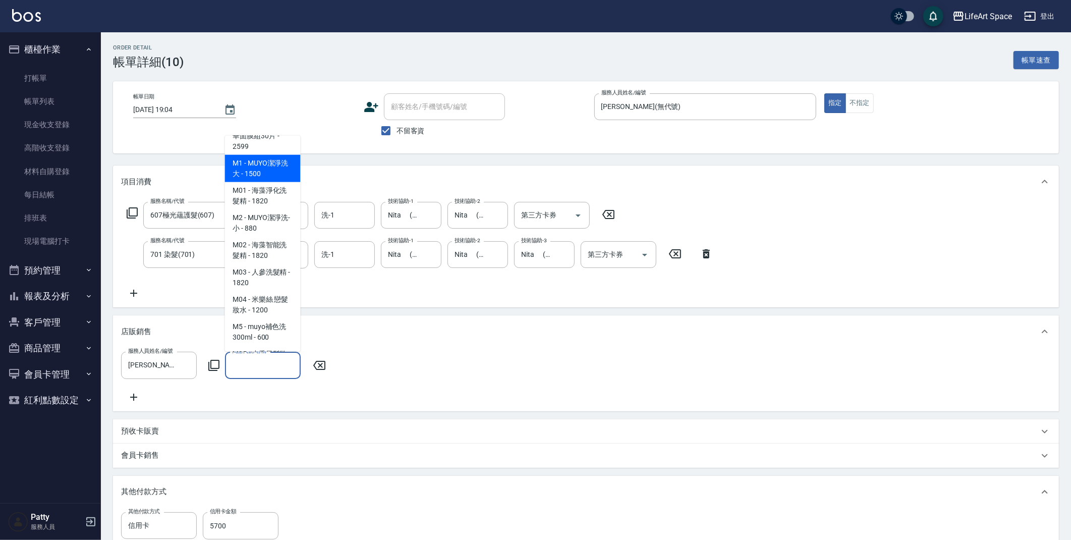
scroll to position [678, 0]
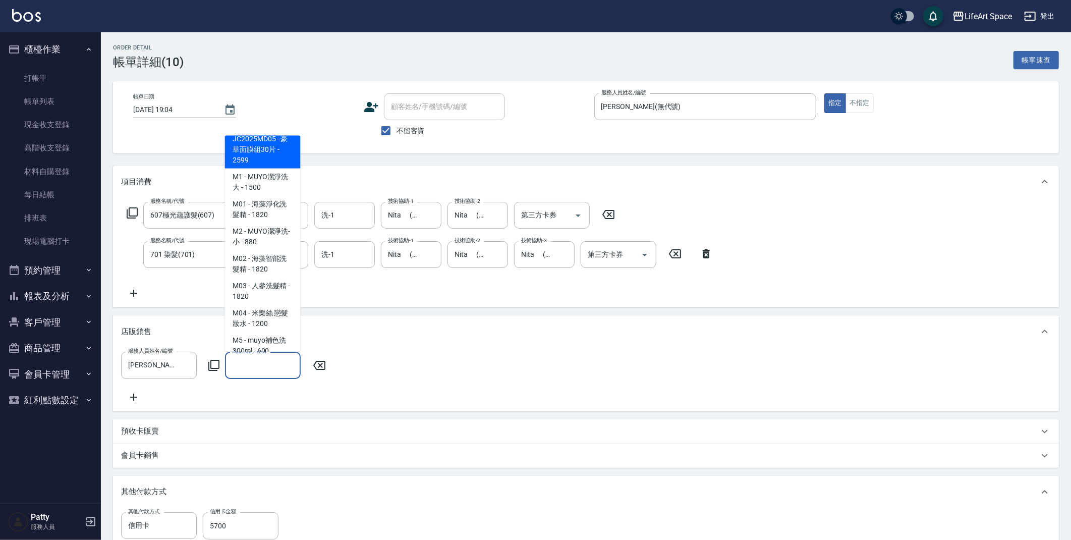
click at [225, 377] on div "商品代號/名稱" at bounding box center [263, 365] width 76 height 27
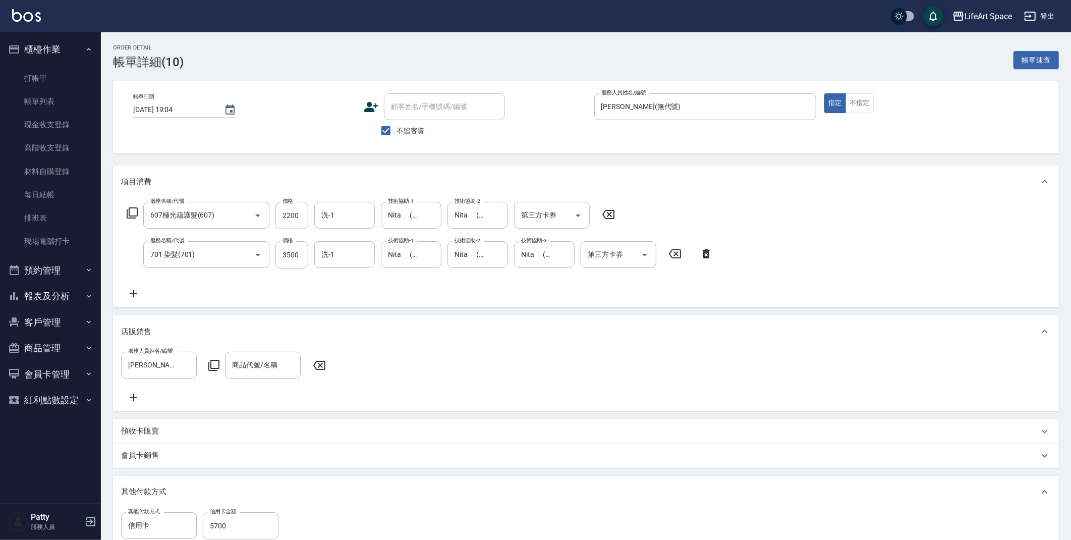
click at [217, 366] on icon at bounding box center [214, 365] width 12 height 12
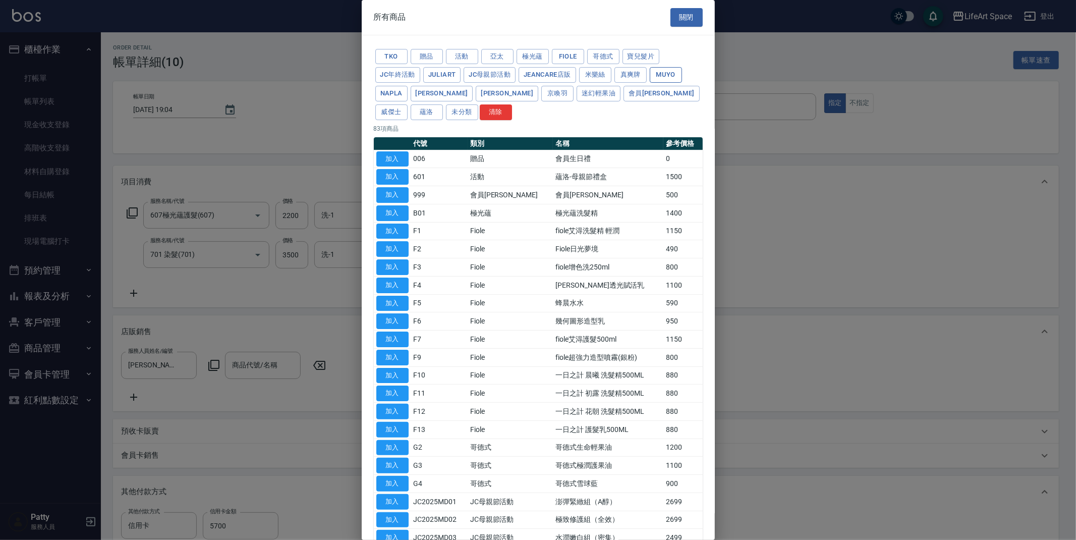
click at [662, 77] on button "MUYO" at bounding box center [666, 75] width 32 height 16
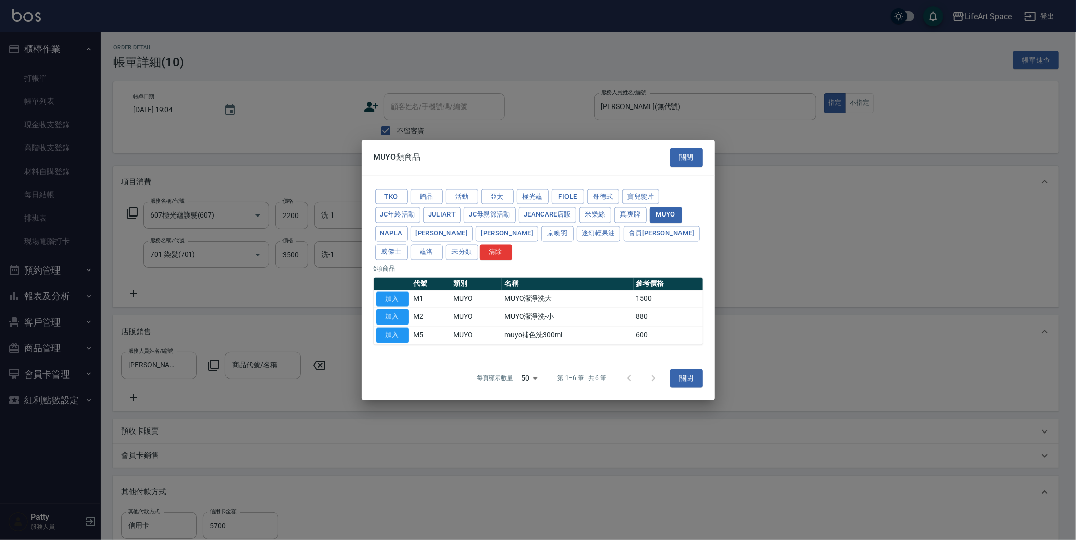
click at [526, 334] on td "muyo補色洗300ml" at bounding box center [568, 335] width 132 height 18
click at [409, 332] on td "加入" at bounding box center [392, 335] width 37 height 18
click at [403, 334] on button "加入" at bounding box center [392, 335] width 32 height 16
type input "muyo補色洗300ml"
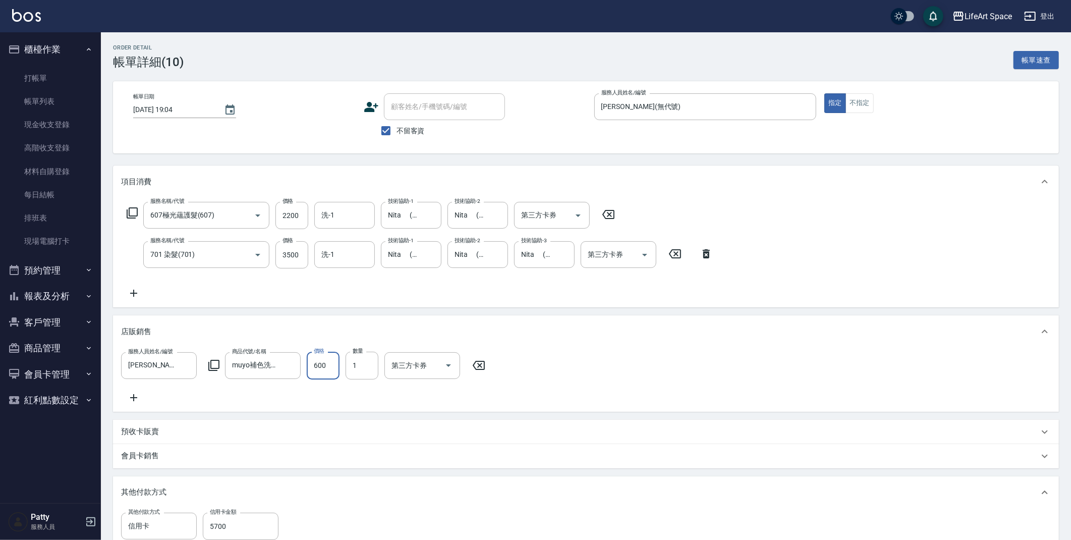
click at [325, 359] on input "600" at bounding box center [323, 365] width 33 height 27
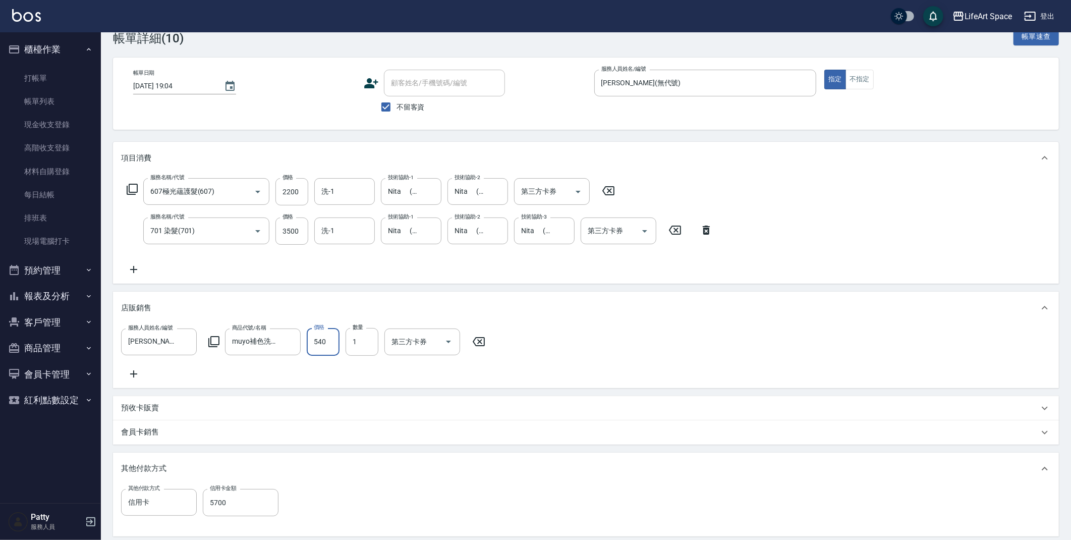
scroll to position [228, 0]
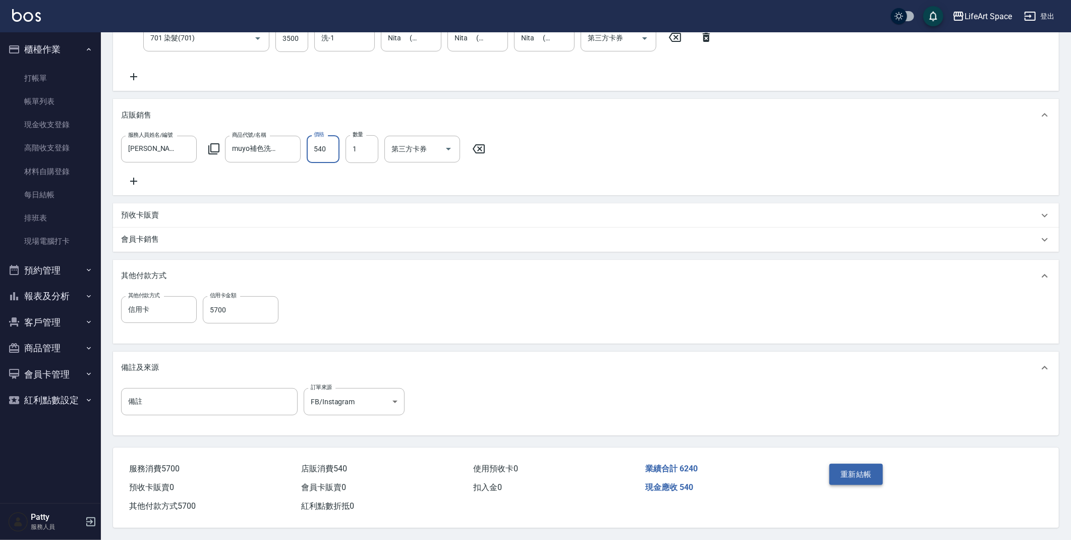
type input "540"
click at [868, 467] on button "重新結帳" at bounding box center [855, 474] width 53 height 21
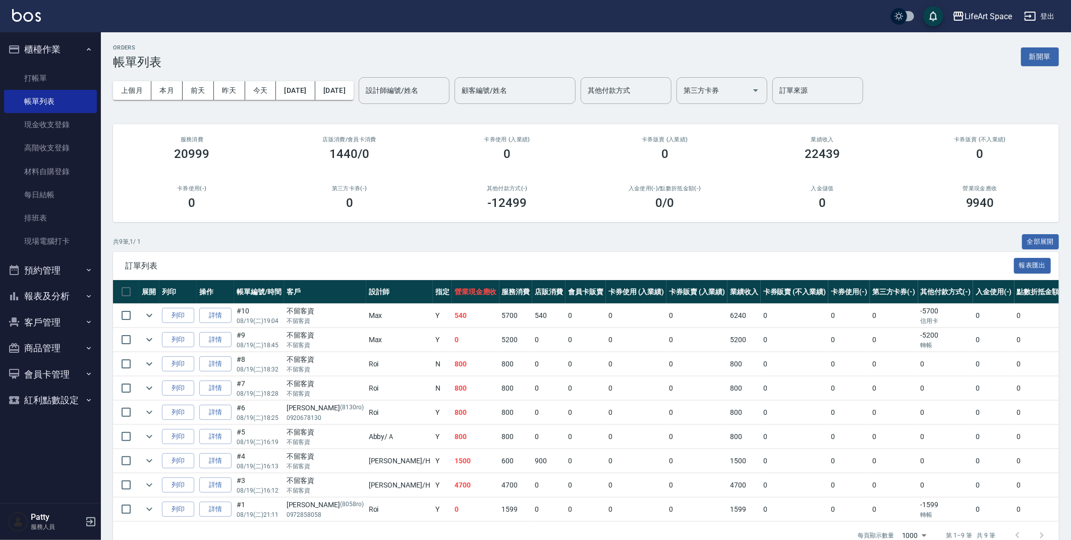
click at [47, 319] on button "客戶管理" at bounding box center [50, 322] width 93 height 26
